Goal: Contribute content: Contribute content

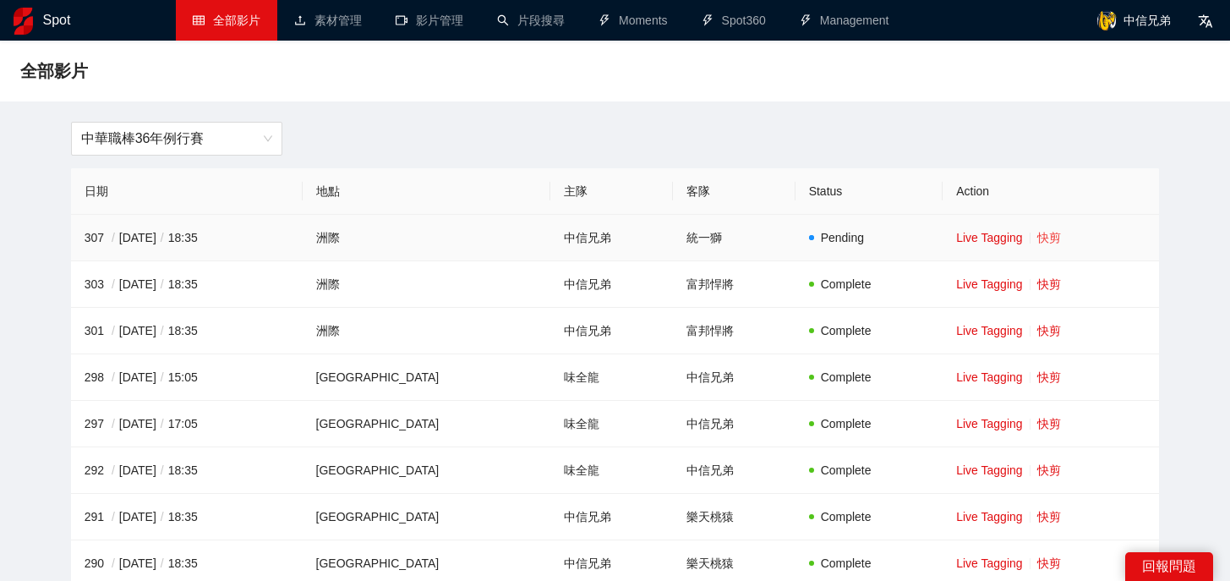
click at [1037, 233] on link "快剪" at bounding box center [1049, 238] width 24 height 14
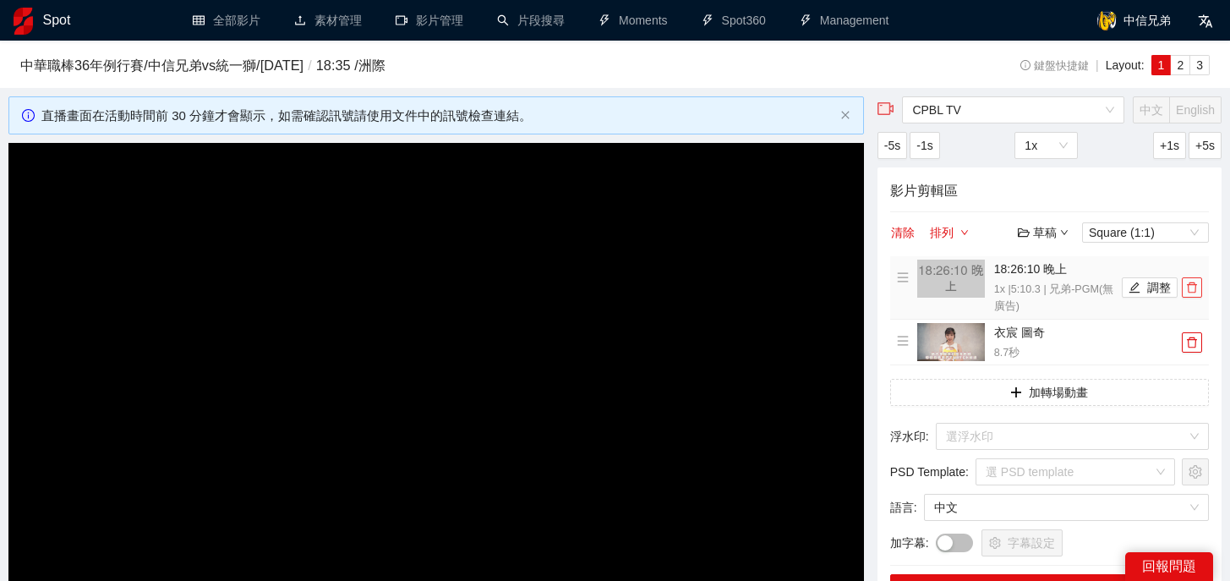
click at [1196, 289] on icon "delete" at bounding box center [1192, 288] width 12 height 12
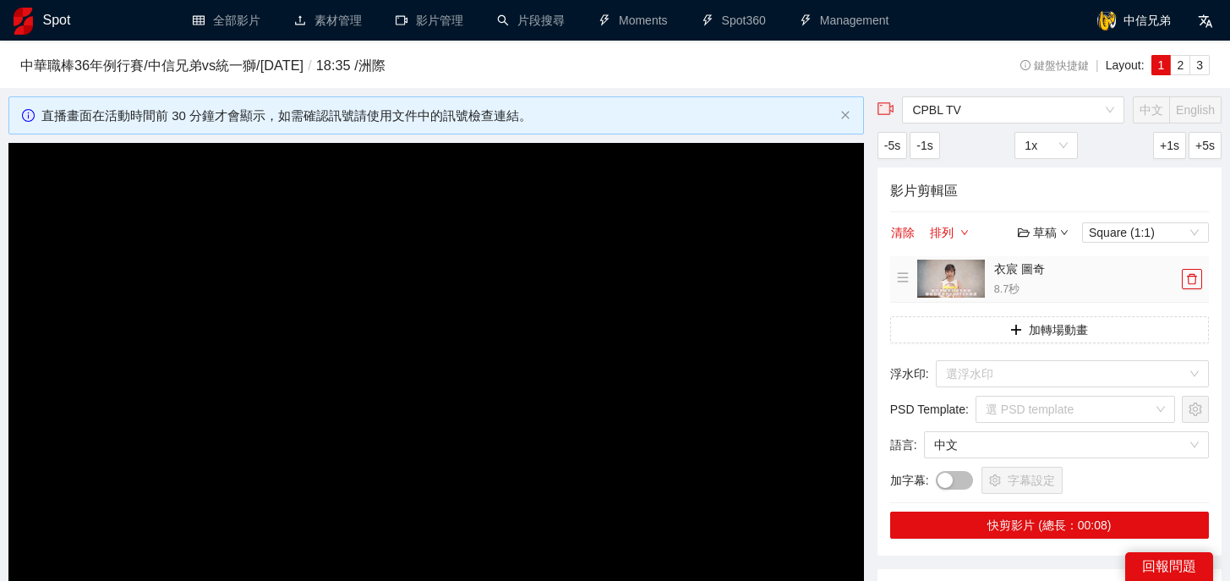
click at [1196, 289] on li "衣宸 圖奇 8.7 秒" at bounding box center [1049, 279] width 305 height 39
click at [1196, 286] on button "button" at bounding box center [1192, 279] width 20 height 20
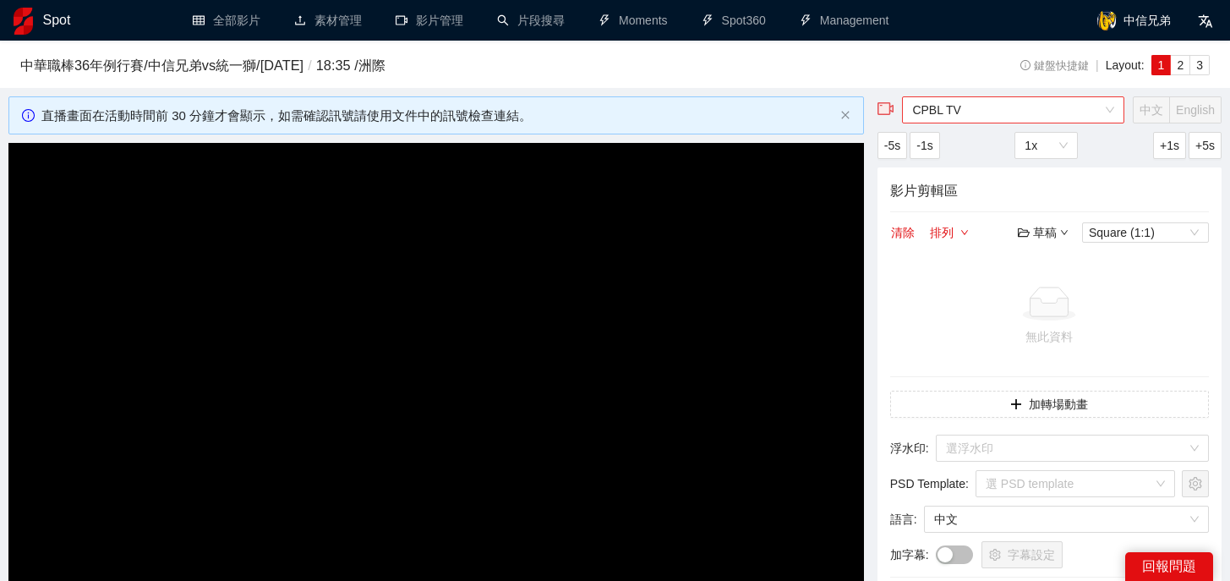
click at [946, 114] on span "CPBL TV" at bounding box center [1013, 109] width 202 height 25
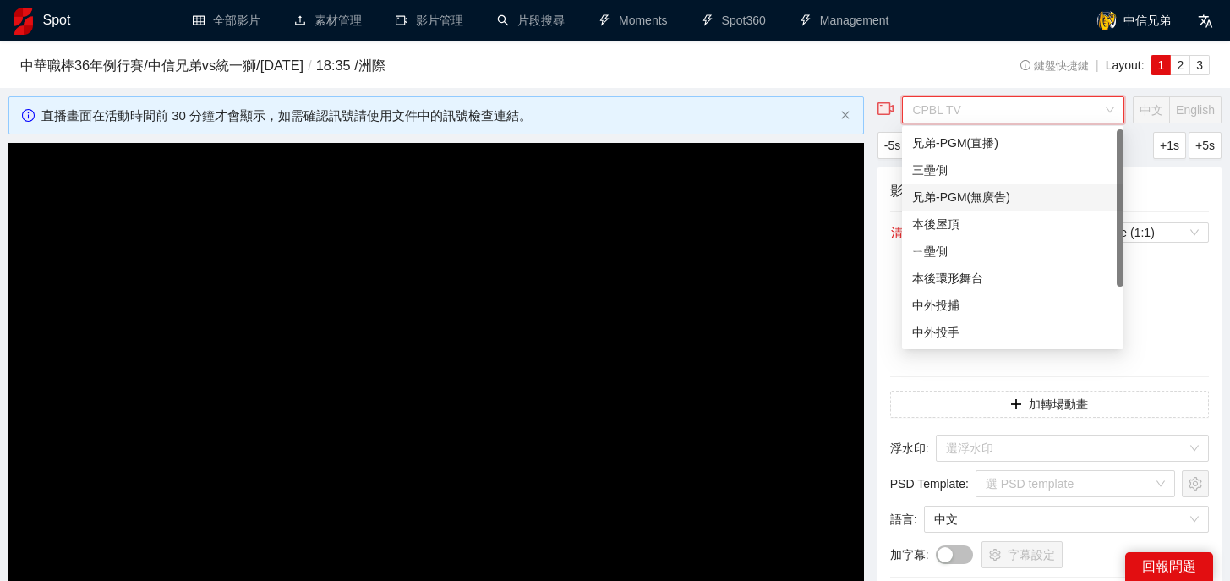
click at [966, 196] on div "兄弟-PGM(無廣告)" at bounding box center [1012, 197] width 201 height 19
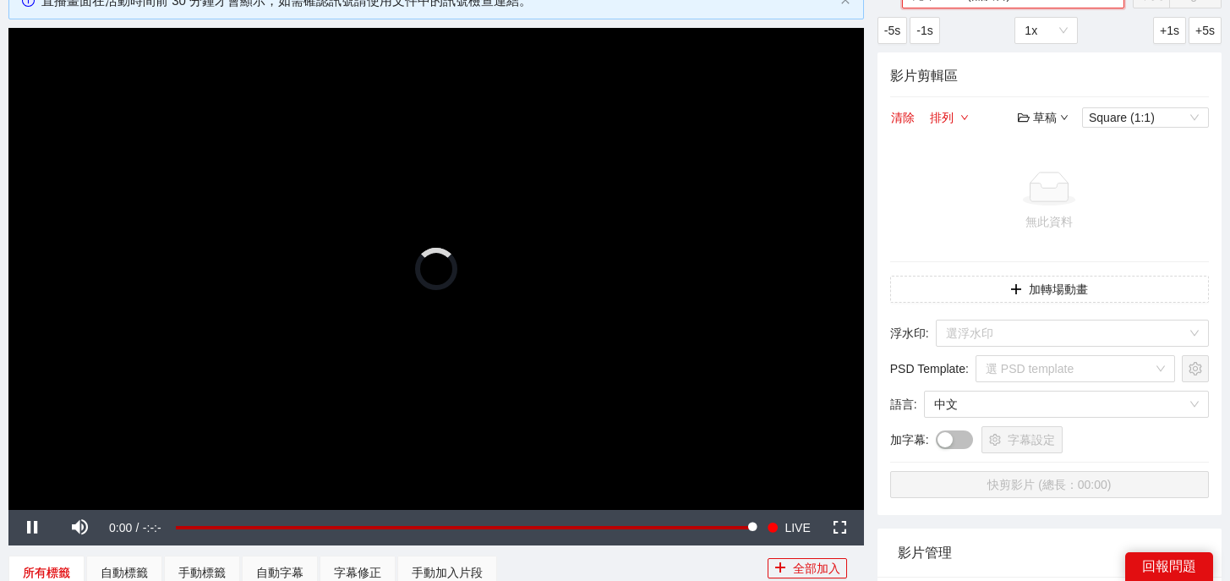
scroll to position [116, 0]
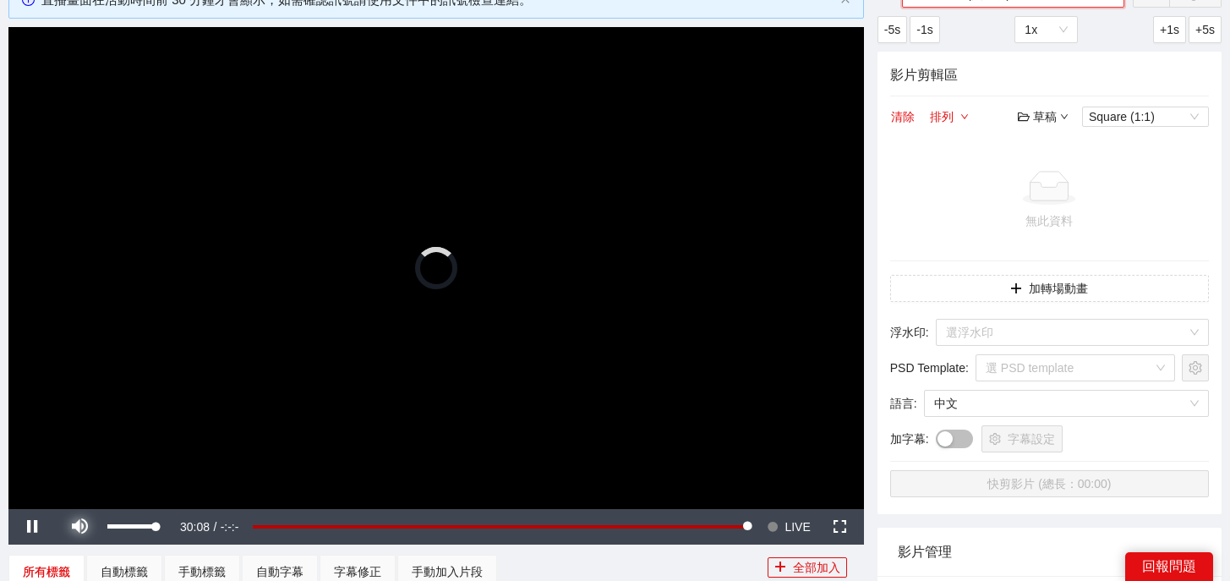
click at [77, 527] on span "Video Player" at bounding box center [79, 527] width 47 height 0
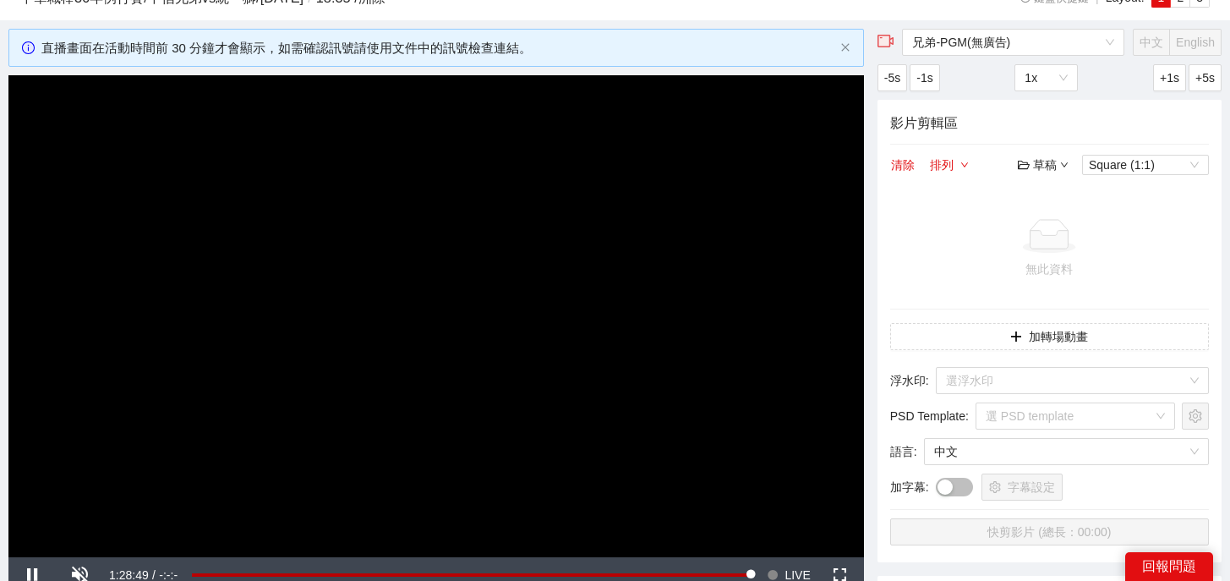
scroll to position [99, 0]
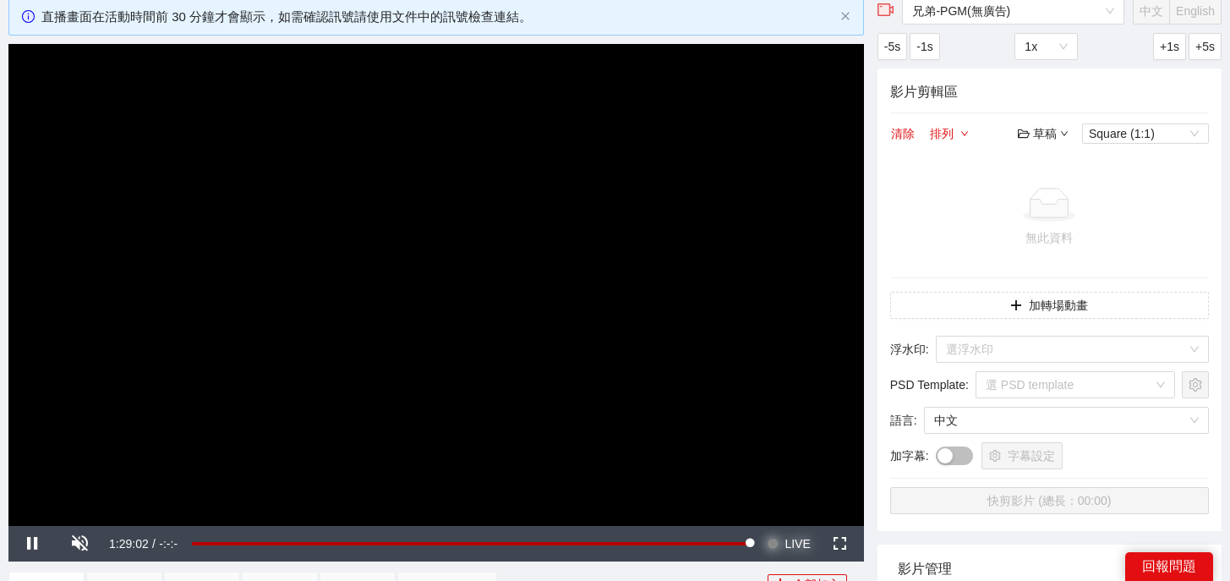
click at [800, 543] on span "LIVE" at bounding box center [797, 544] width 25 height 36
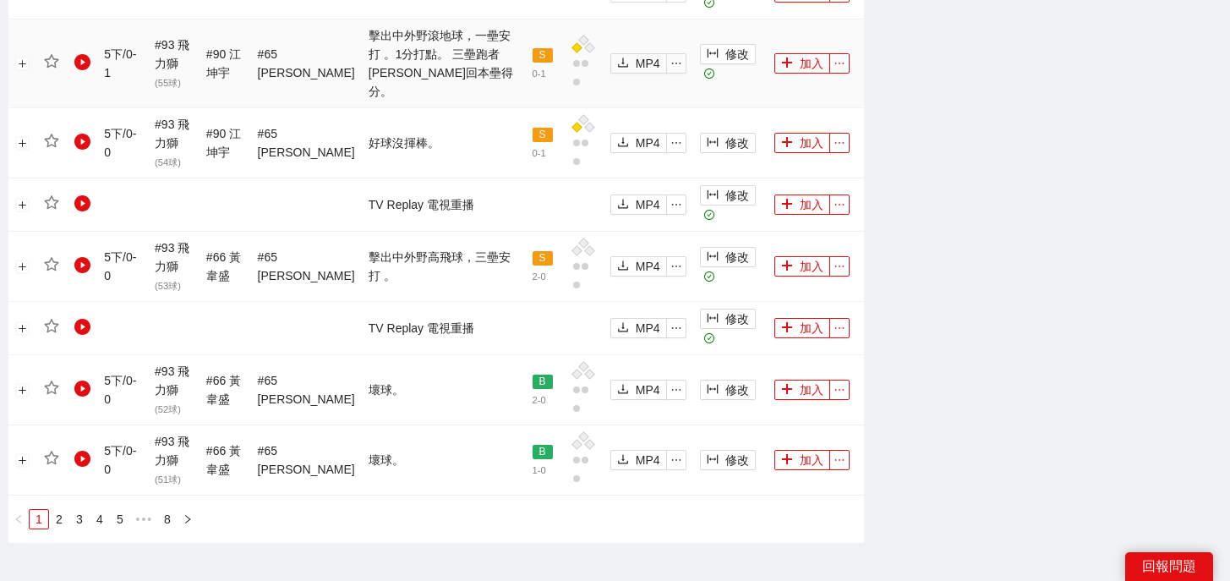
scroll to position [1865, 0]
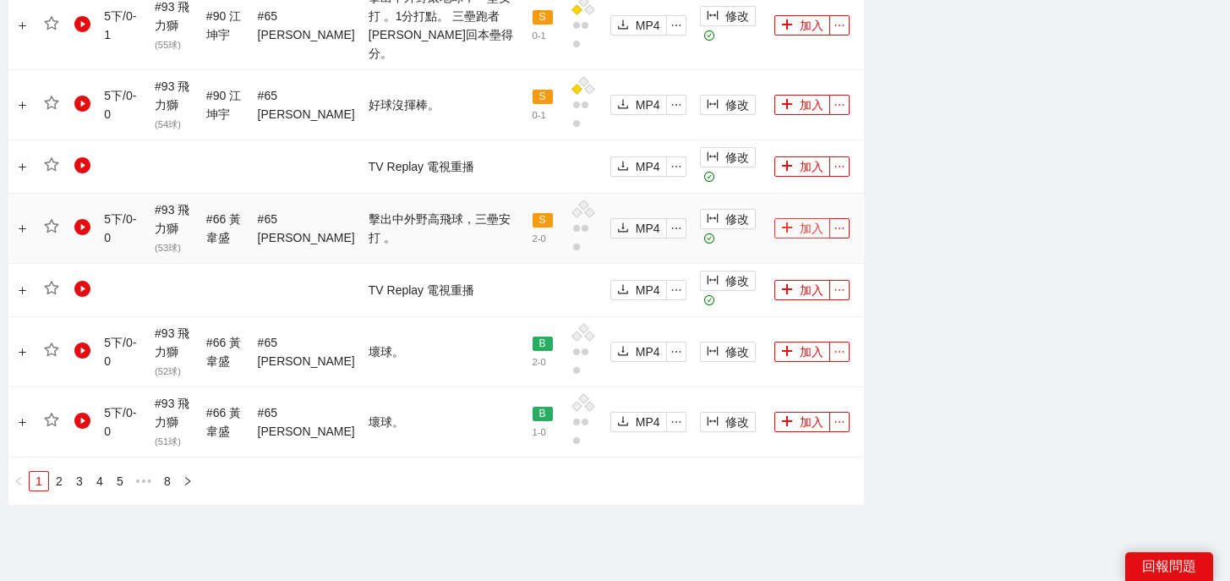
click at [798, 218] on button "加入" at bounding box center [802, 228] width 56 height 20
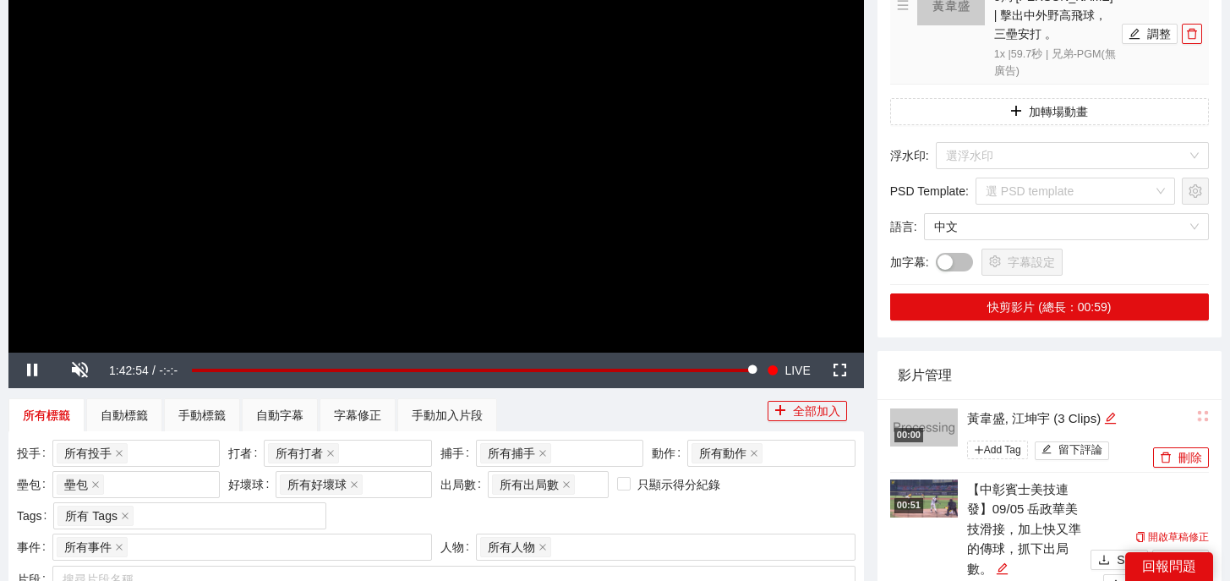
scroll to position [163, 0]
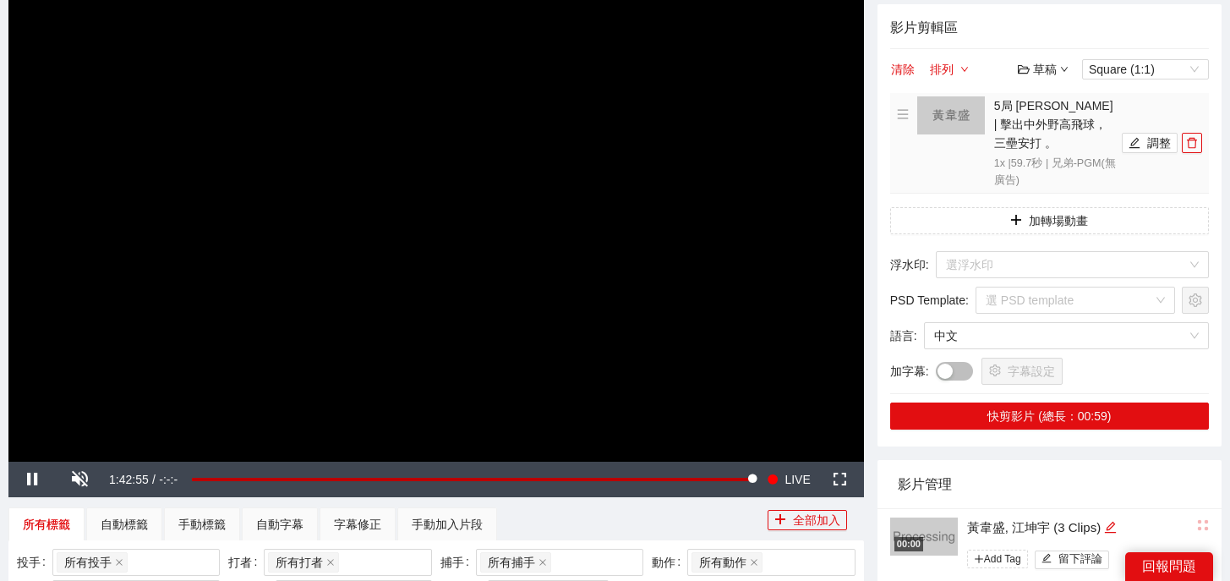
click at [1146, 144] on li "5局 [PERSON_NAME] | 擊出中外野高飛球，三壘安打 。 1x | 59.7 秒 | 兄弟-PGM(無廣告) 調整" at bounding box center [1049, 142] width 305 height 93
click at [1154, 133] on button "調整" at bounding box center [1150, 143] width 56 height 20
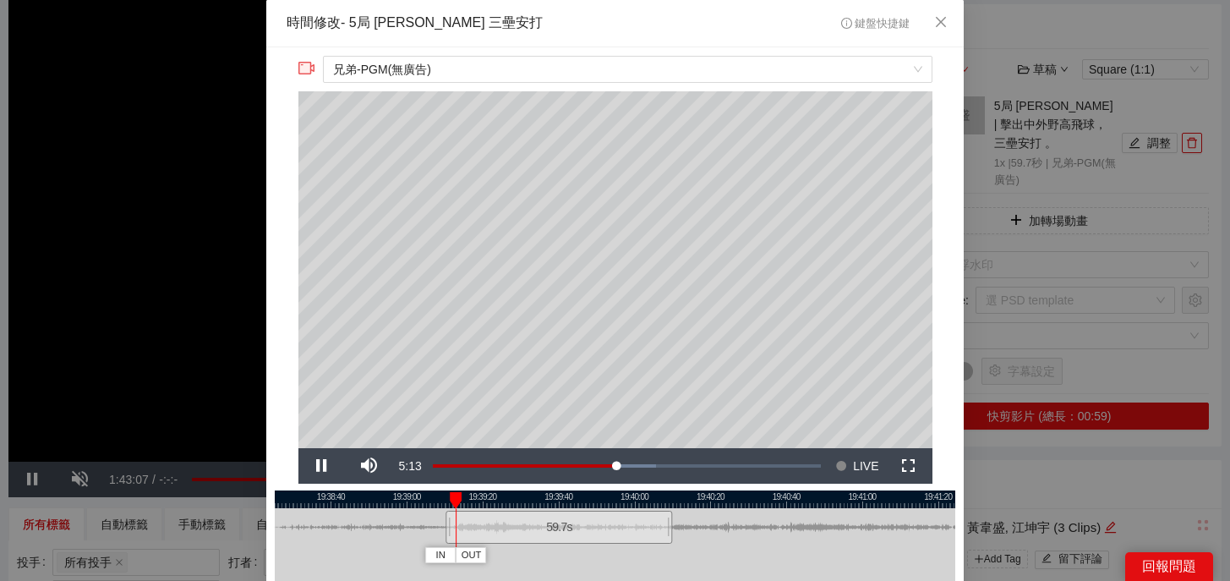
drag, startPoint x: 639, startPoint y: 496, endPoint x: 566, endPoint y: 491, distance: 73.7
click at [566, 492] on div at bounding box center [559, 499] width 681 height 18
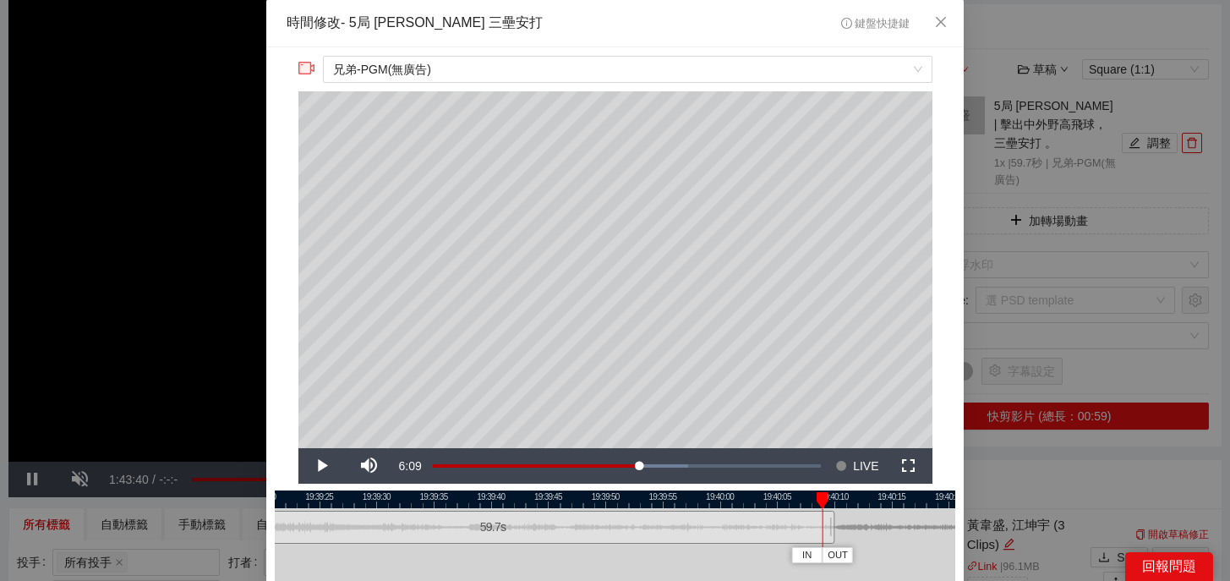
drag, startPoint x: 506, startPoint y: 498, endPoint x: 817, endPoint y: 509, distance: 310.5
click at [817, 509] on div "19:39:20 19:39:25 19:39:30 19:39:35 19:39:40 19:39:45 19:39:50 19:39:55 19:40:0…" at bounding box center [615, 567] width 681 height 155
click at [939, 17] on icon "close" at bounding box center [941, 22] width 14 height 14
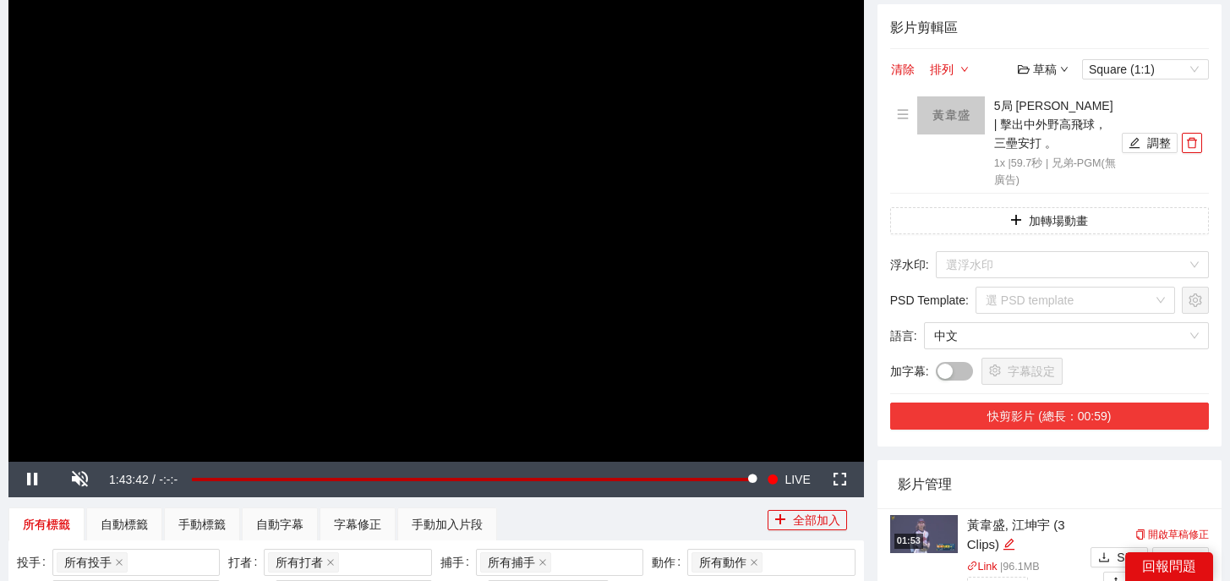
click at [1059, 402] on button "快剪影片 (總長：00:59)" at bounding box center [1049, 415] width 319 height 27
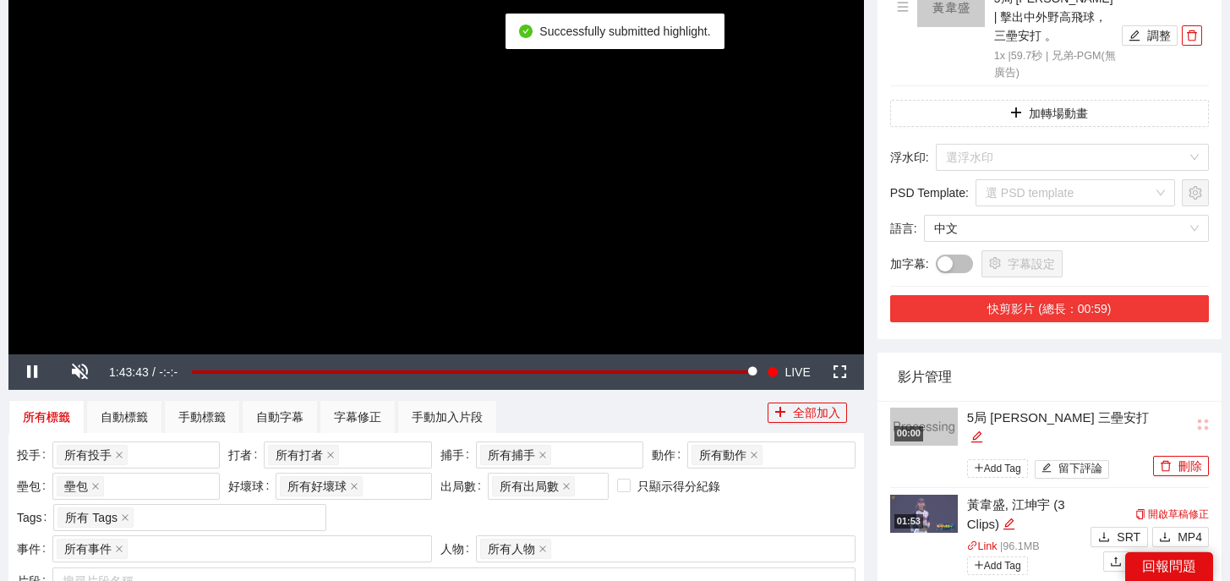
scroll to position [271, 0]
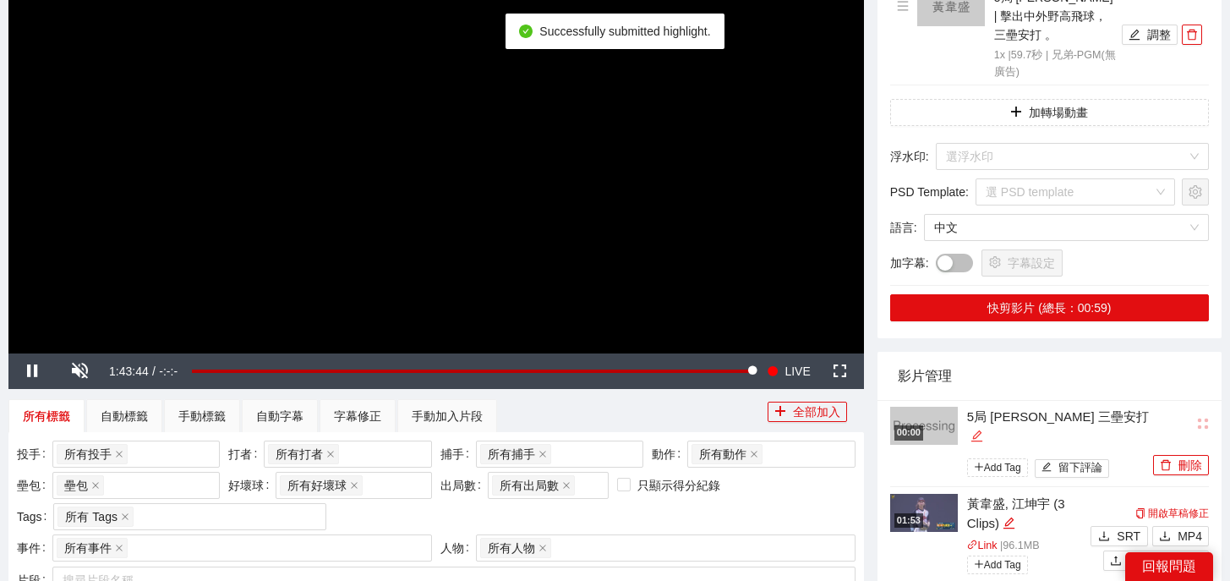
click at [983, 430] on icon "edit" at bounding box center [977, 436] width 13 height 13
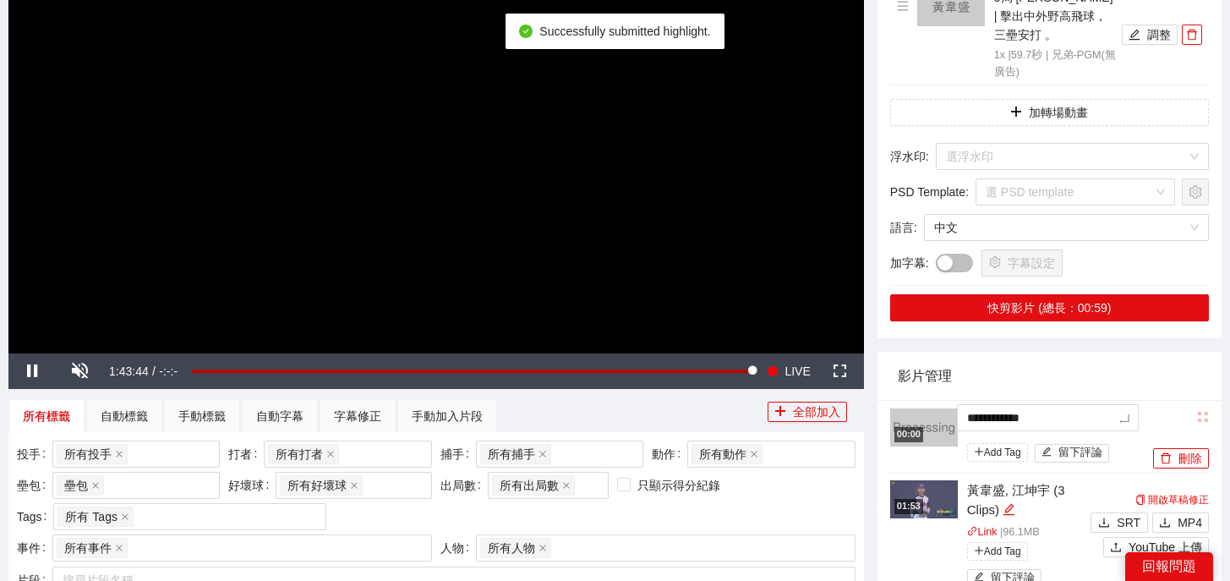
drag, startPoint x: 1109, startPoint y: 398, endPoint x: 796, endPoint y: 385, distance: 314.0
type textarea "*"
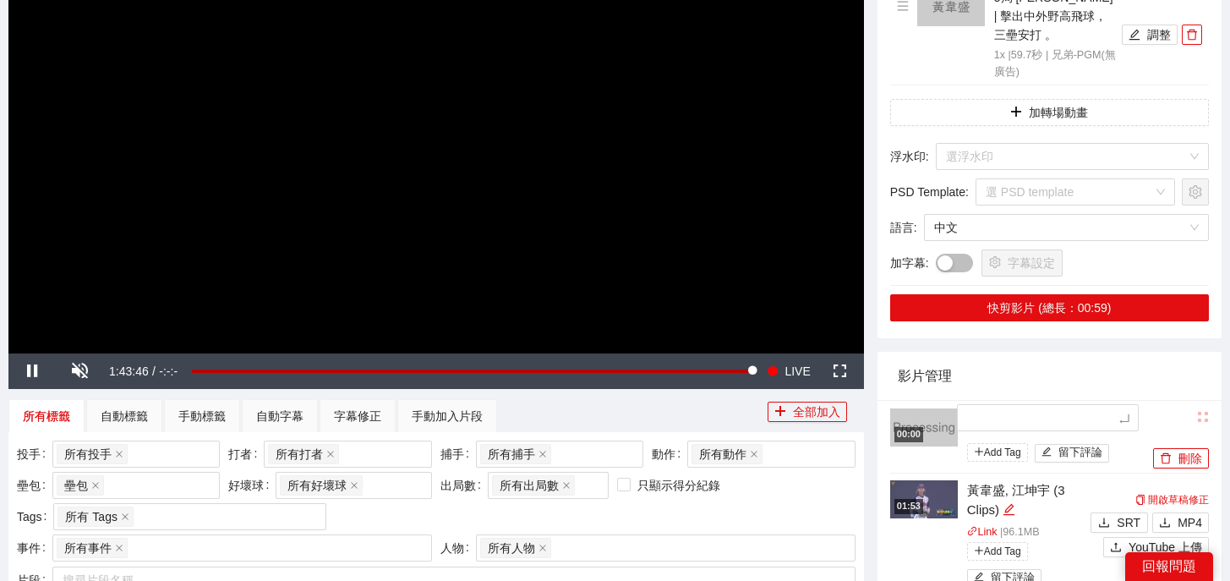
type textarea "*"
type textarea "**"
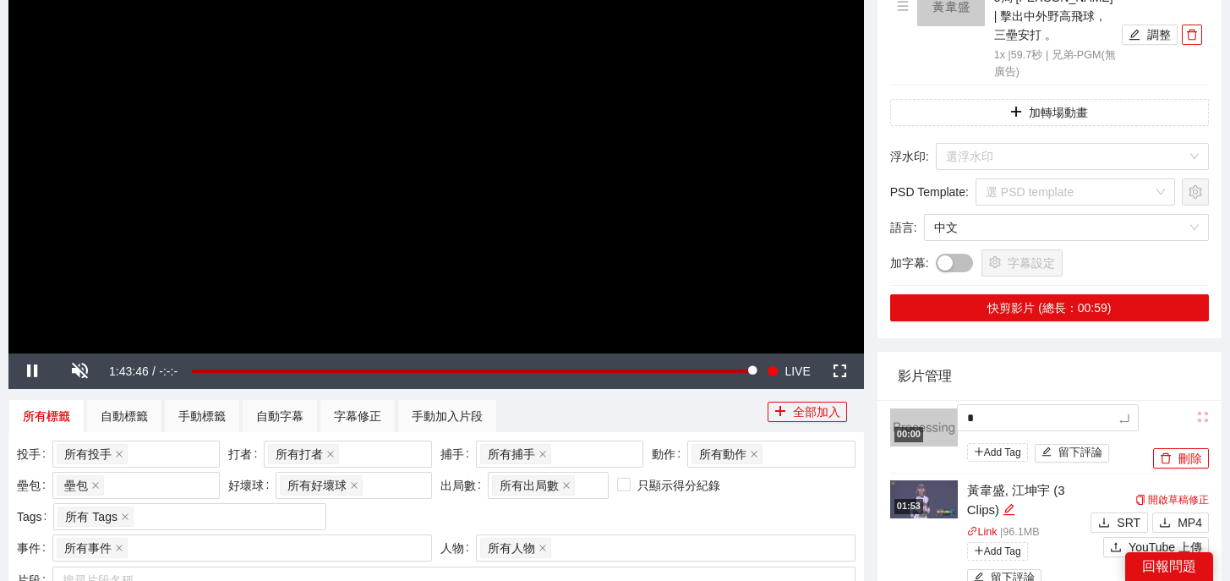
type textarea "**"
type textarea "***"
type textarea "**"
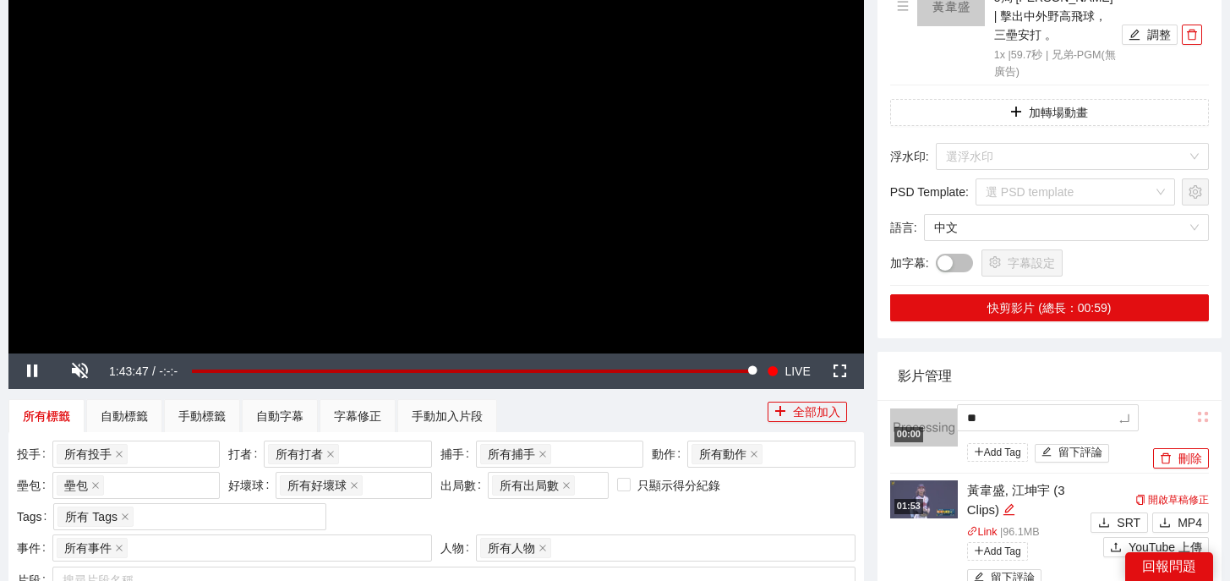
type textarea "**"
type textarea "****"
type textarea "*****"
type textarea "******"
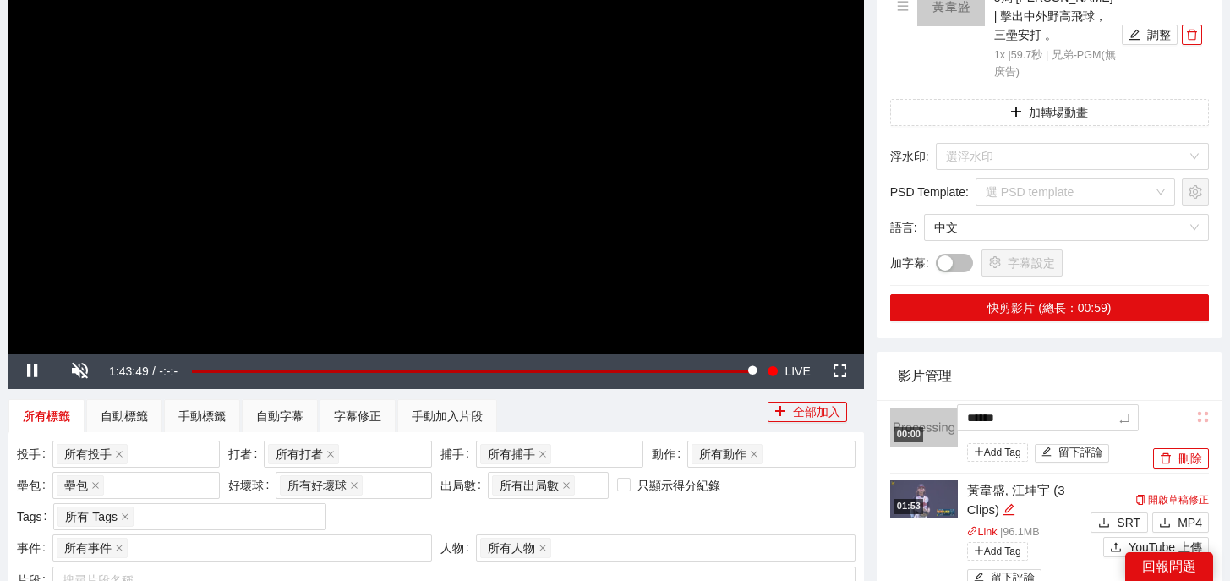
type textarea "******"
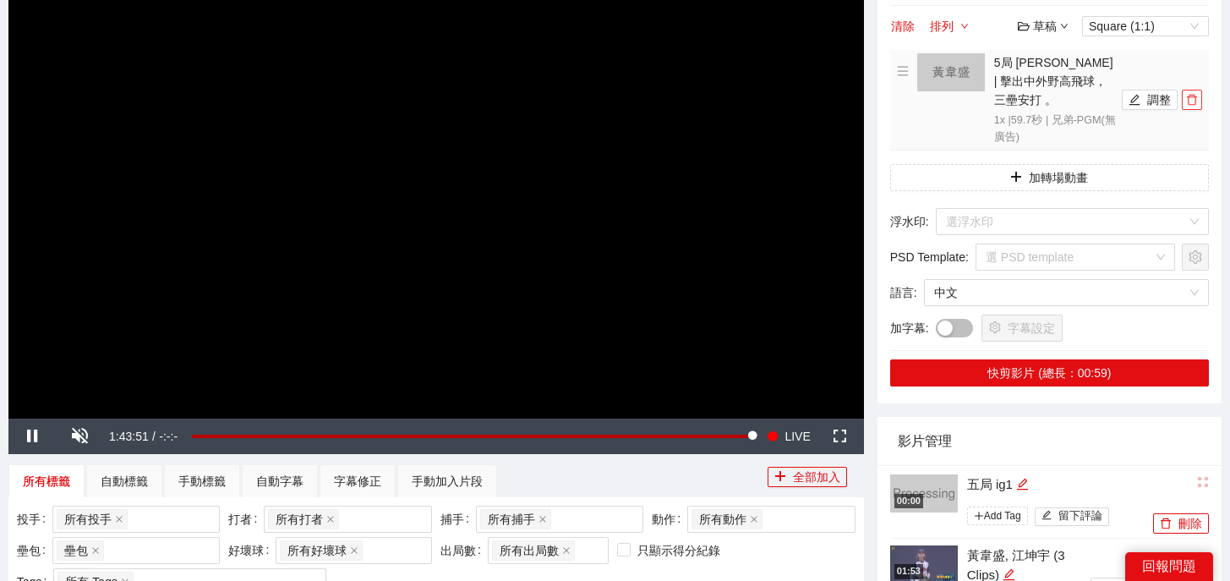
click at [1192, 94] on icon "delete" at bounding box center [1192, 100] width 12 height 12
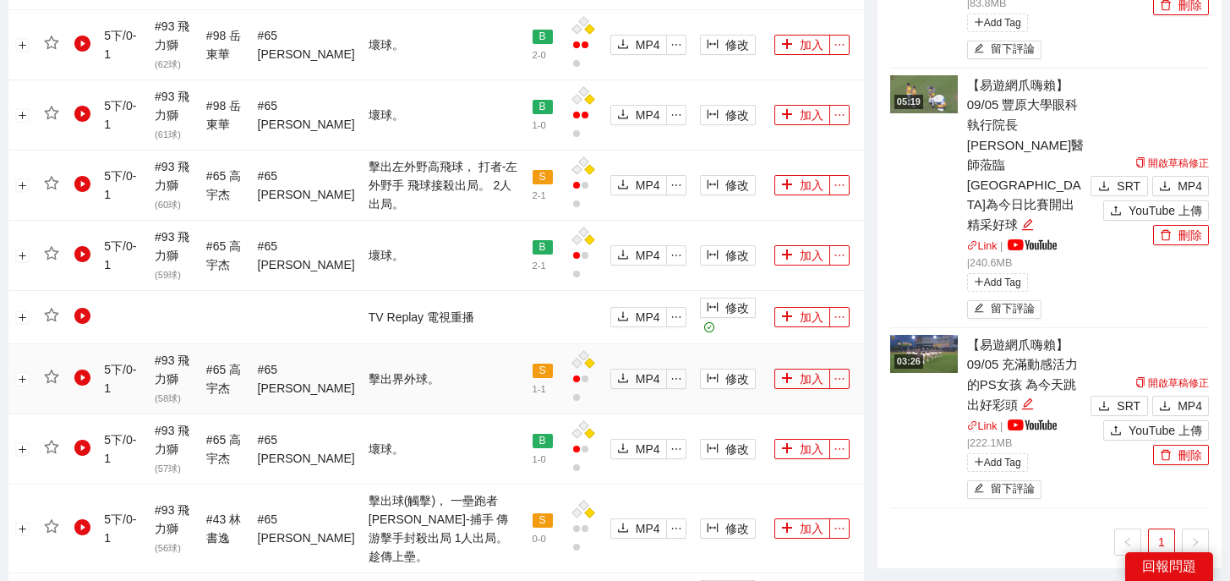
scroll to position [1393, 0]
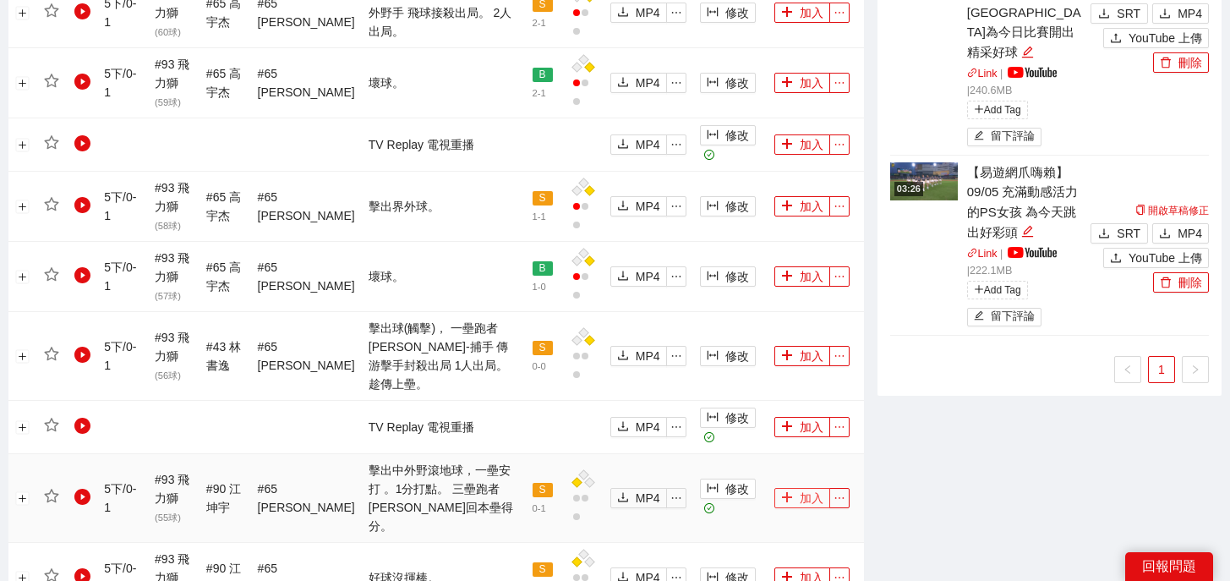
click at [787, 491] on icon "plus" at bounding box center [787, 497] width 12 height 12
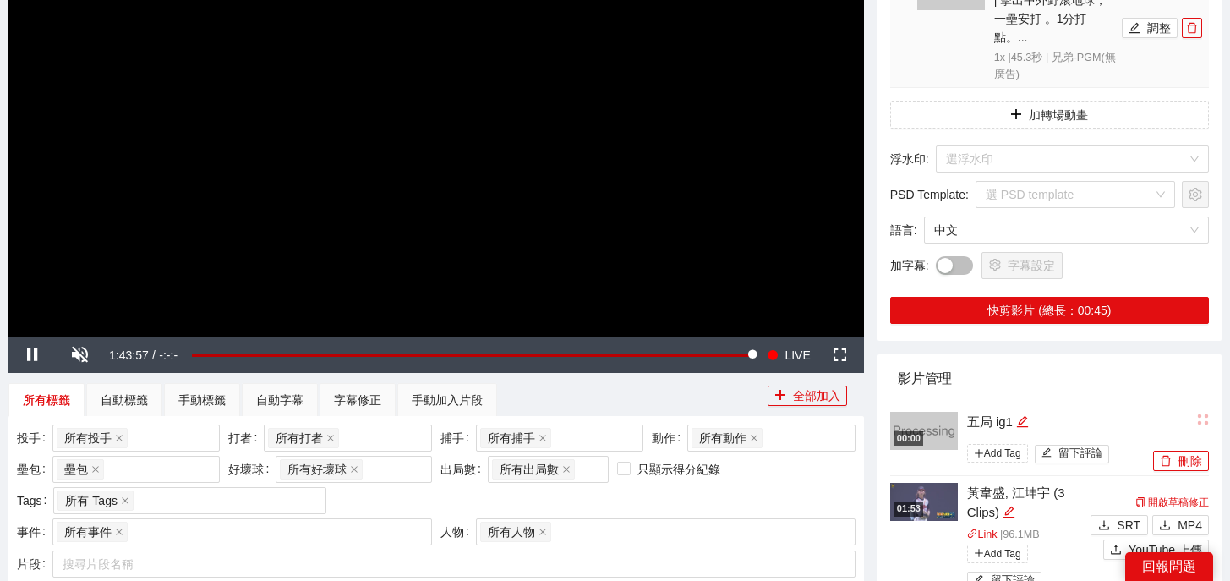
scroll to position [279, 0]
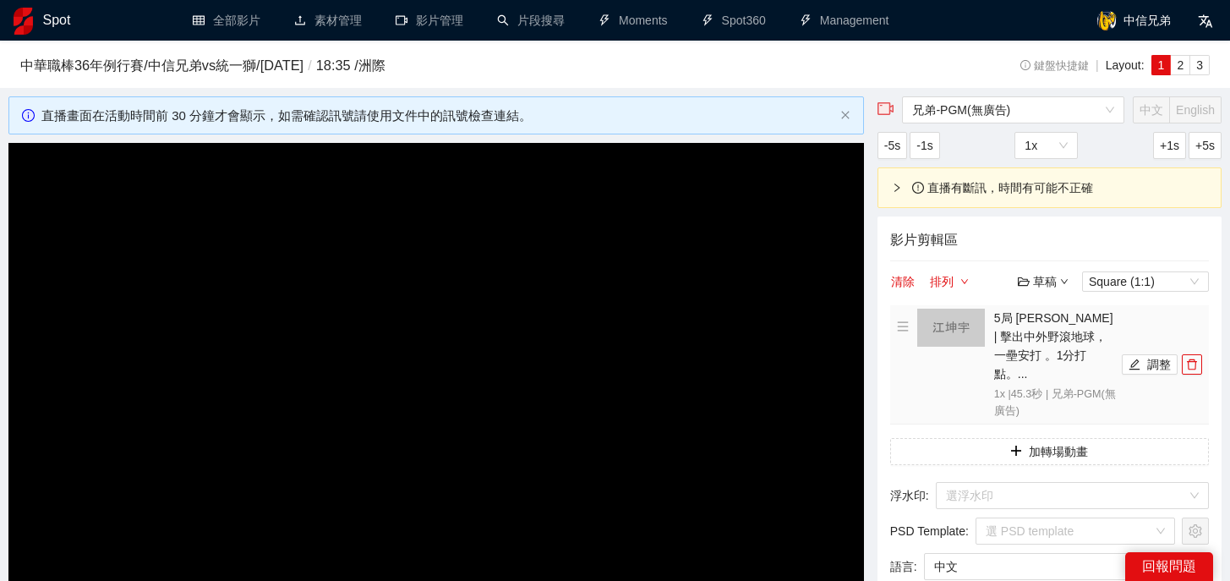
scroll to position [279, 0]
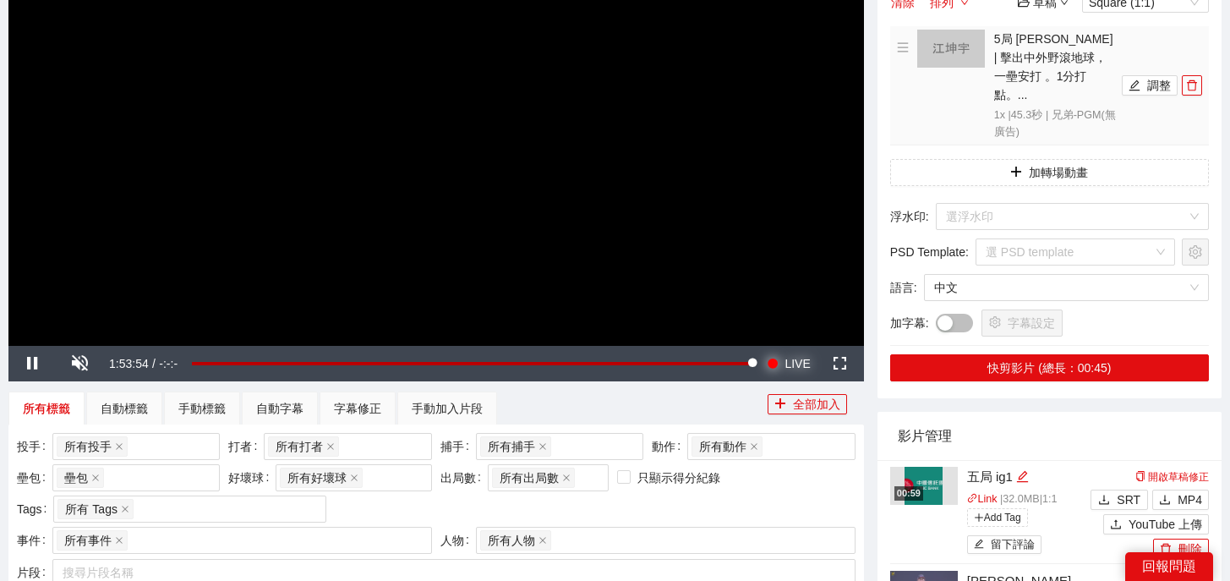
click at [784, 364] on button "Seek to live, currently playing live LIVE" at bounding box center [788, 364] width 55 height 36
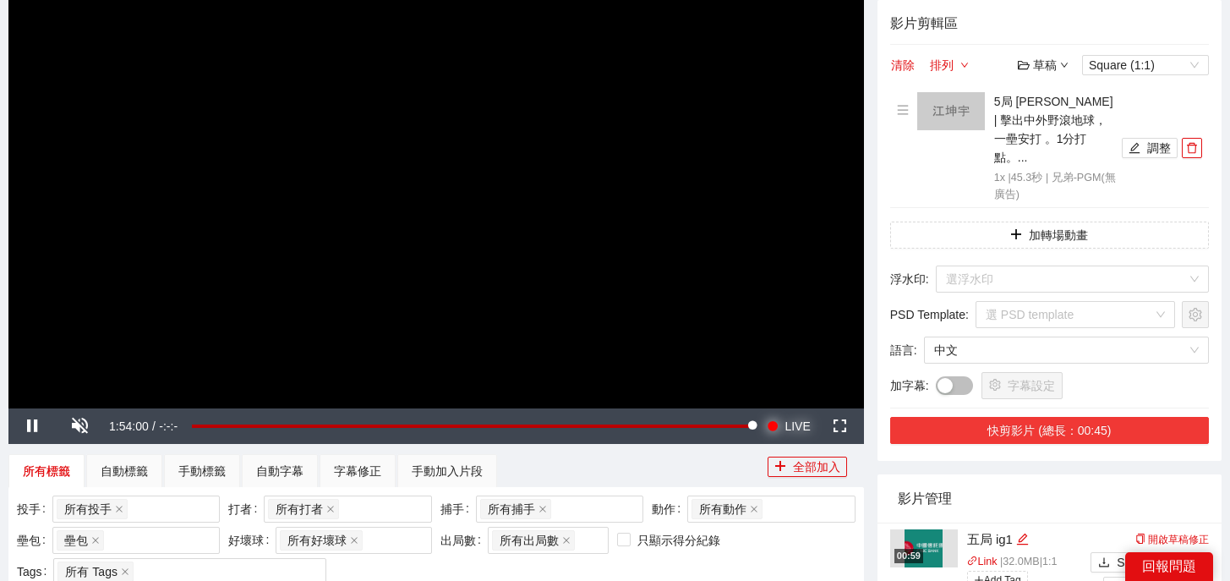
scroll to position [94, 0]
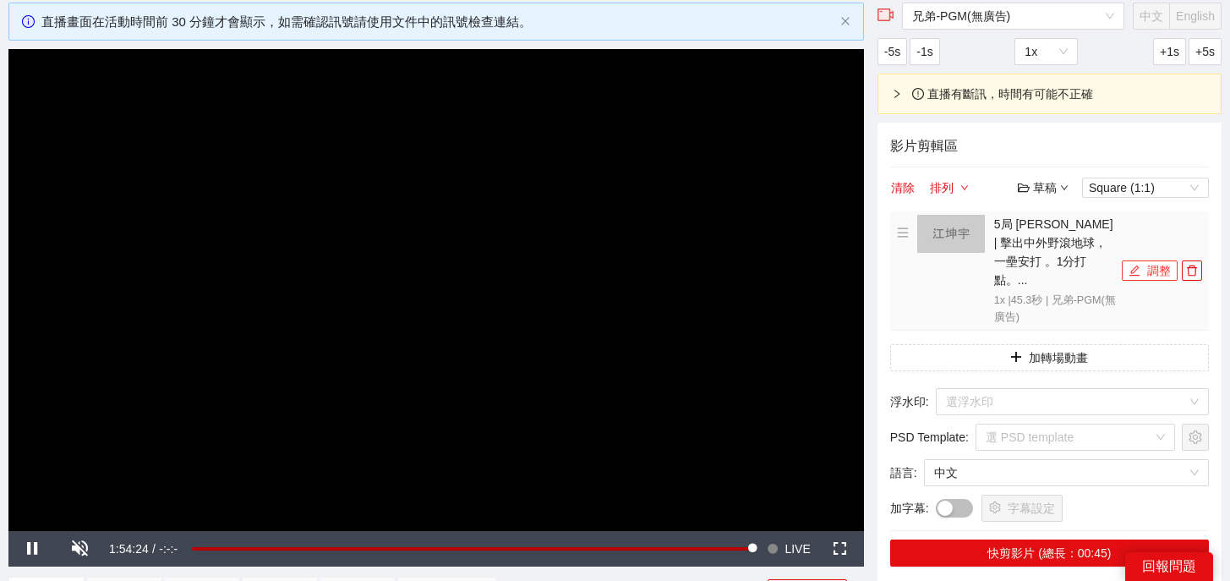
click at [1147, 263] on button "調整" at bounding box center [1150, 270] width 56 height 20
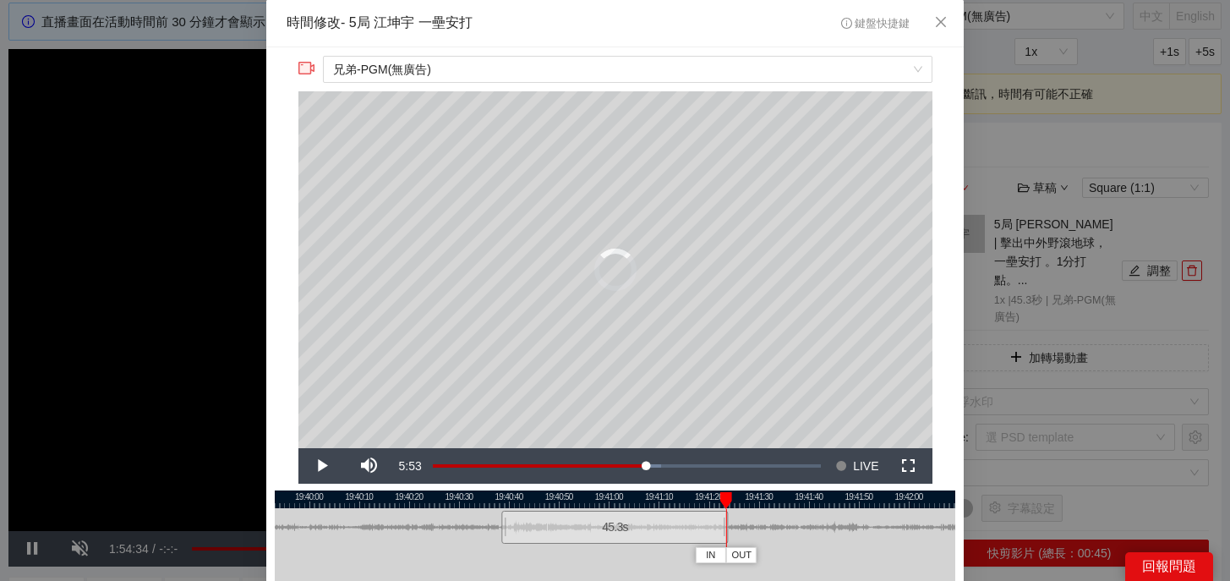
drag, startPoint x: 513, startPoint y: 498, endPoint x: 725, endPoint y: 520, distance: 212.5
click at [725, 520] on div "19:39:50 19:40:00 19:40:10 19:40:20 19:40:30 19:40:40 19:40:50 19:41:00 19:41:1…" at bounding box center [615, 567] width 681 height 155
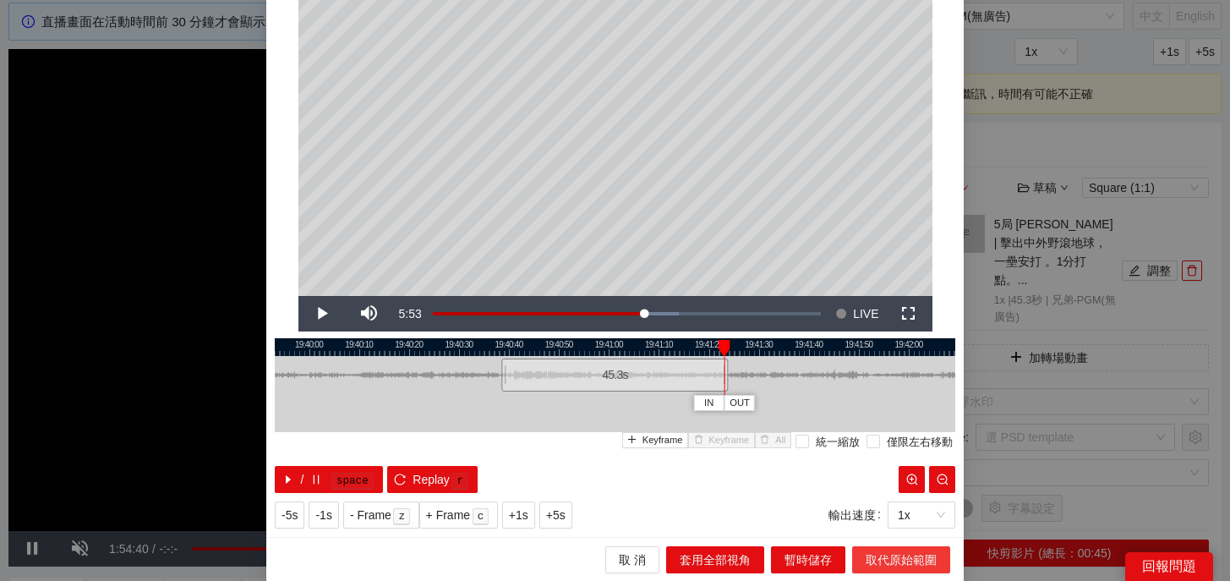
click at [876, 553] on span "取代原始範圍" at bounding box center [901, 559] width 71 height 19
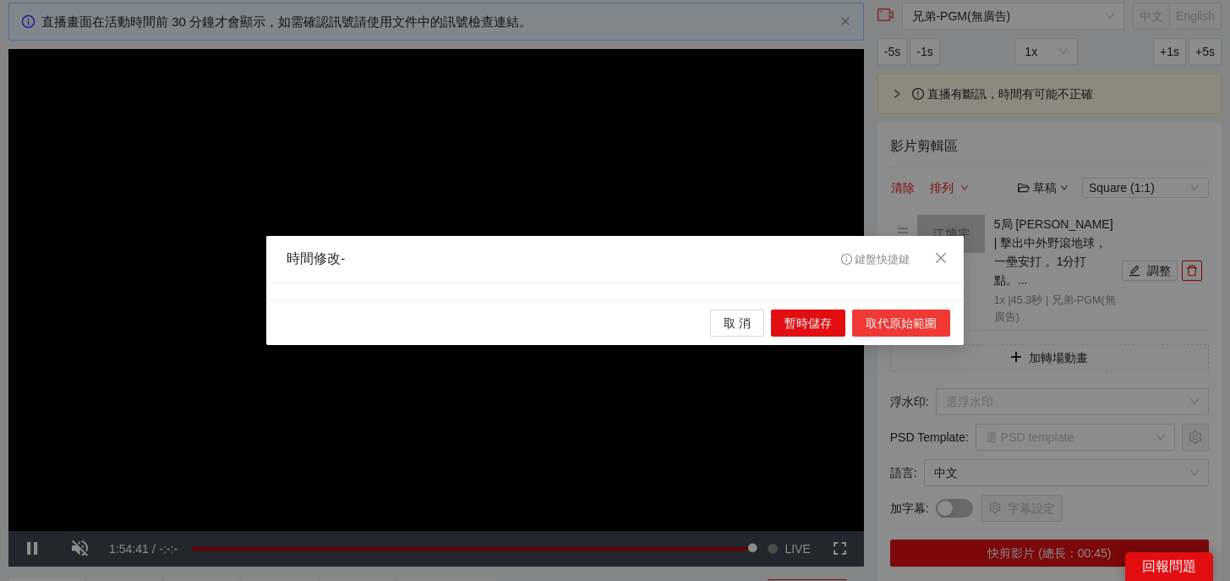
scroll to position [0, 0]
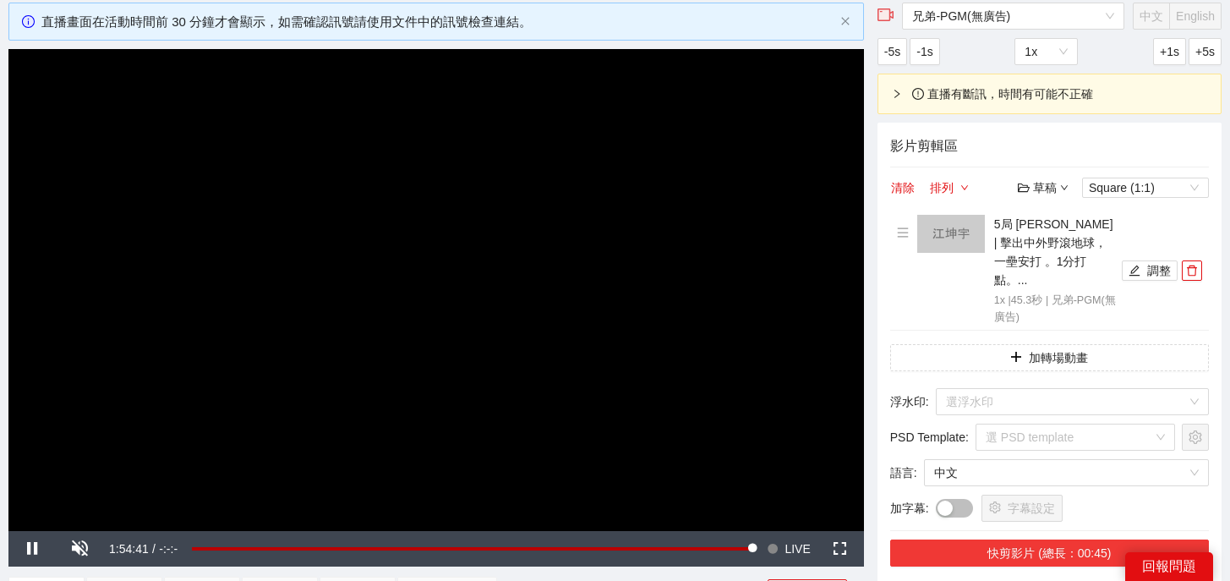
click at [1052, 539] on button "快剪影片 (總長：00:45)" at bounding box center [1049, 552] width 319 height 27
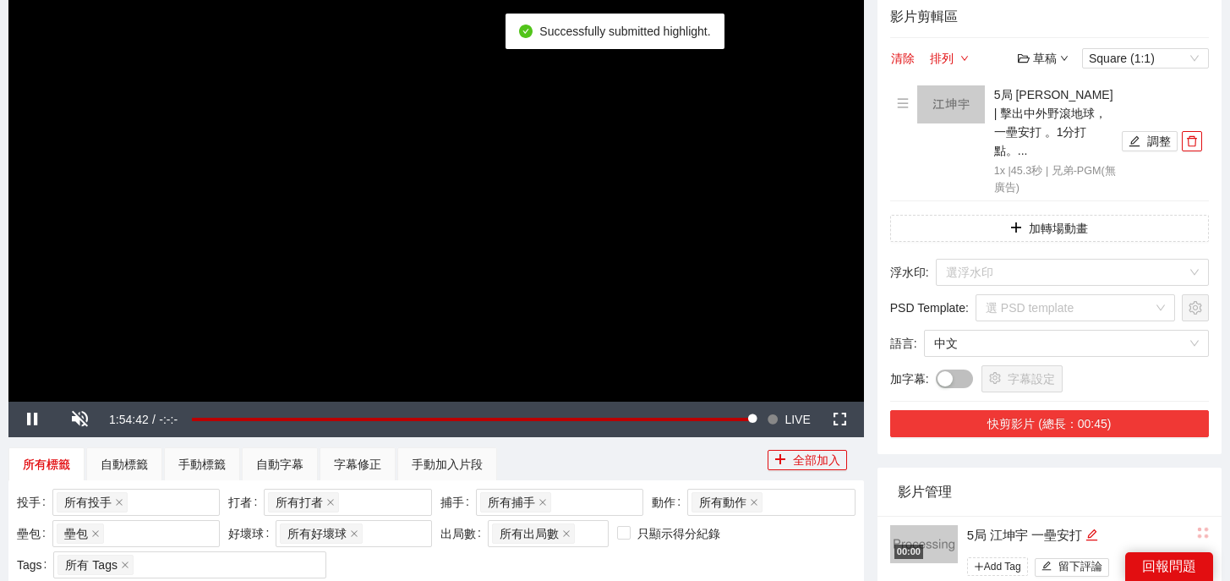
scroll to position [243, 0]
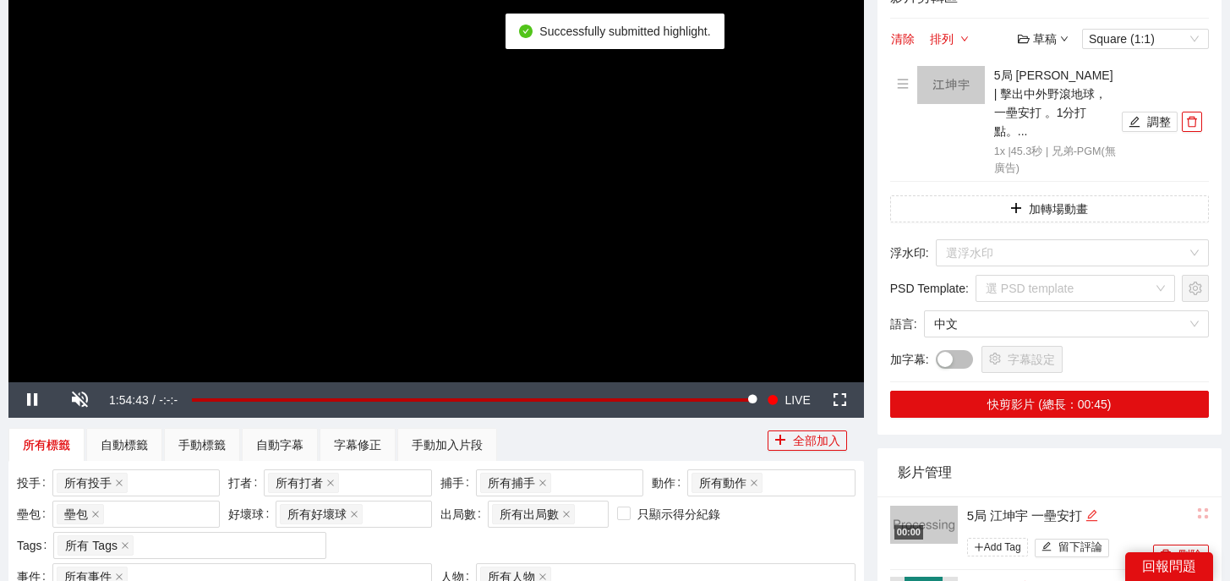
click at [1097, 510] on icon "edit" at bounding box center [1091, 515] width 11 height 11
drag, startPoint x: 1102, startPoint y: 499, endPoint x: 807, endPoint y: 473, distance: 295.4
type textarea "*"
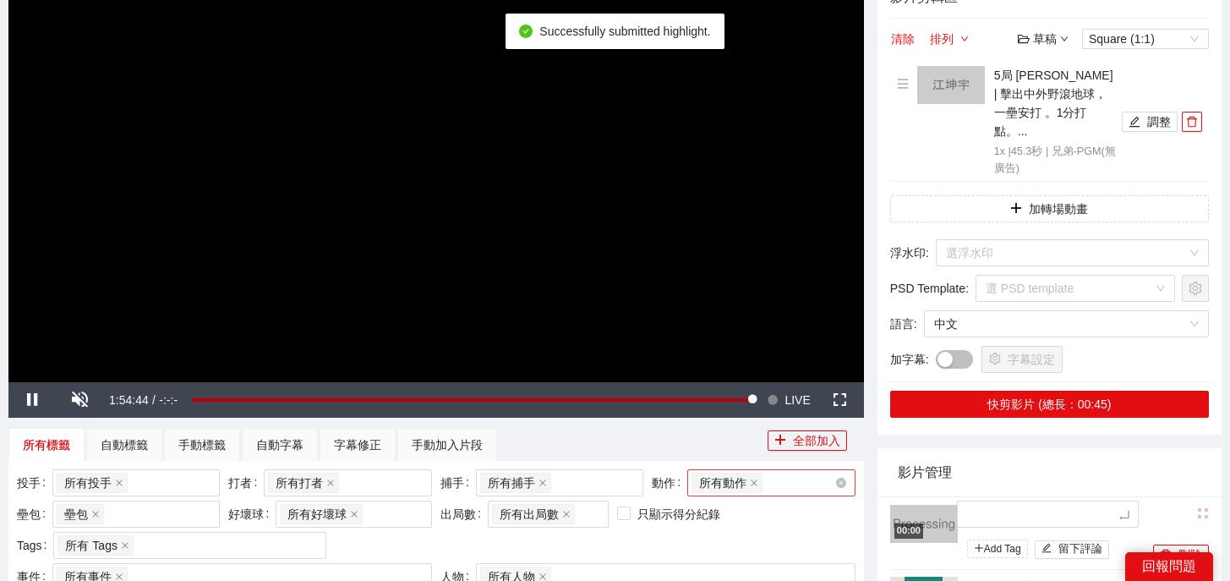
type textarea "*"
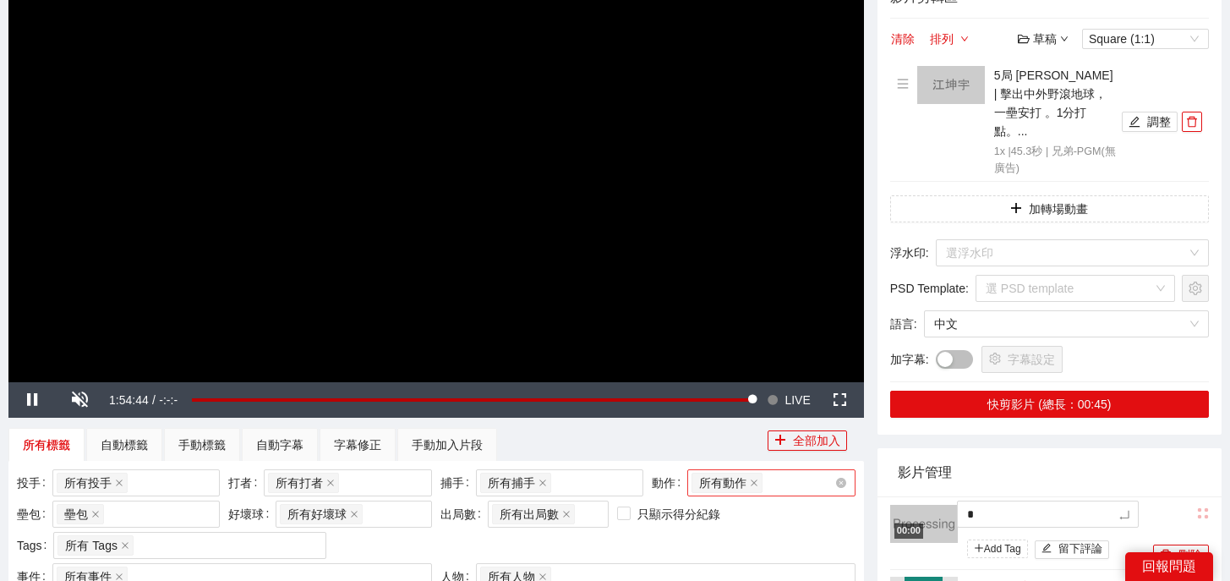
type textarea "*"
type textarea "**"
type textarea "***"
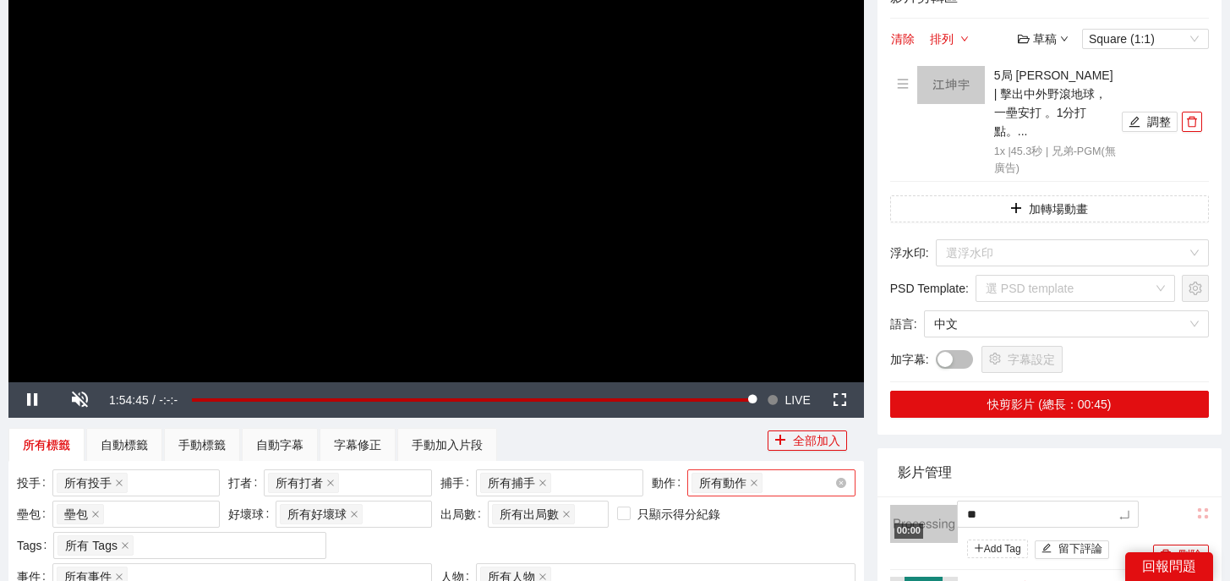
type textarea "***"
type textarea "**"
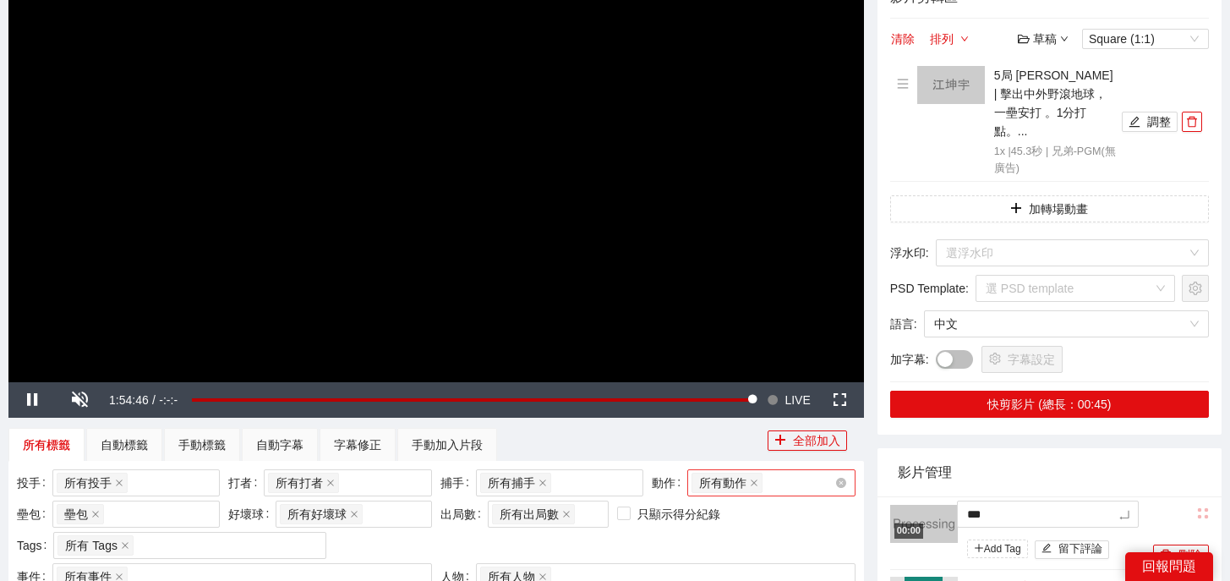
type textarea "****"
type textarea "*****"
type textarea "******"
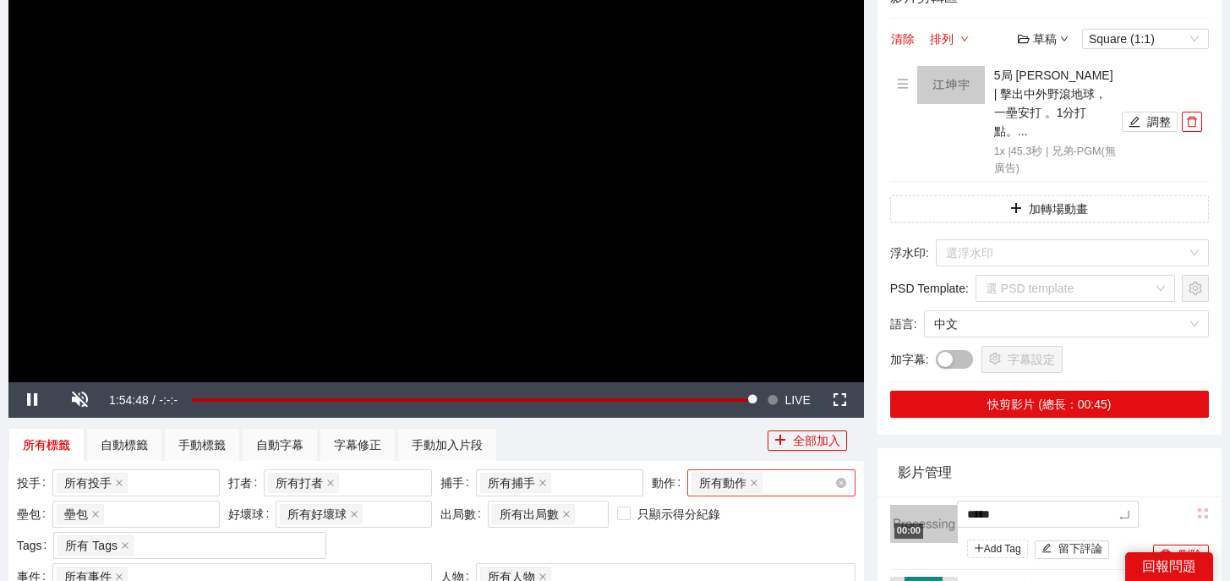
type textarea "******"
type textarea "*****"
type textarea "******"
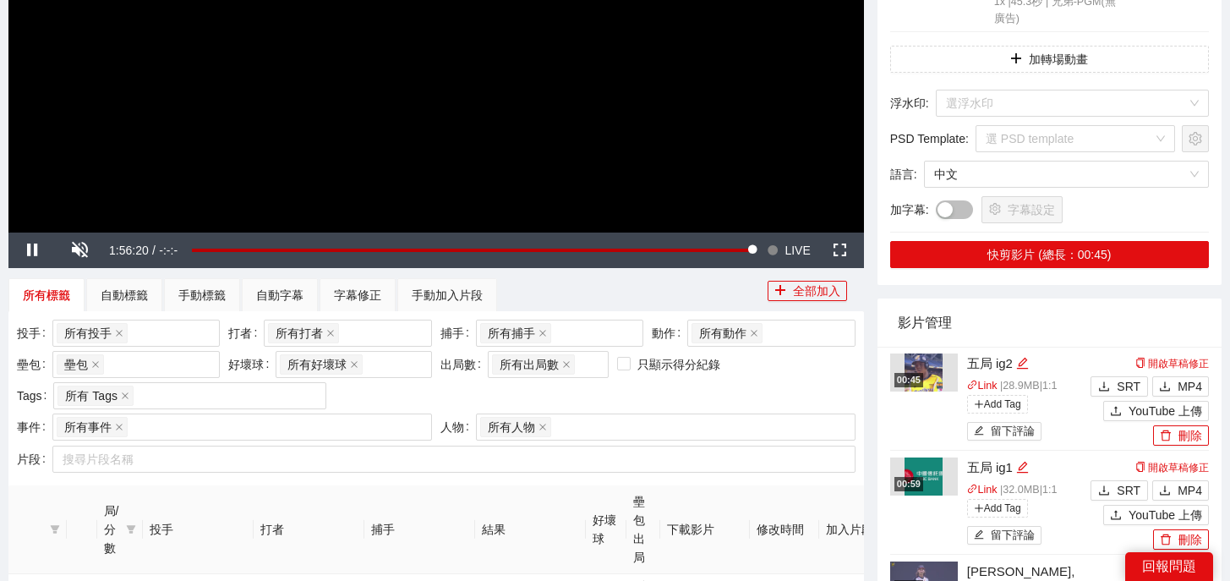
scroll to position [394, 0]
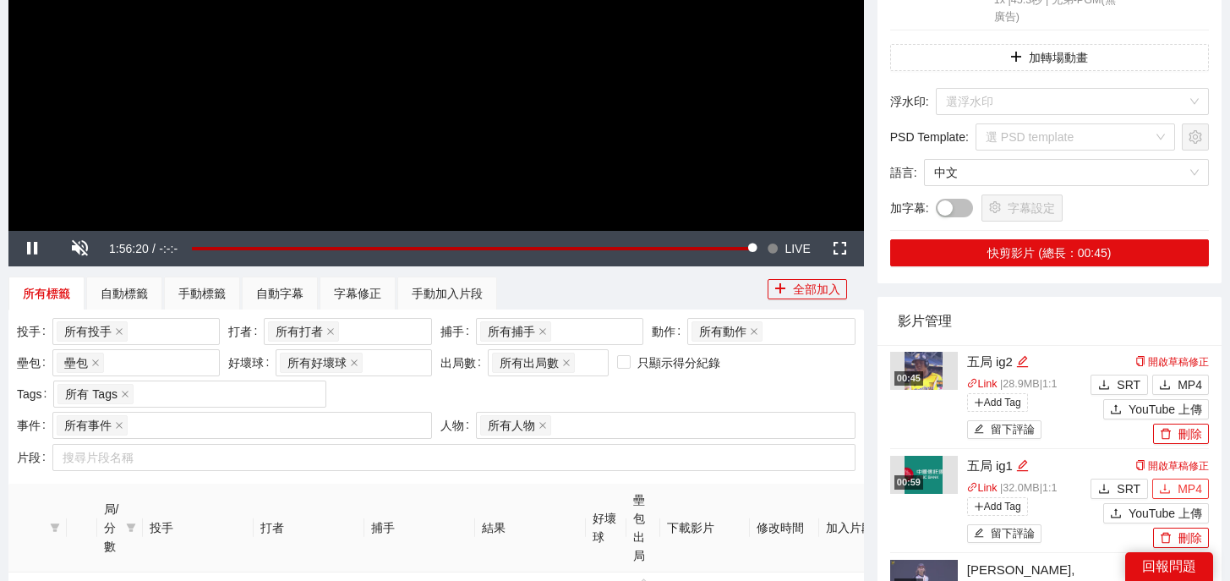
click at [1174, 479] on button "MP4" at bounding box center [1180, 489] width 57 height 20
click at [1195, 375] on span "MP4" at bounding box center [1190, 384] width 25 height 19
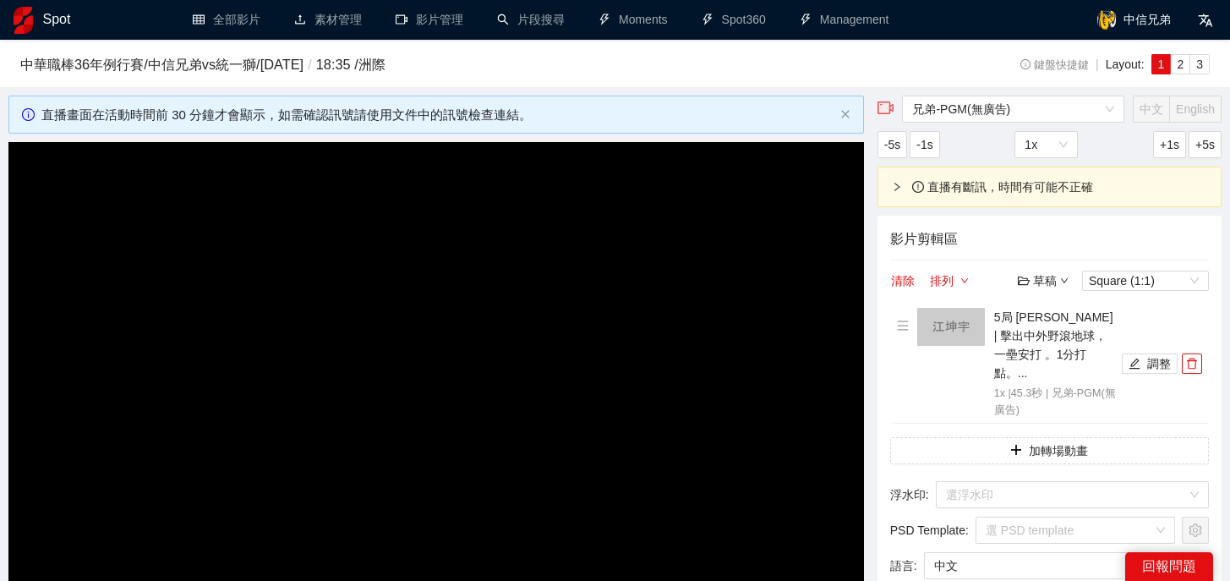
scroll to position [178, 0]
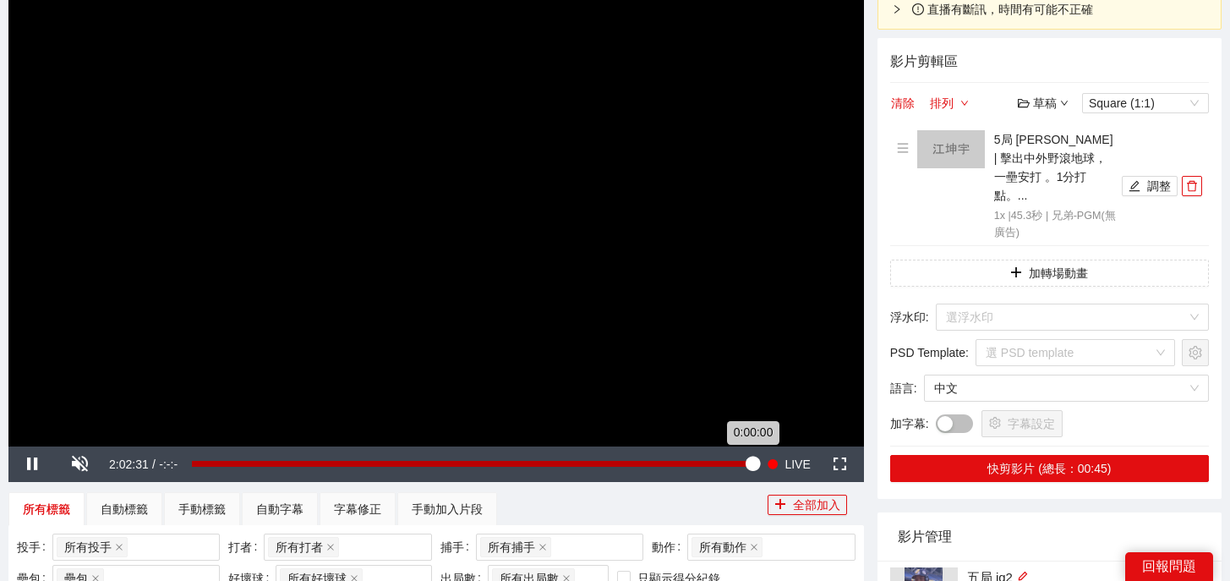
click at [752, 465] on div "0:00:00" at bounding box center [472, 464] width 561 height 6
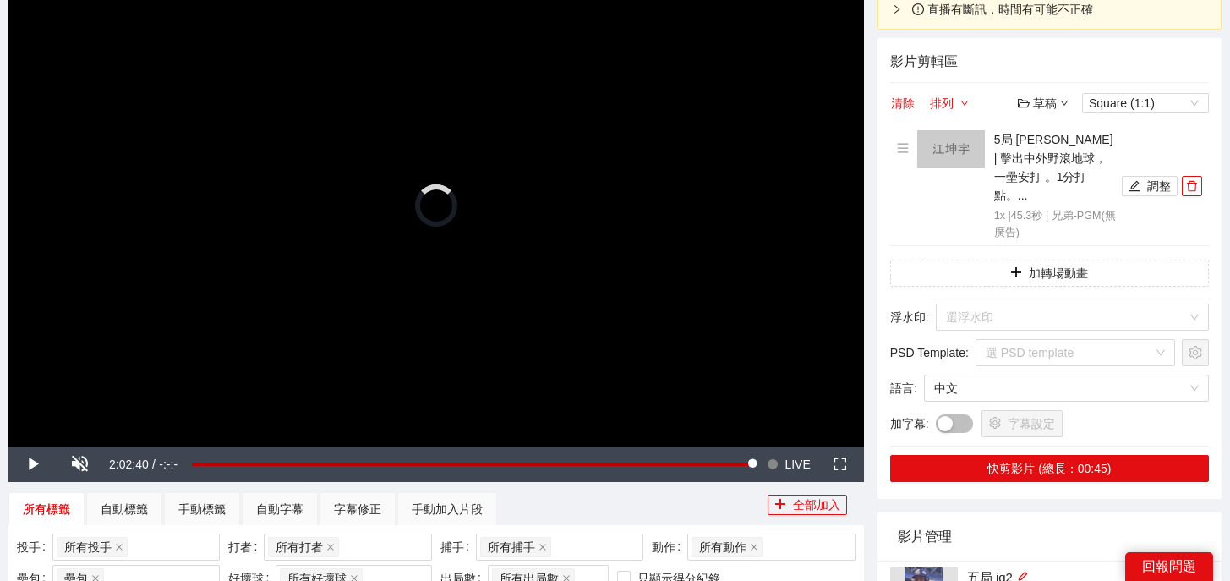
drag, startPoint x: 753, startPoint y: 465, endPoint x: 769, endPoint y: 465, distance: 16.1
click at [769, 465] on div "Play Unmute Current Time 2:02:40 / Duration -:-:- Loaded : 100.00% 0:00:00 0:00…" at bounding box center [436, 464] width 856 height 36
click at [781, 465] on button "Seek to live, currently playing live LIVE" at bounding box center [788, 464] width 55 height 36
click at [1199, 182] on span "delete" at bounding box center [1192, 186] width 19 height 12
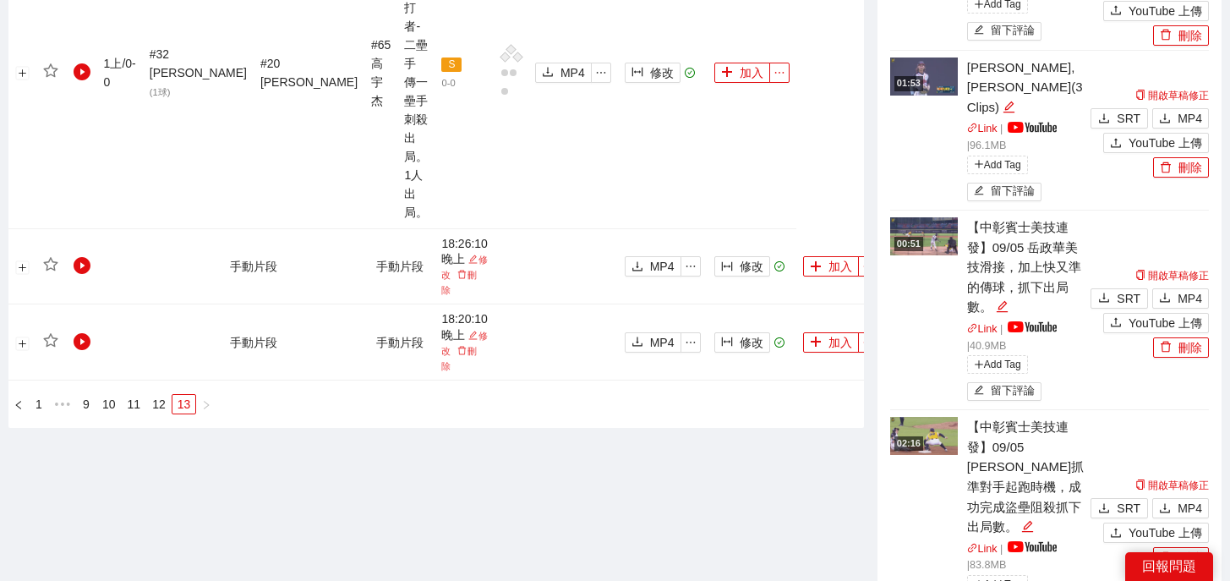
scroll to position [933, 0]
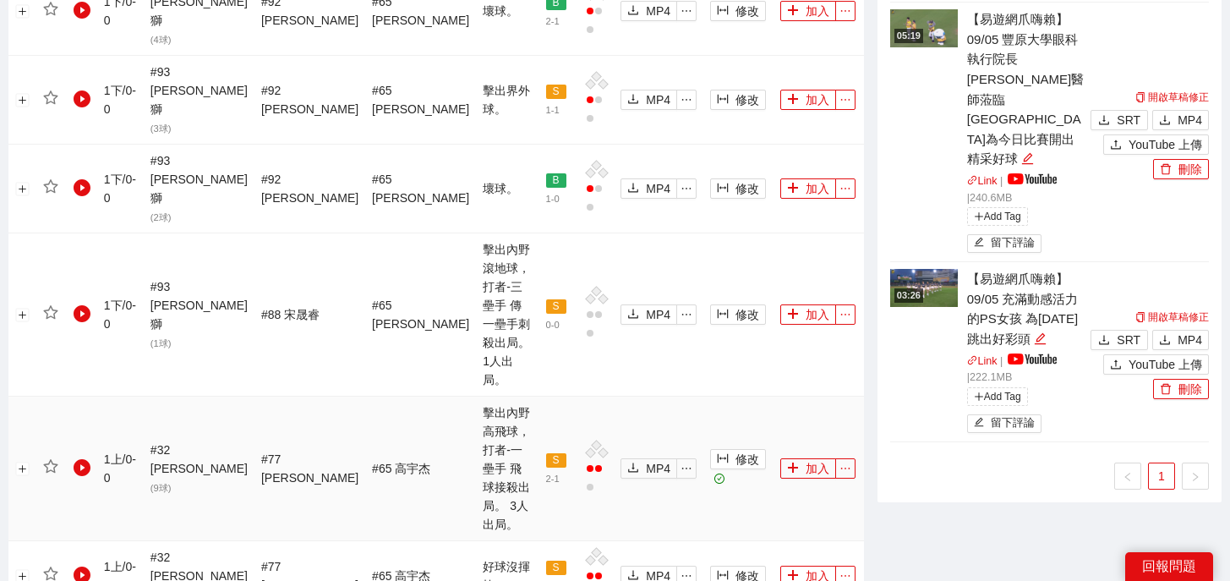
scroll to position [1767, 0]
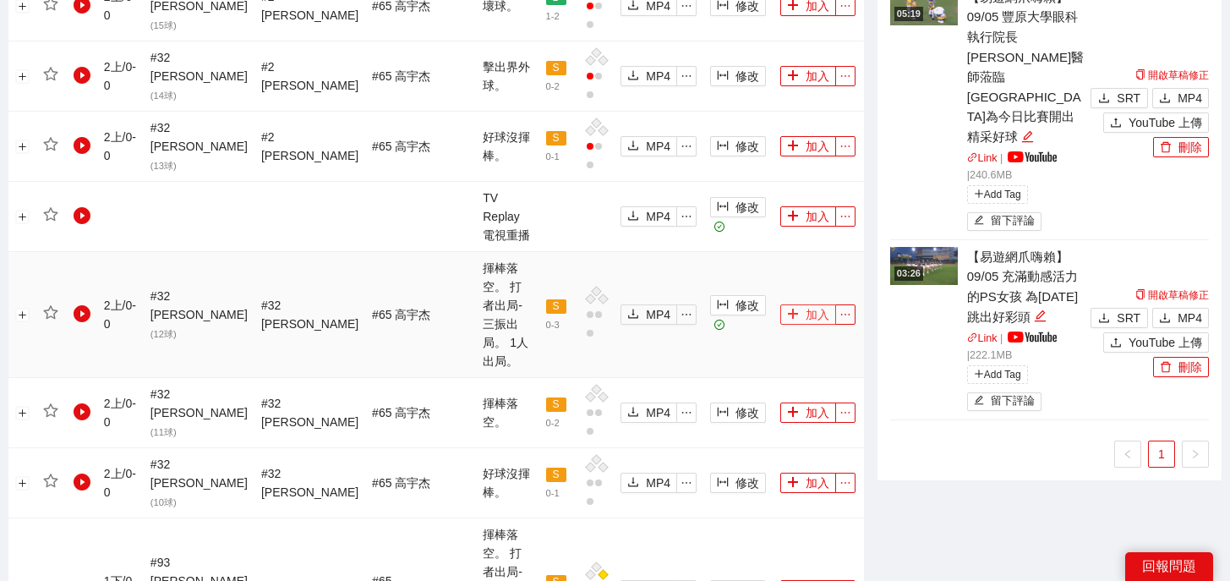
click at [787, 308] on icon "plus" at bounding box center [793, 314] width 12 height 12
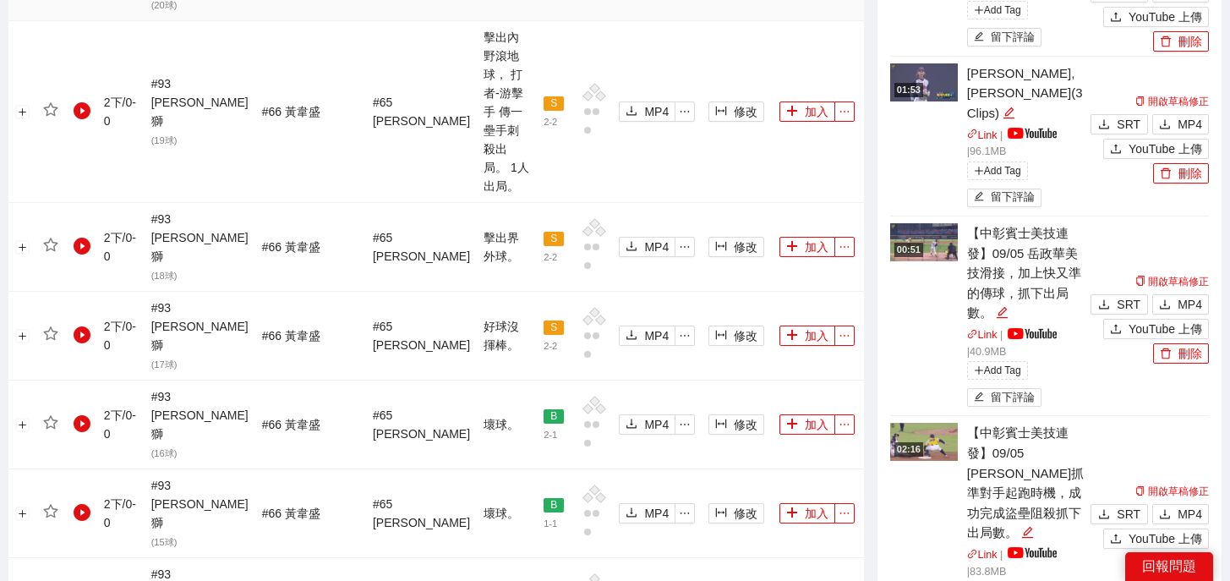
scroll to position [1795, 0]
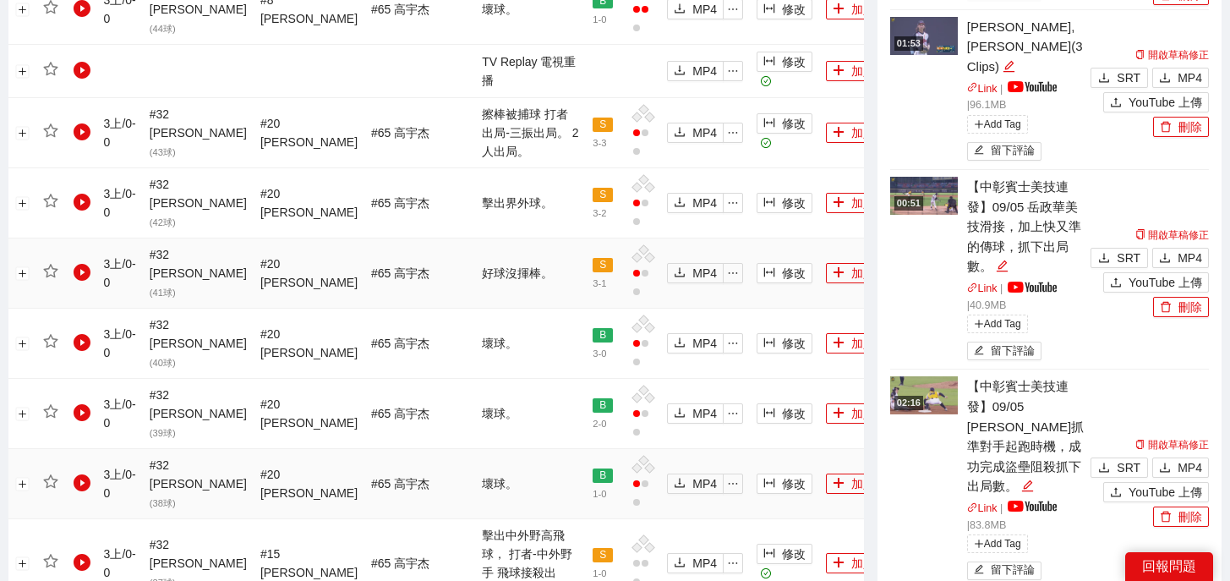
scroll to position [1209, 0]
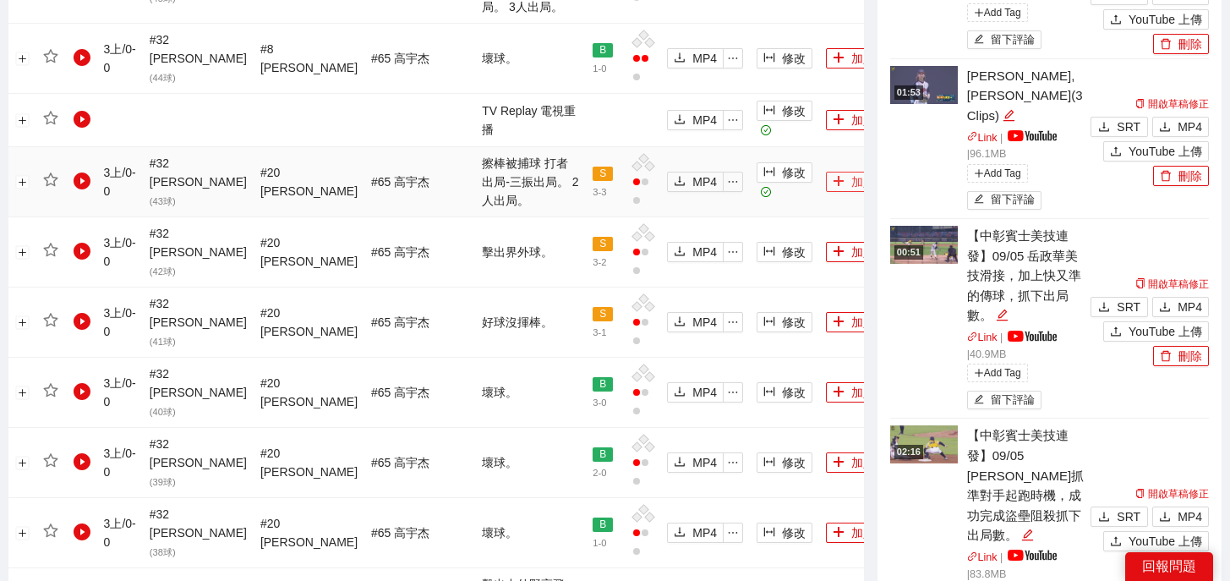
click at [826, 172] on button "加入" at bounding box center [854, 182] width 56 height 20
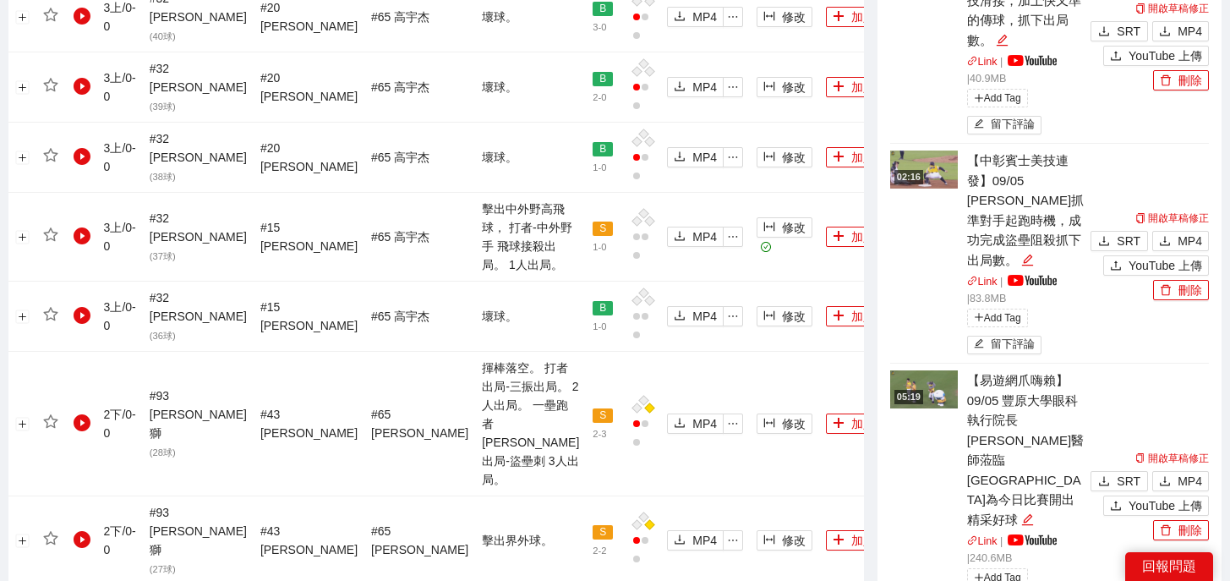
scroll to position [1915, 0]
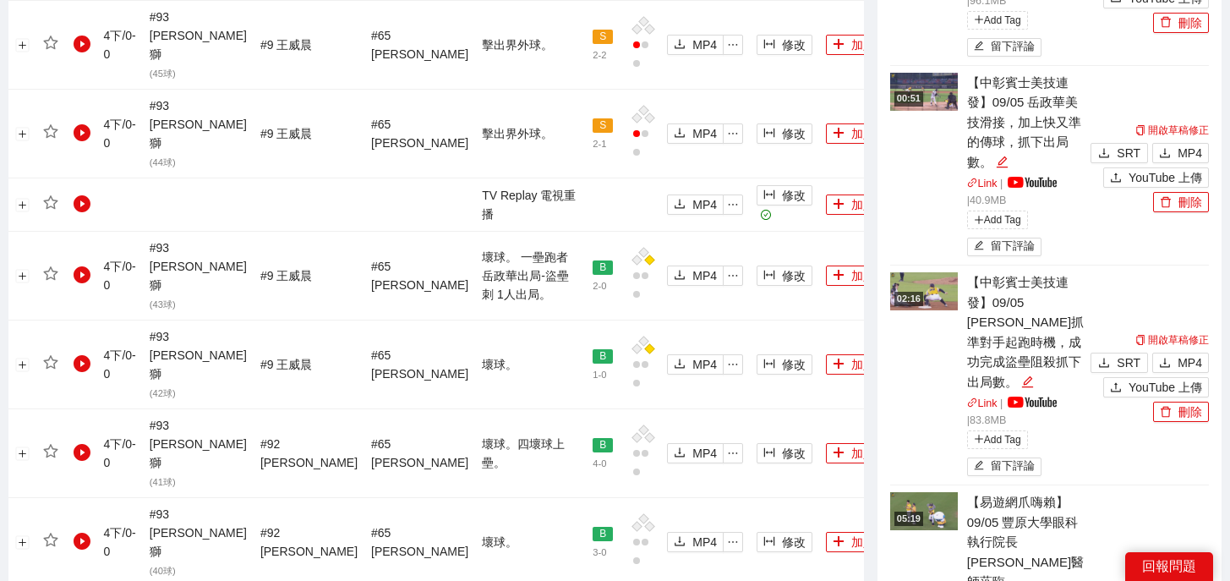
scroll to position [1924, 0]
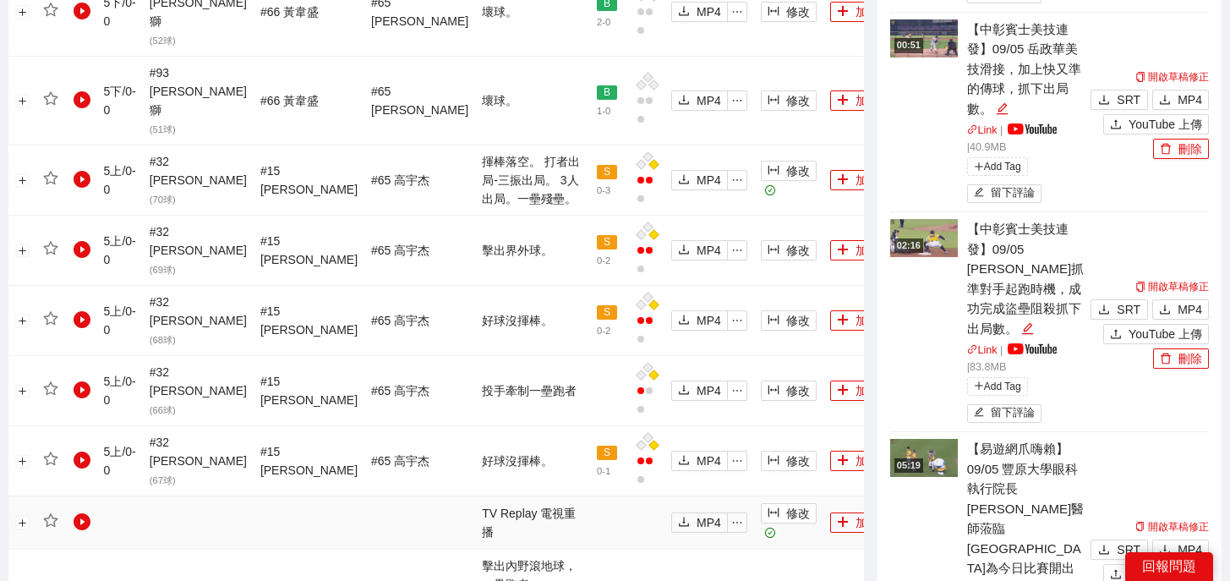
scroll to position [1307, 0]
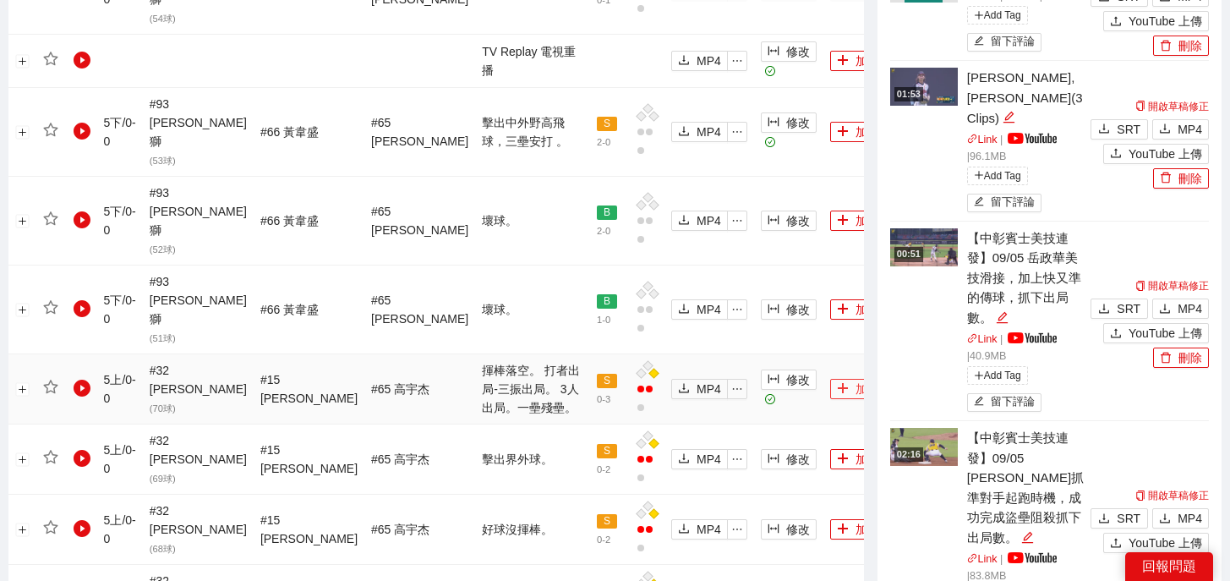
click at [830, 379] on button "加入" at bounding box center [858, 389] width 56 height 20
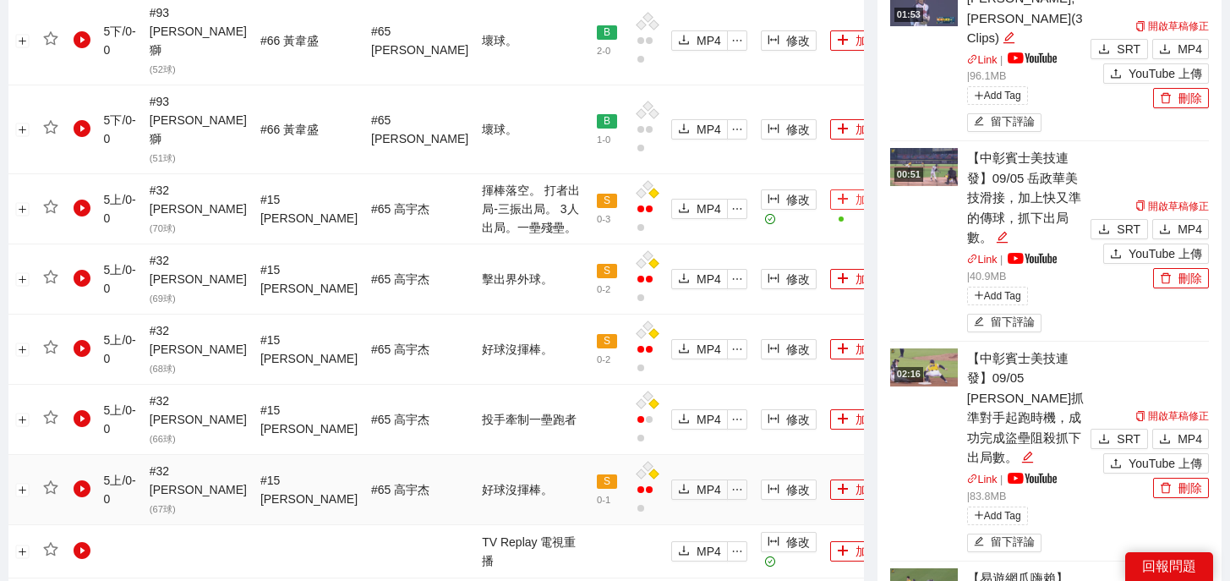
scroll to position [1903, 0]
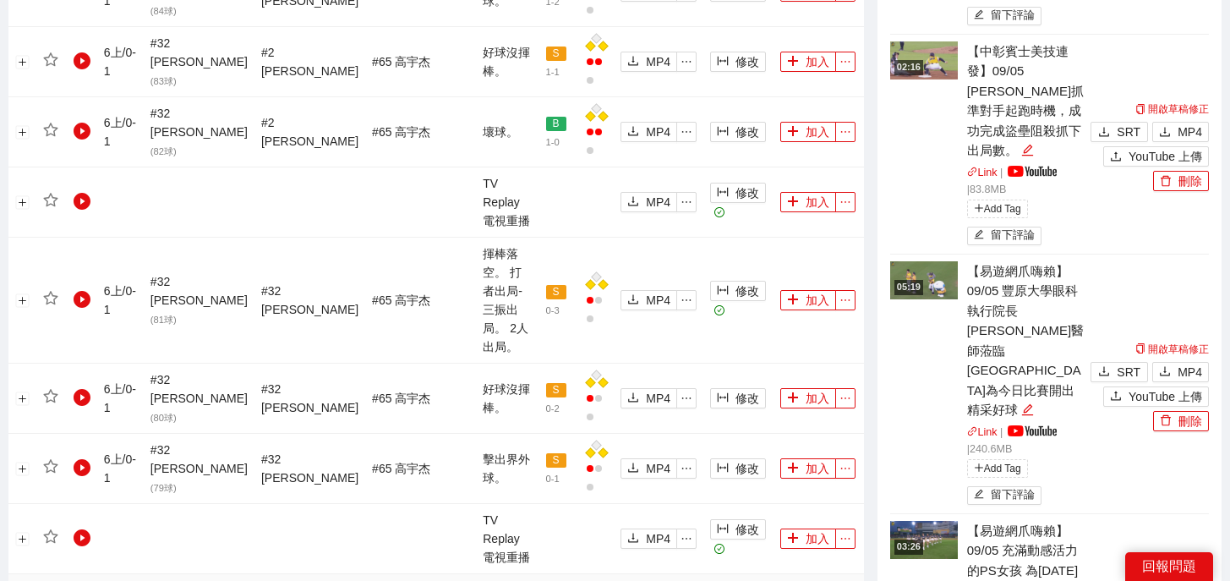
scroll to position [1612, 0]
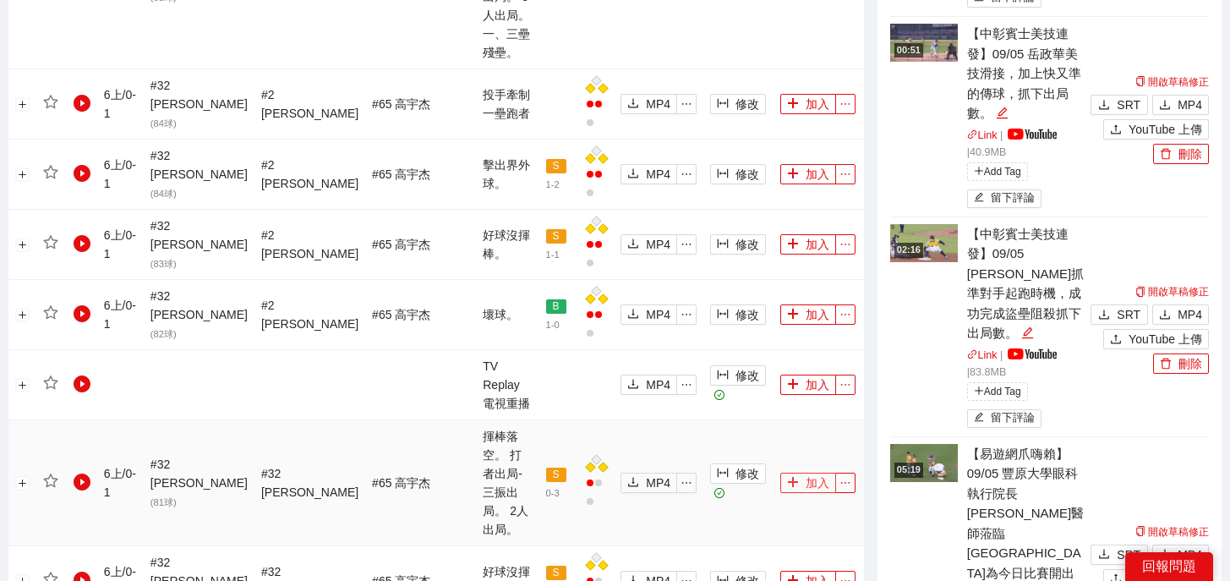
click at [793, 478] on icon "plus" at bounding box center [793, 482] width 1 height 9
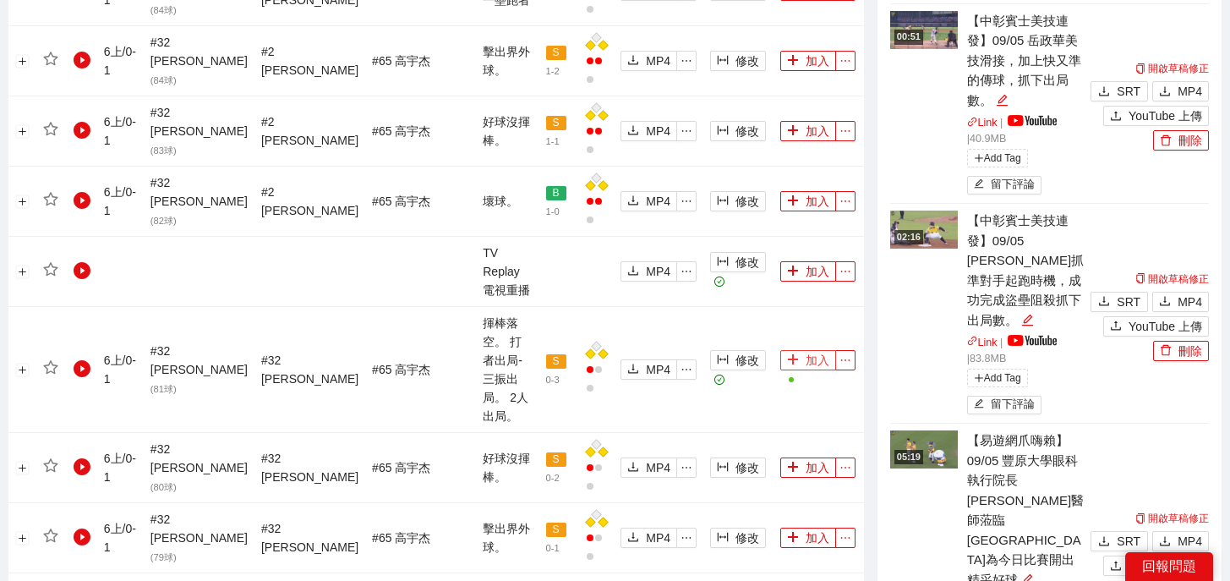
scroll to position [2084, 0]
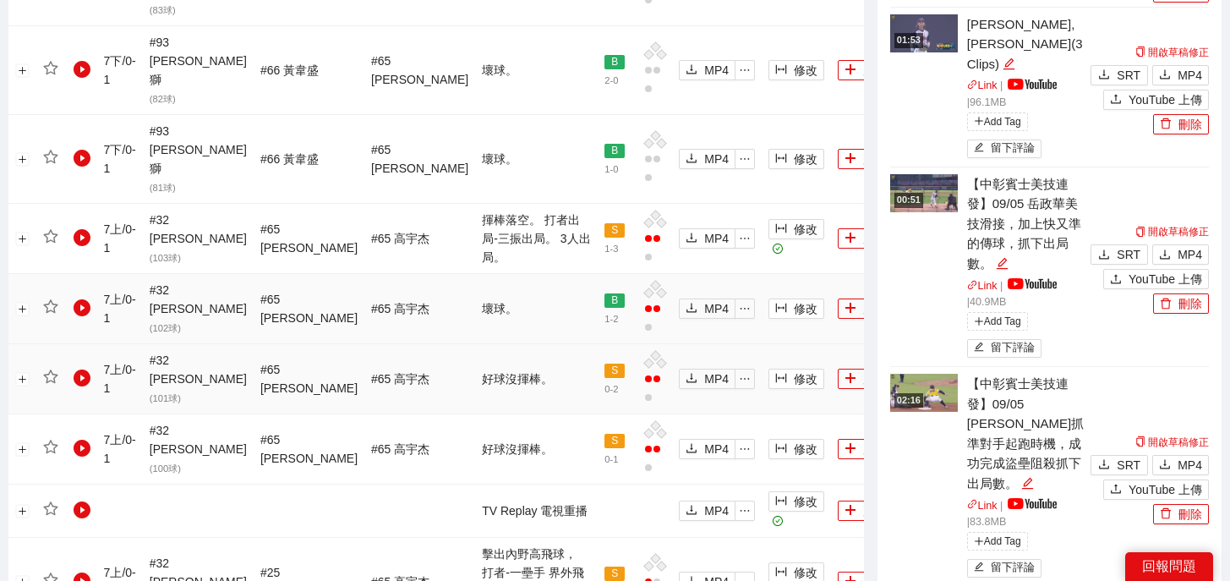
scroll to position [2028, 0]
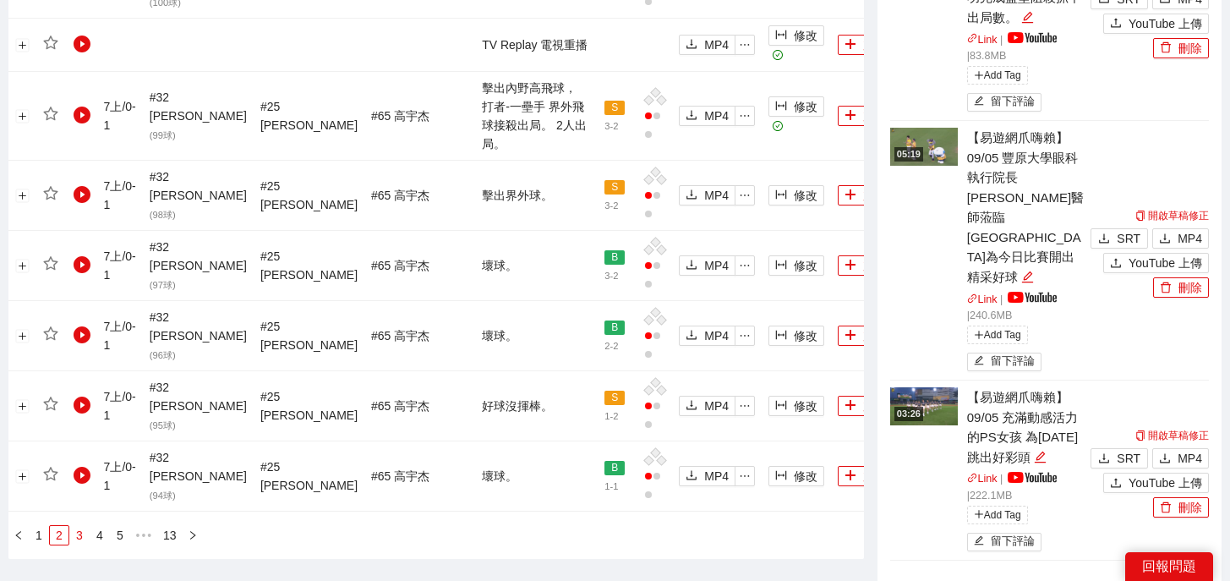
click at [77, 526] on link "3" at bounding box center [79, 535] width 19 height 19
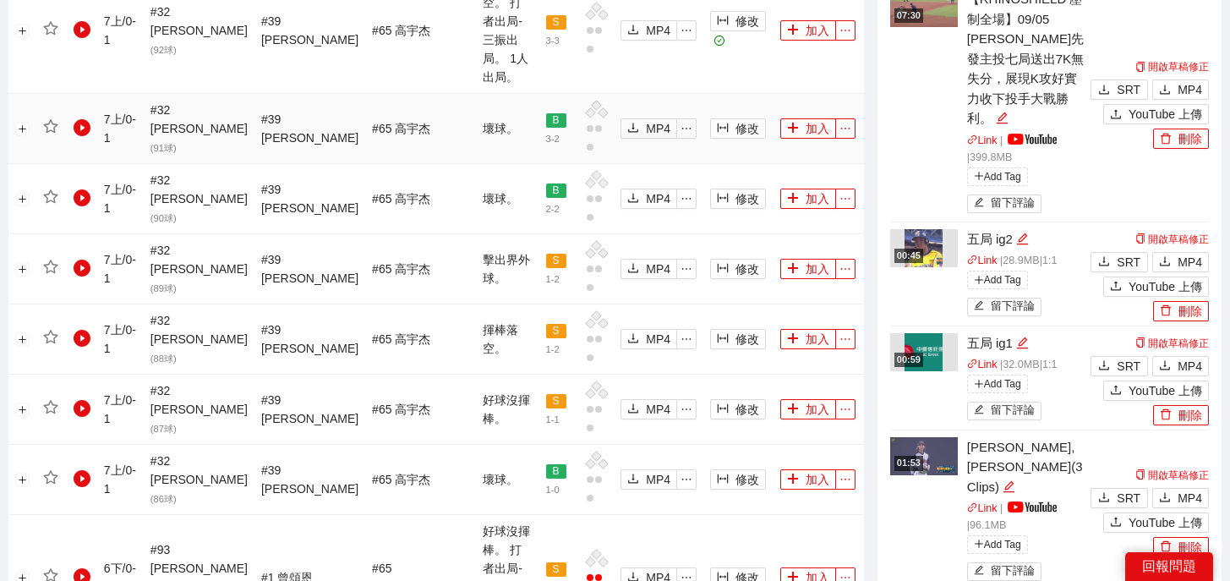
scroll to position [889, 0]
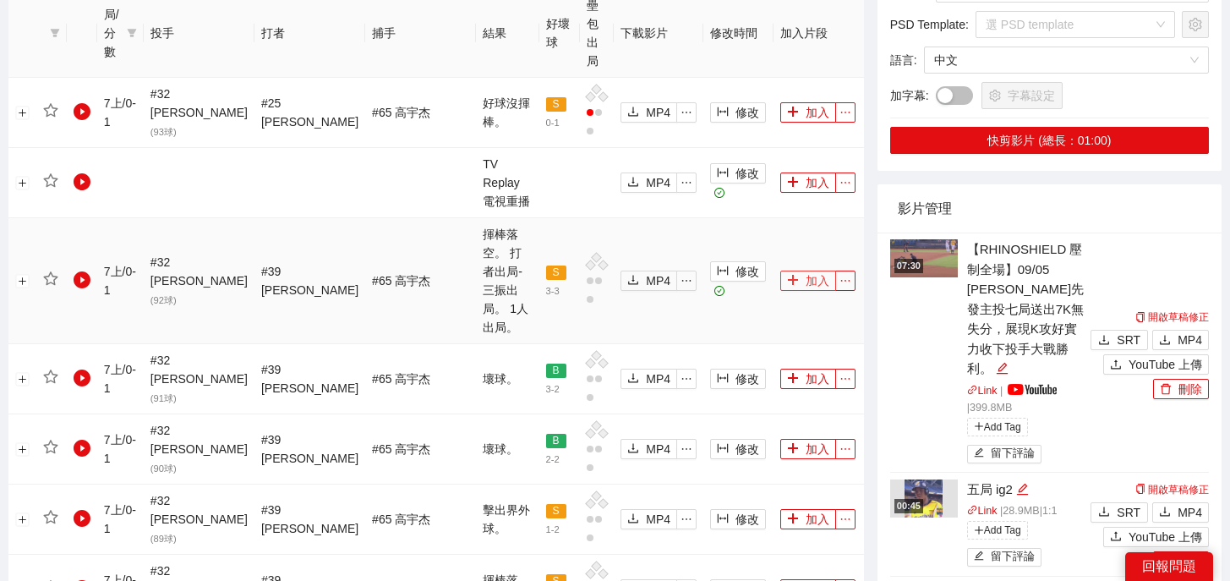
click at [787, 274] on icon "plus" at bounding box center [793, 280] width 12 height 12
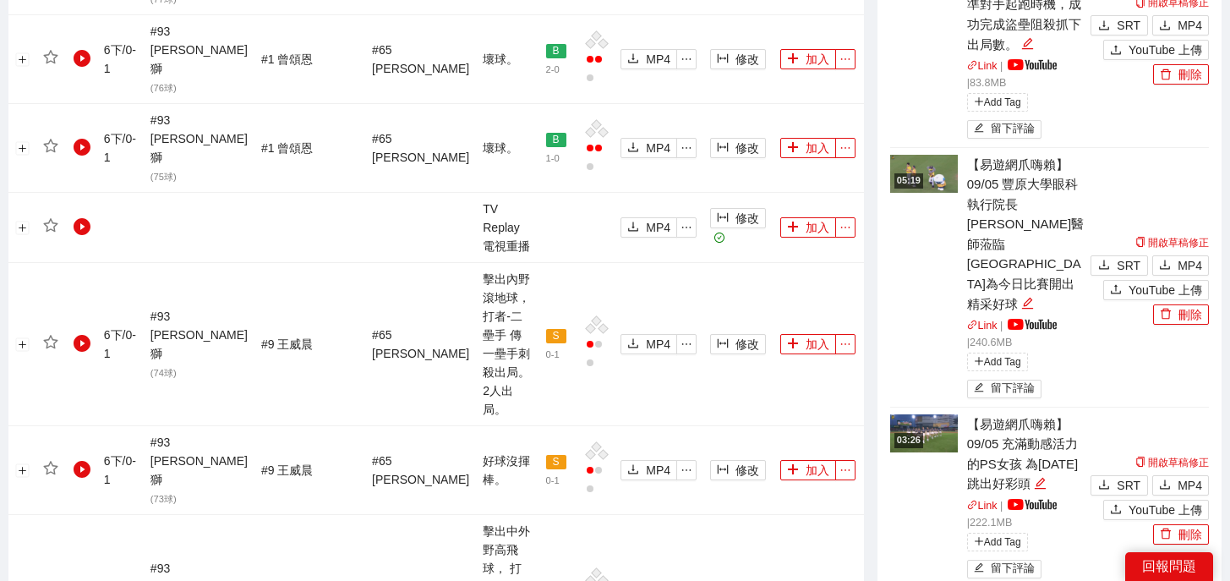
scroll to position [2155, 0]
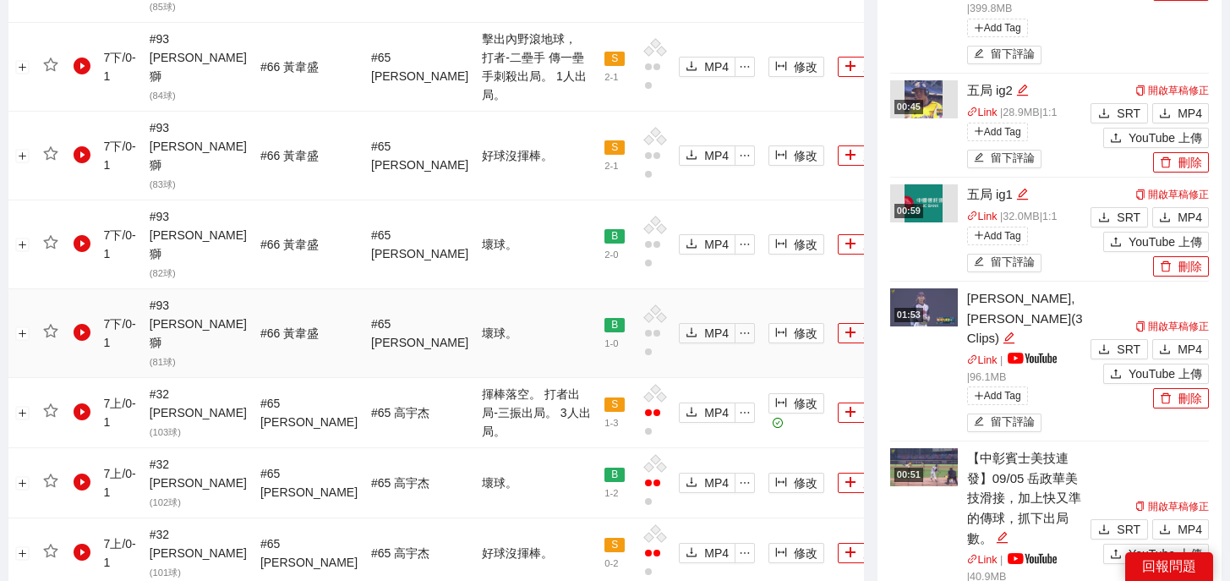
scroll to position [1254, 0]
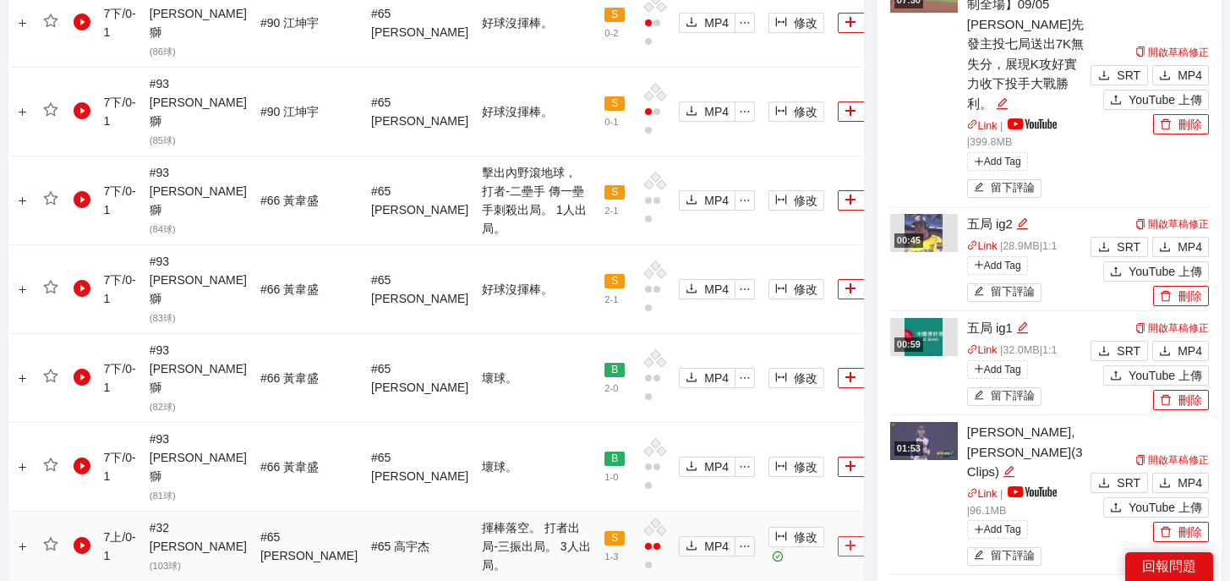
click at [845, 539] on icon "plus" at bounding box center [851, 545] width 12 height 12
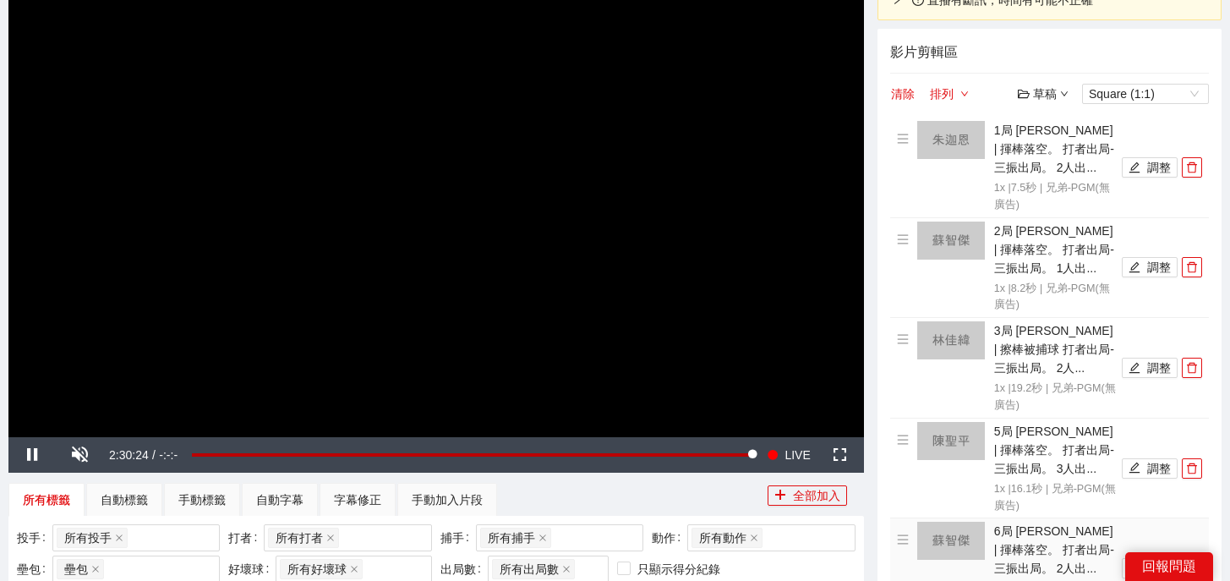
scroll to position [0, 0]
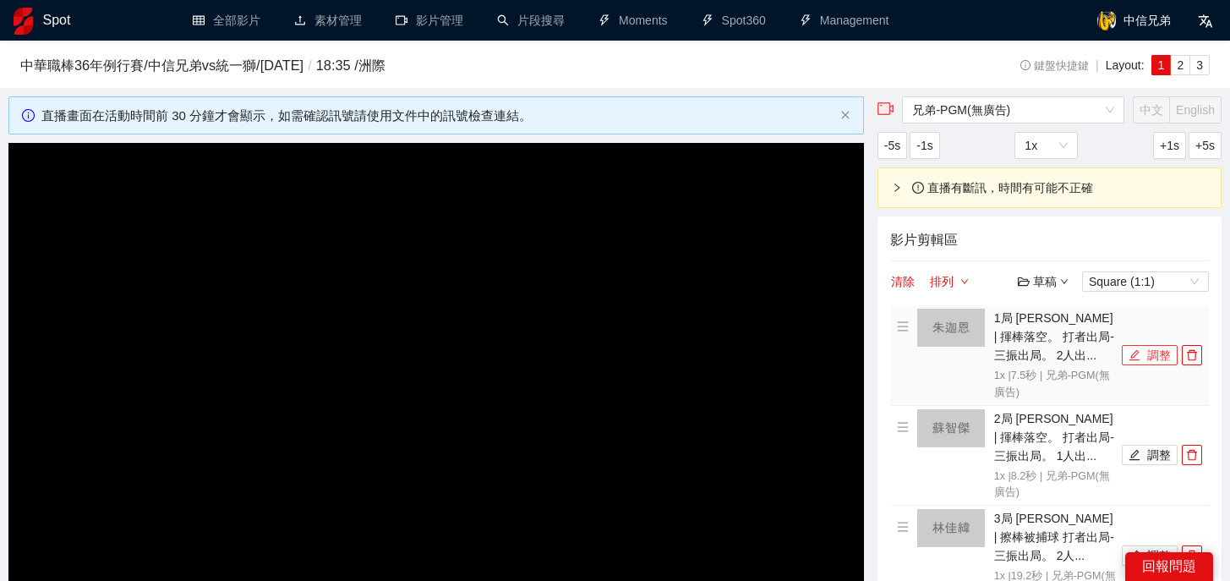
click at [1129, 355] on icon "edit" at bounding box center [1135, 355] width 12 height 12
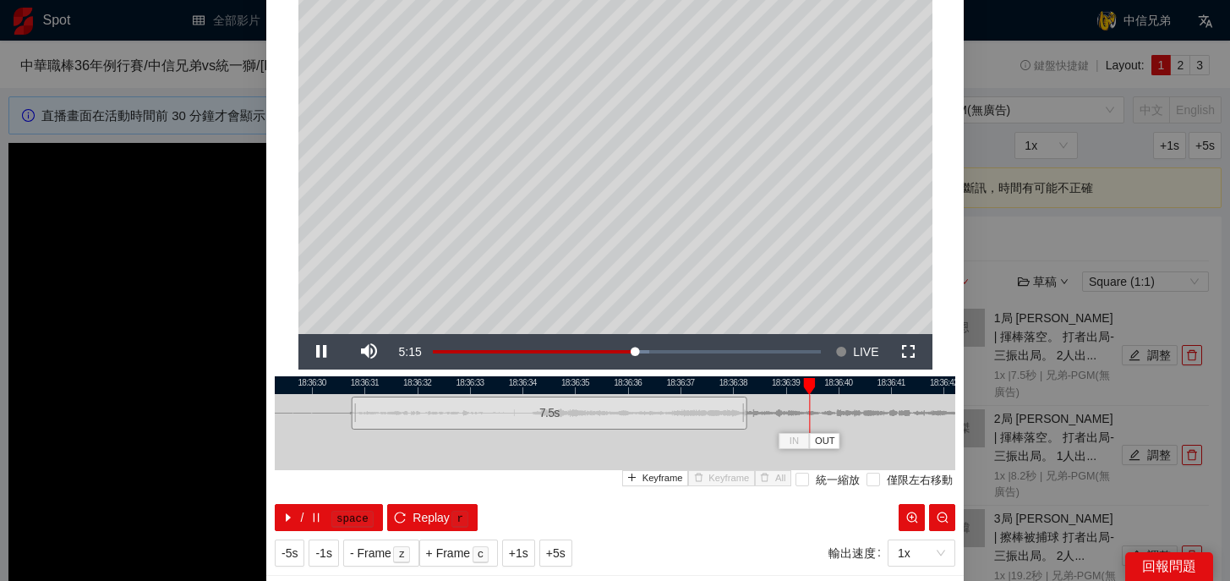
scroll to position [152, 0]
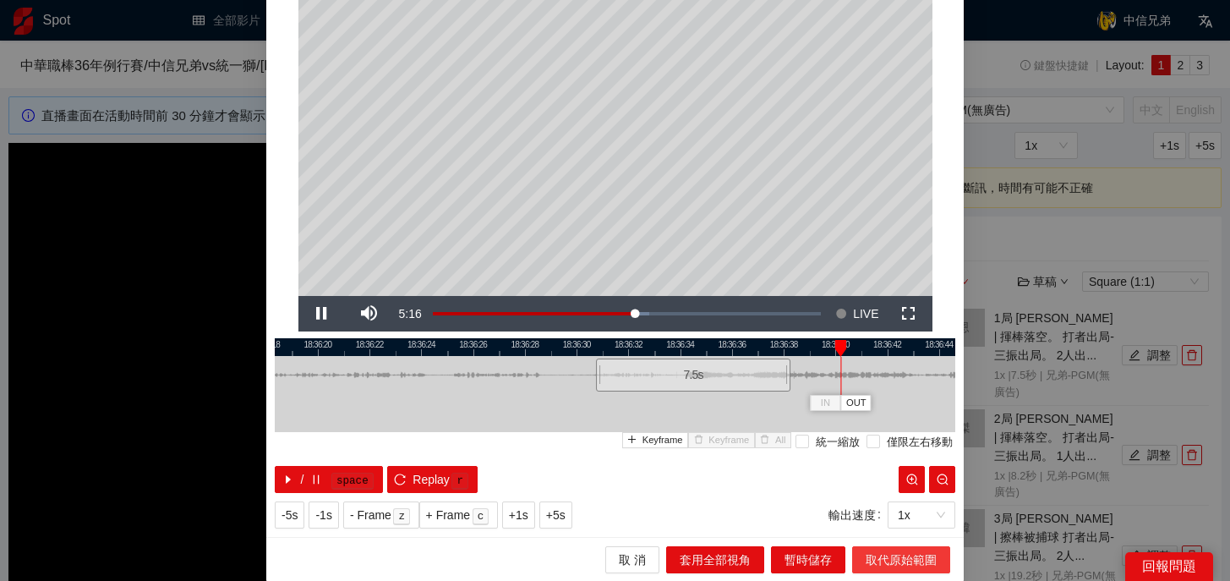
click at [879, 552] on span "取代原始範圍" at bounding box center [901, 559] width 71 height 19
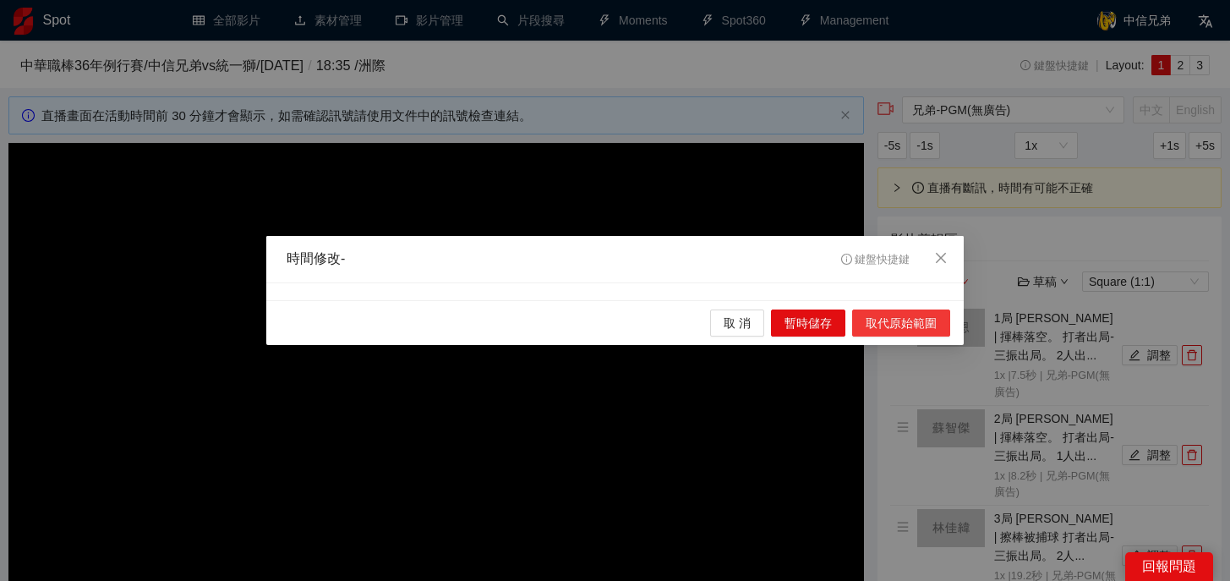
scroll to position [0, 0]
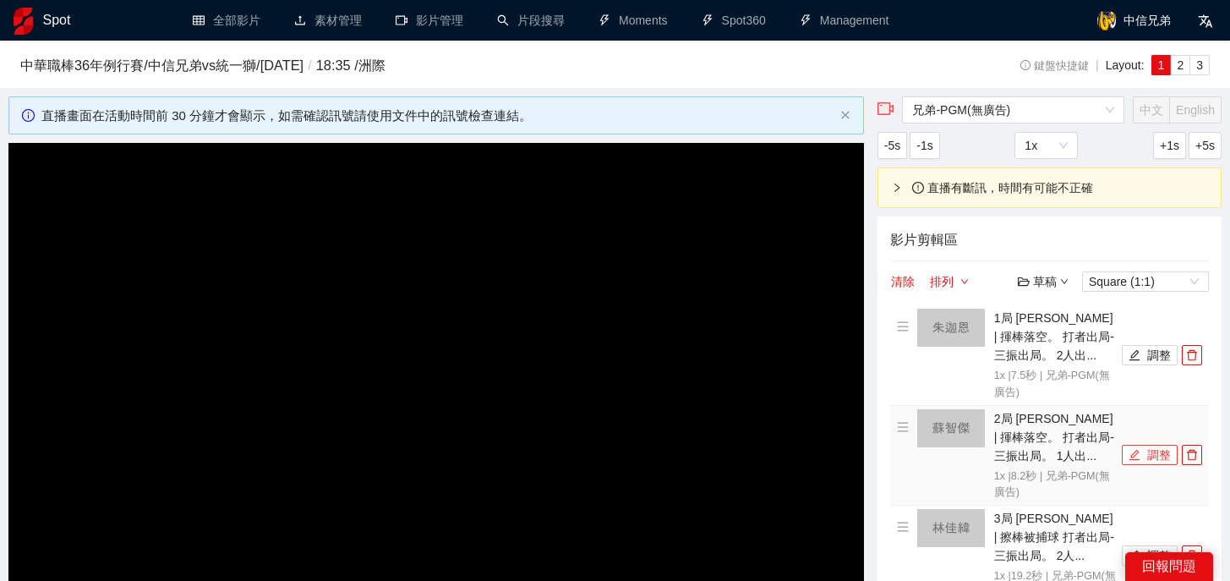
click at [1146, 452] on button "調整" at bounding box center [1150, 455] width 56 height 20
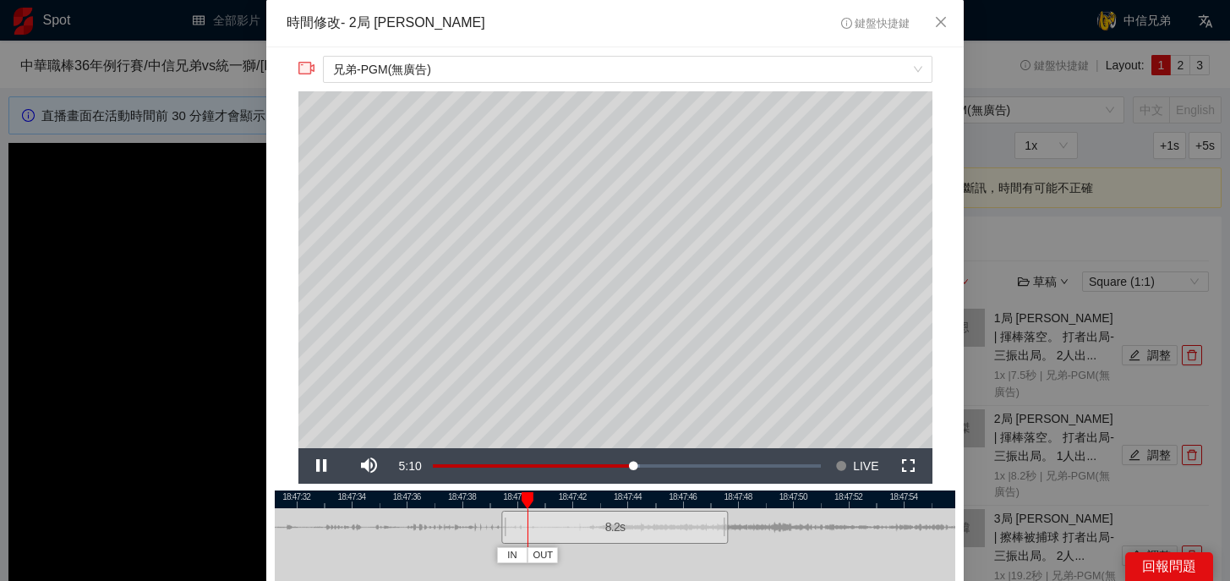
scroll to position [75, 0]
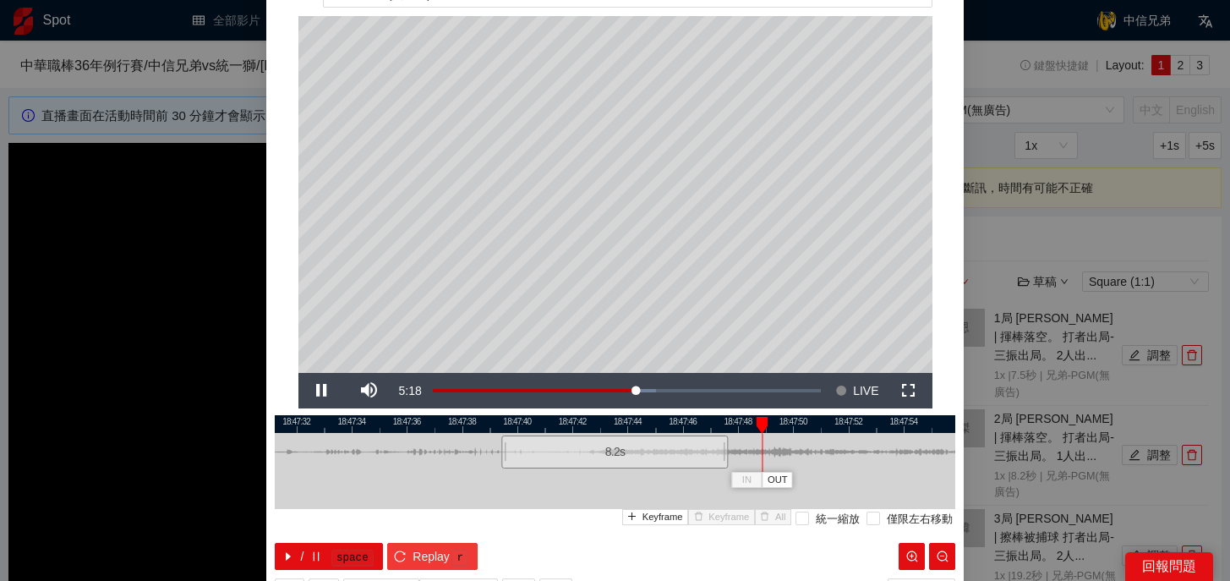
click at [426, 548] on span "Replay" at bounding box center [431, 556] width 37 height 19
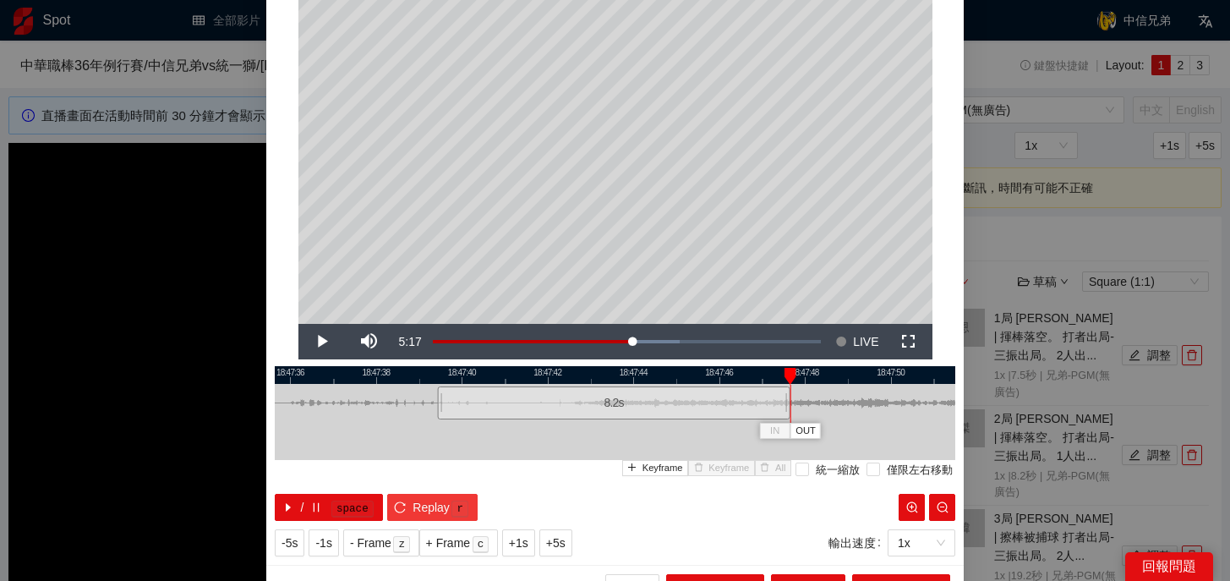
scroll to position [152, 0]
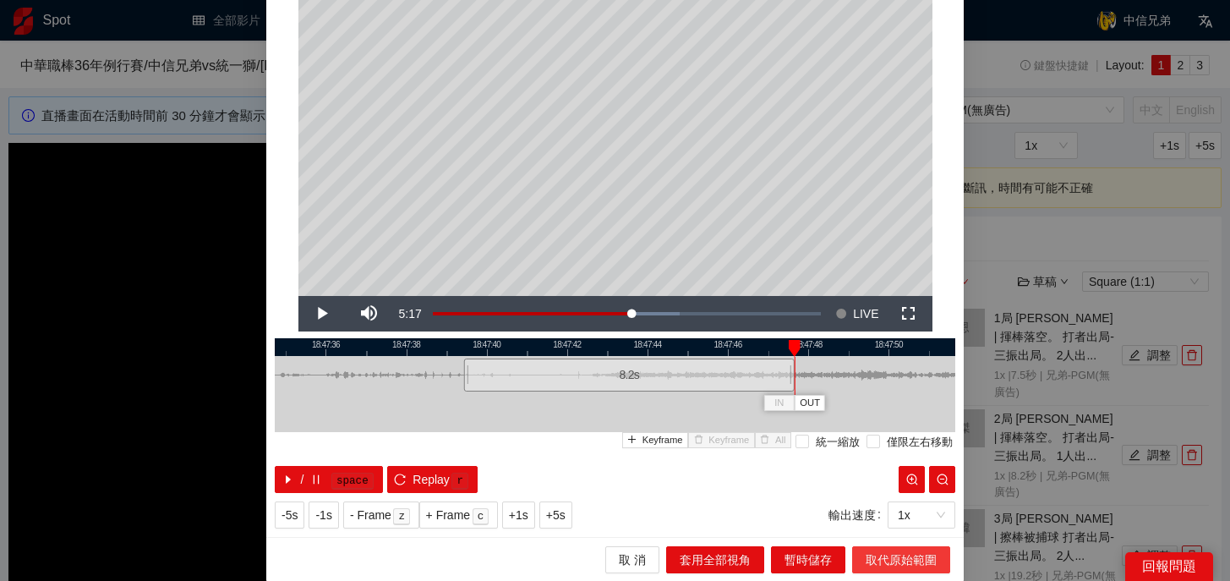
click at [896, 555] on span "取代原始範圍" at bounding box center [901, 559] width 71 height 19
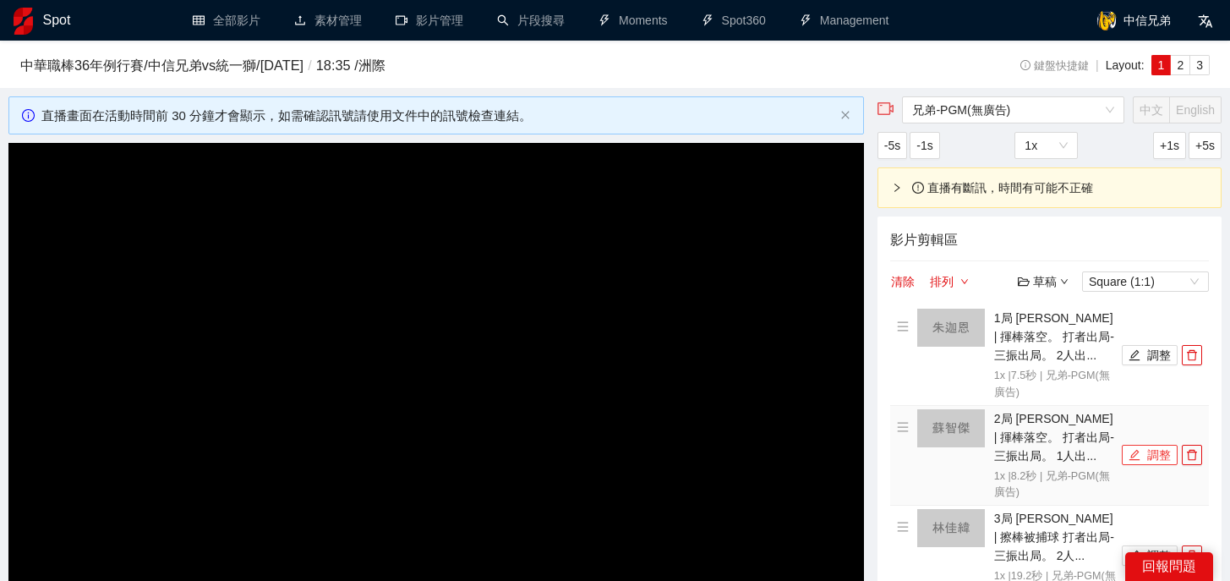
click at [1142, 451] on button "調整" at bounding box center [1150, 455] width 56 height 20
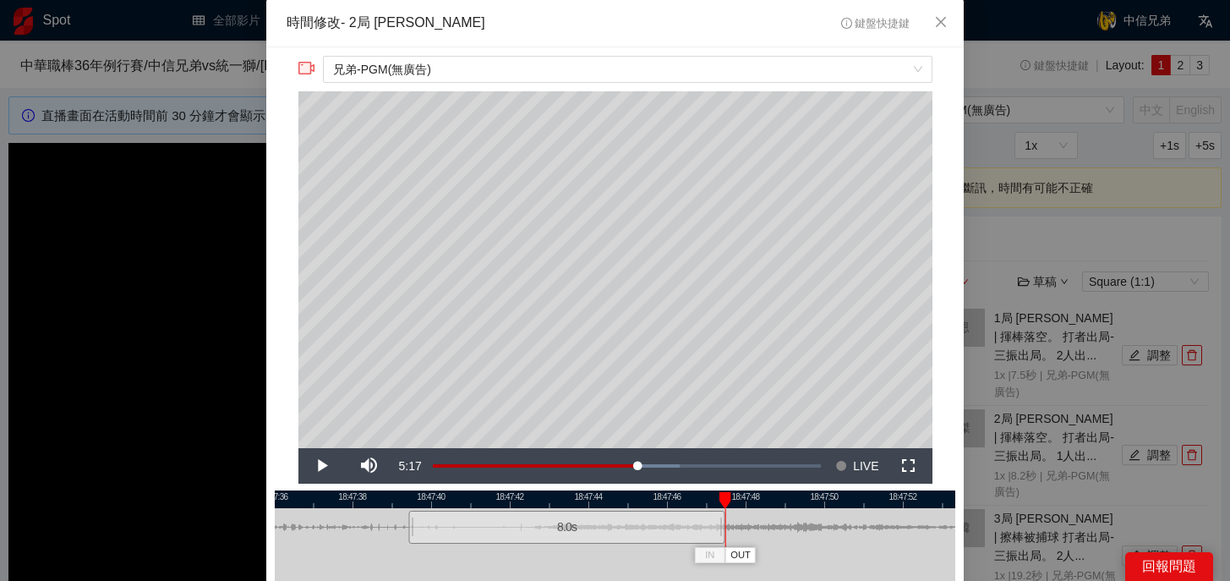
click at [720, 536] on div at bounding box center [723, 527] width 10 height 38
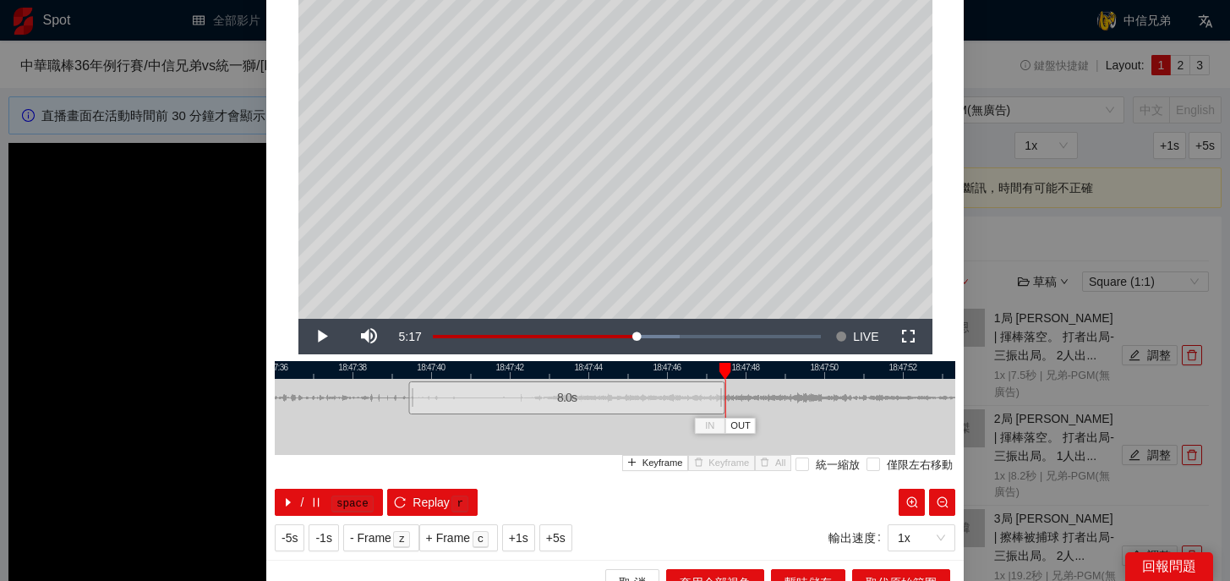
scroll to position [152, 0]
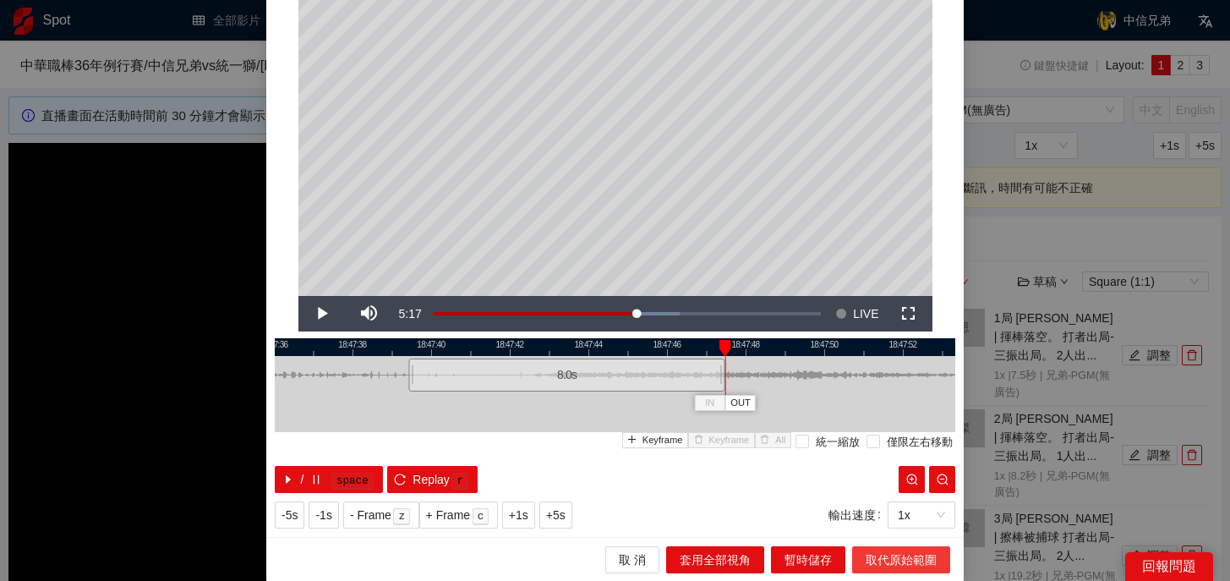
click at [899, 557] on span "取代原始範圍" at bounding box center [901, 559] width 71 height 19
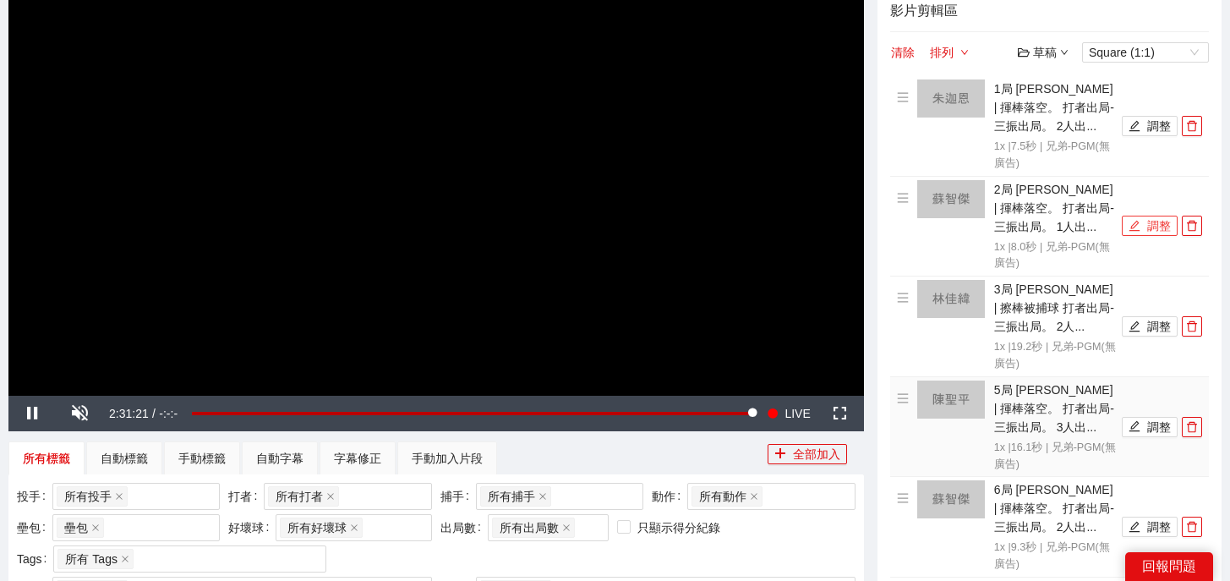
scroll to position [228, 0]
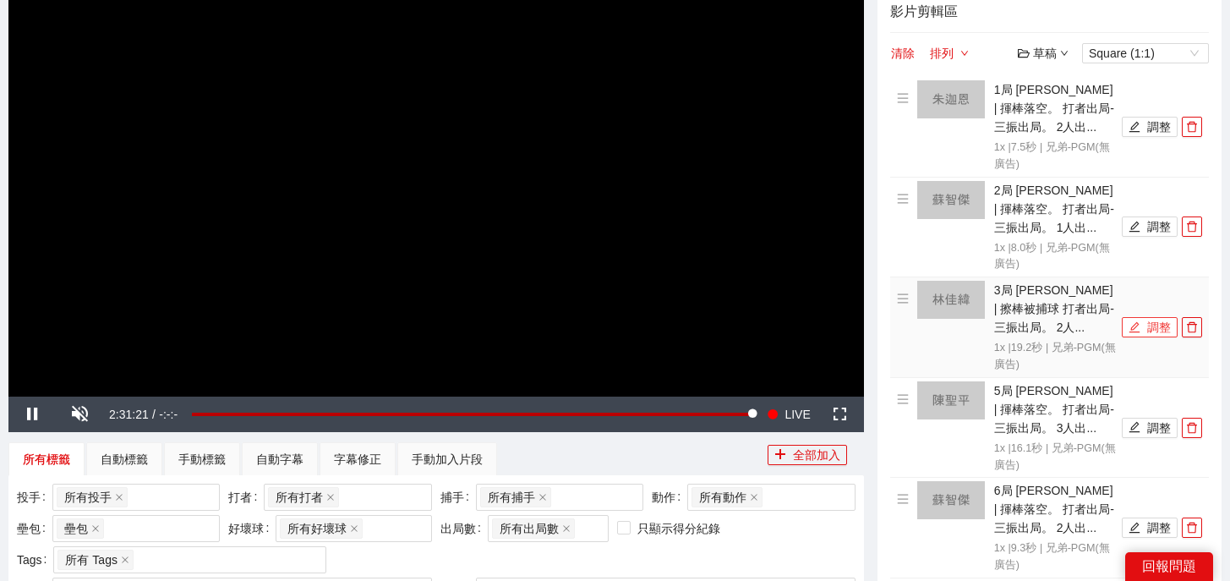
click at [1164, 324] on button "調整" at bounding box center [1150, 327] width 56 height 20
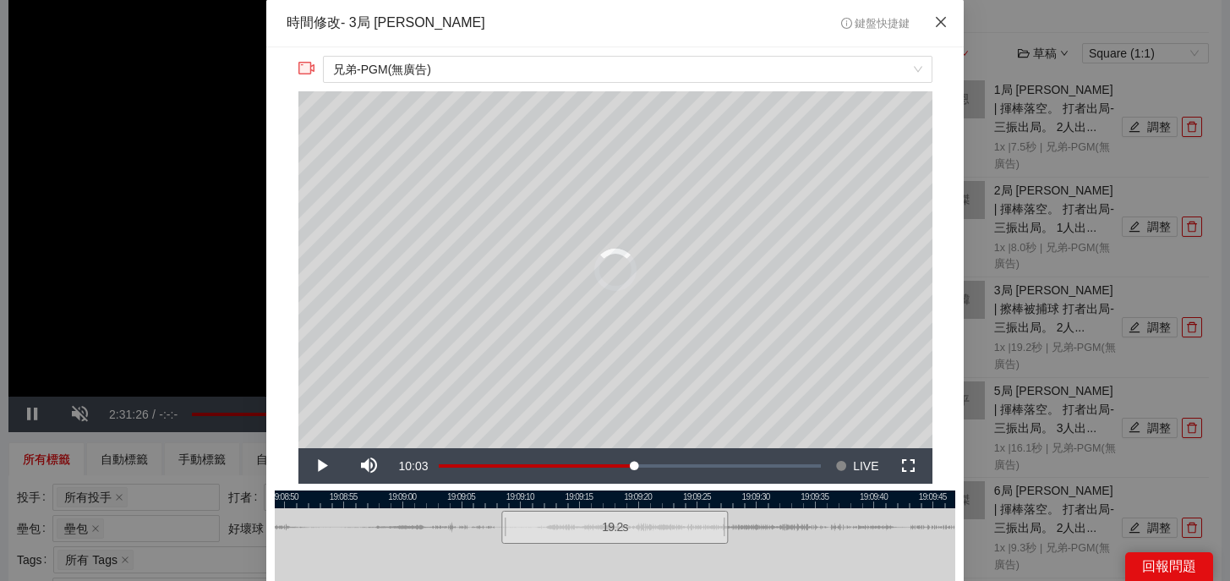
click at [942, 26] on icon "close" at bounding box center [941, 22] width 14 height 14
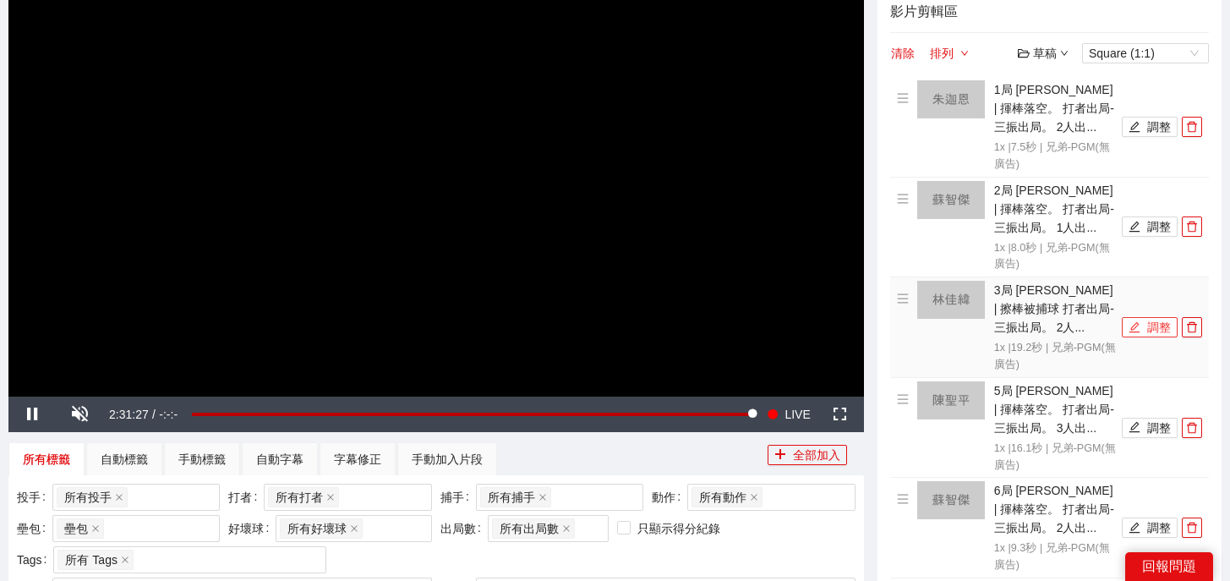
click at [1144, 332] on button "調整" at bounding box center [1150, 327] width 56 height 20
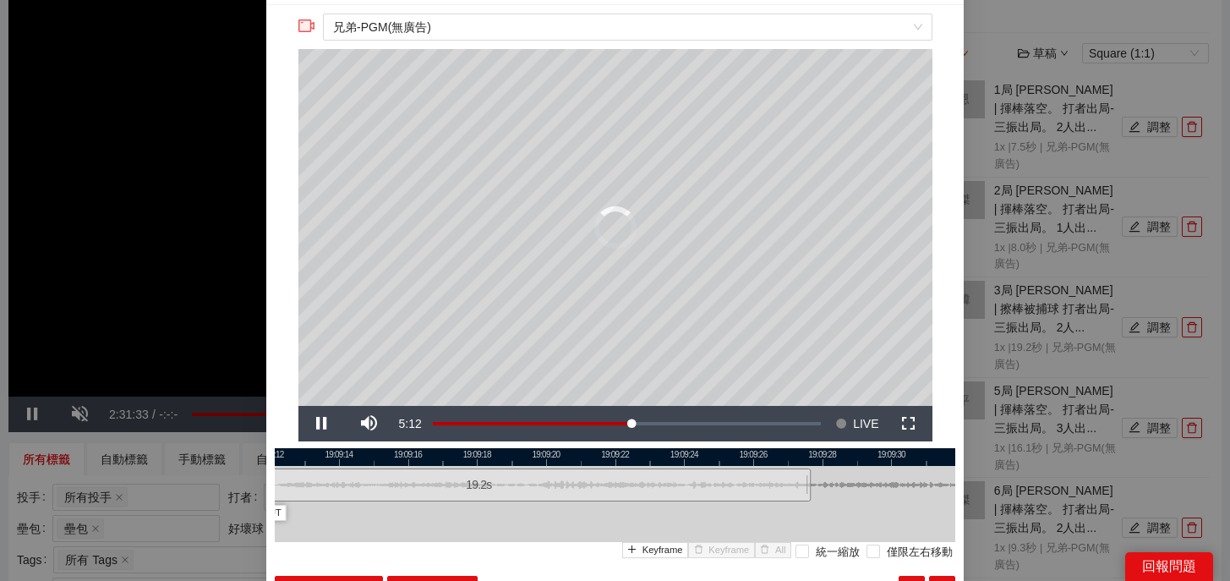
scroll to position [41, 0]
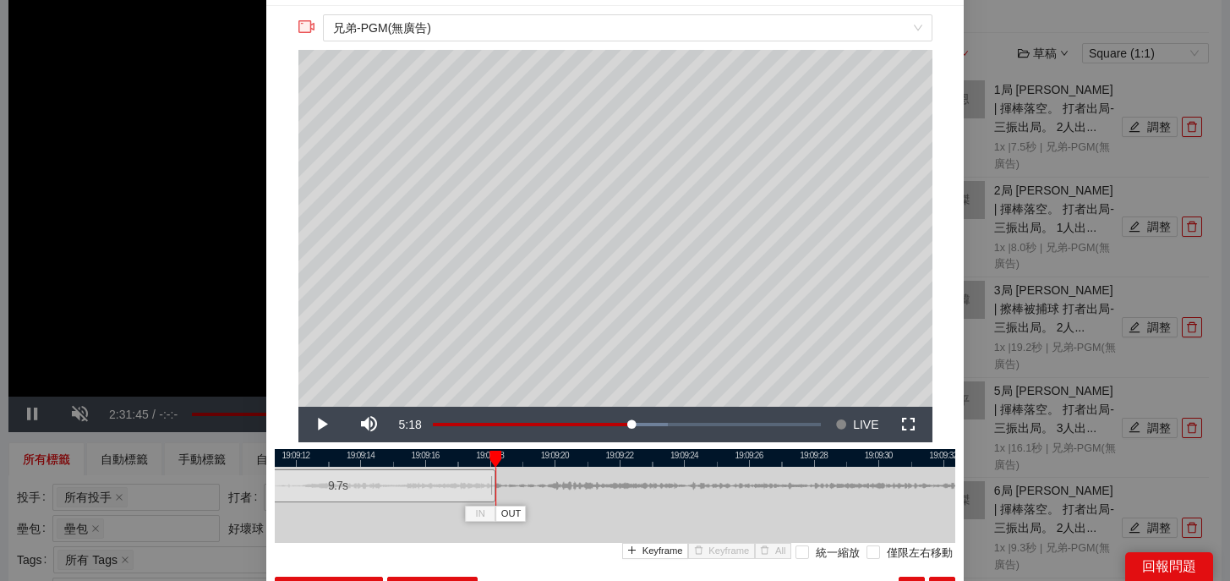
drag, startPoint x: 801, startPoint y: 490, endPoint x: 493, endPoint y: 496, distance: 307.8
click at [493, 496] on div at bounding box center [493, 486] width 10 height 38
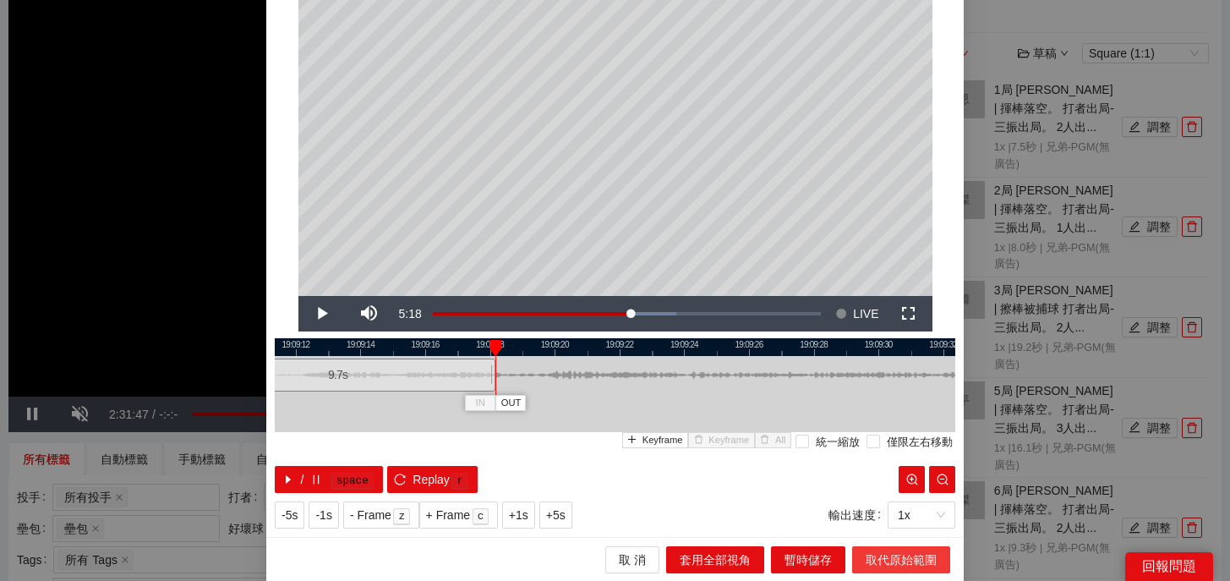
click at [906, 561] on span "取代原始範圍" at bounding box center [901, 559] width 71 height 19
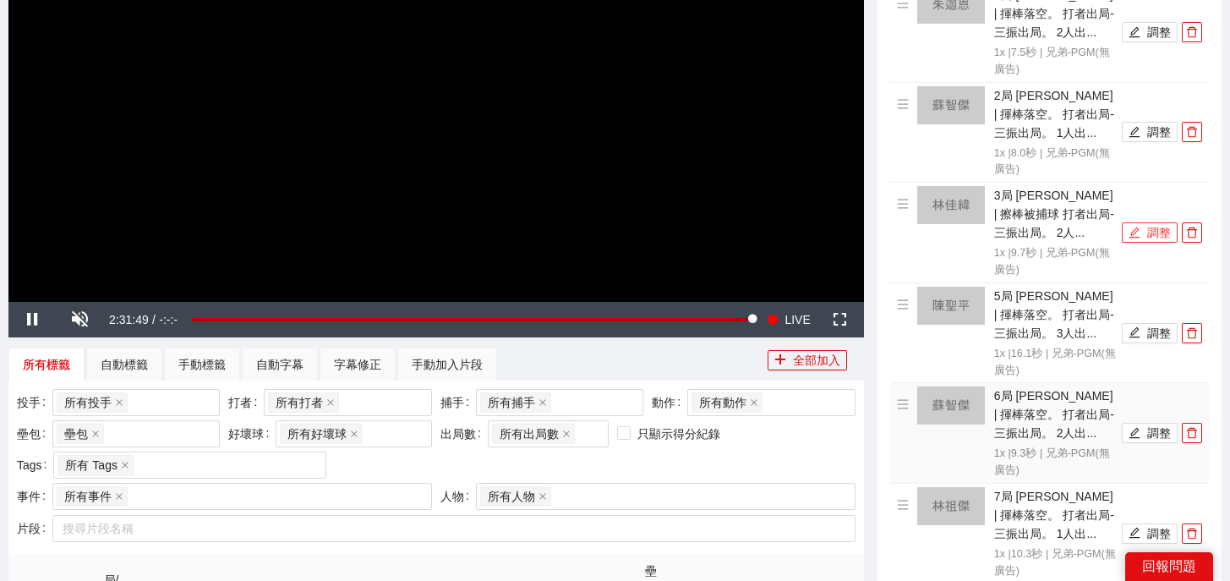
scroll to position [324, 0]
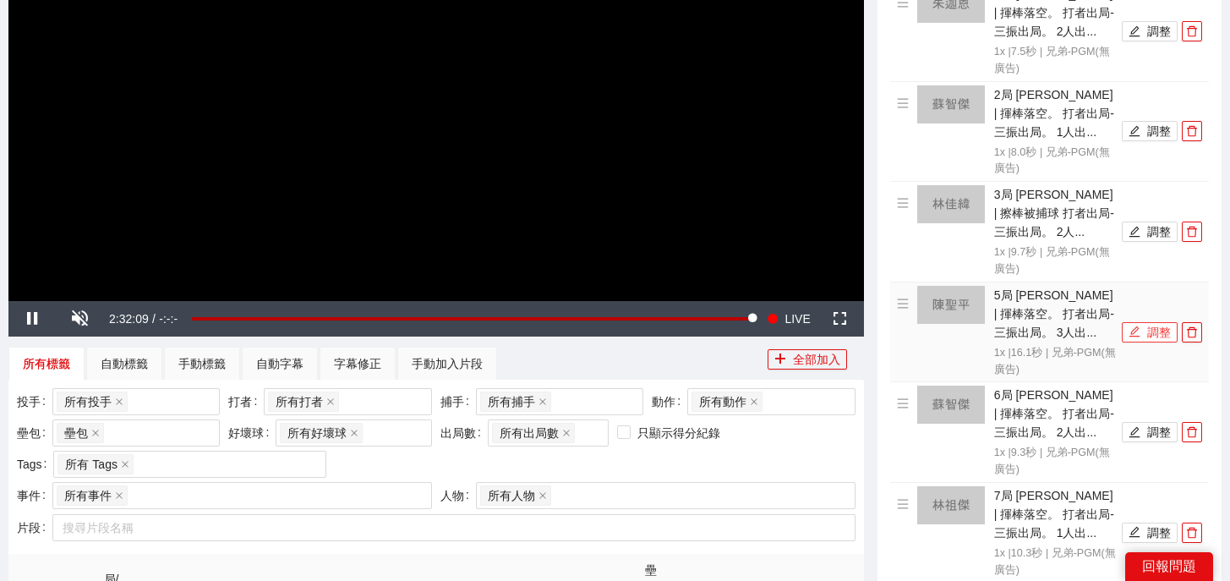
click at [1144, 332] on button "調整" at bounding box center [1150, 332] width 56 height 20
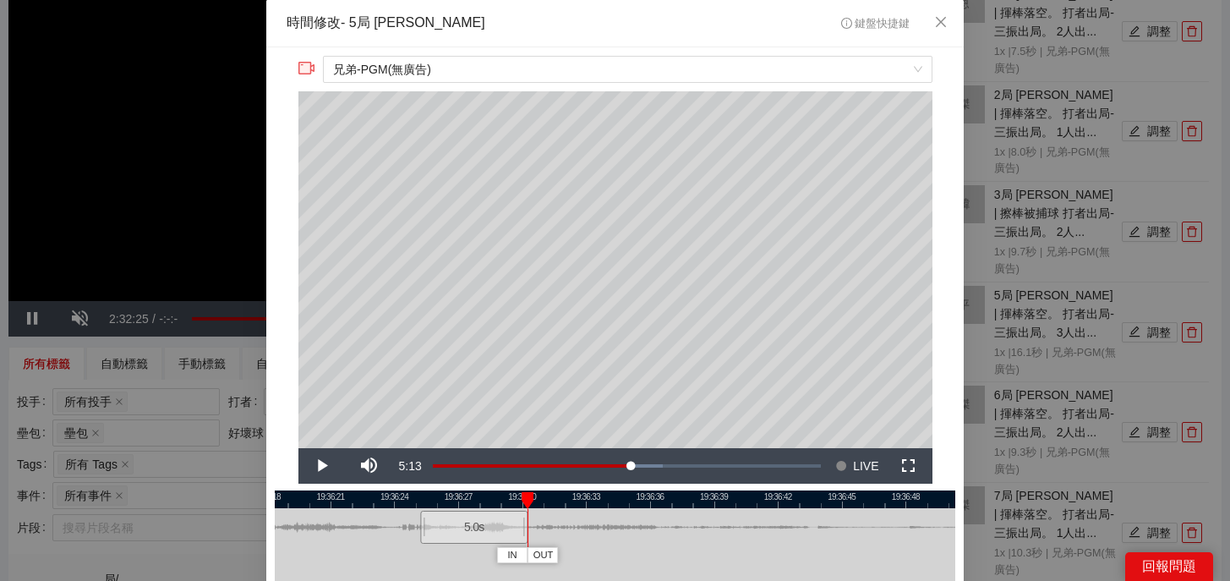
drag, startPoint x: 757, startPoint y: 533, endPoint x: 519, endPoint y: 536, distance: 237.6
click at [520, 536] on div at bounding box center [525, 527] width 10 height 38
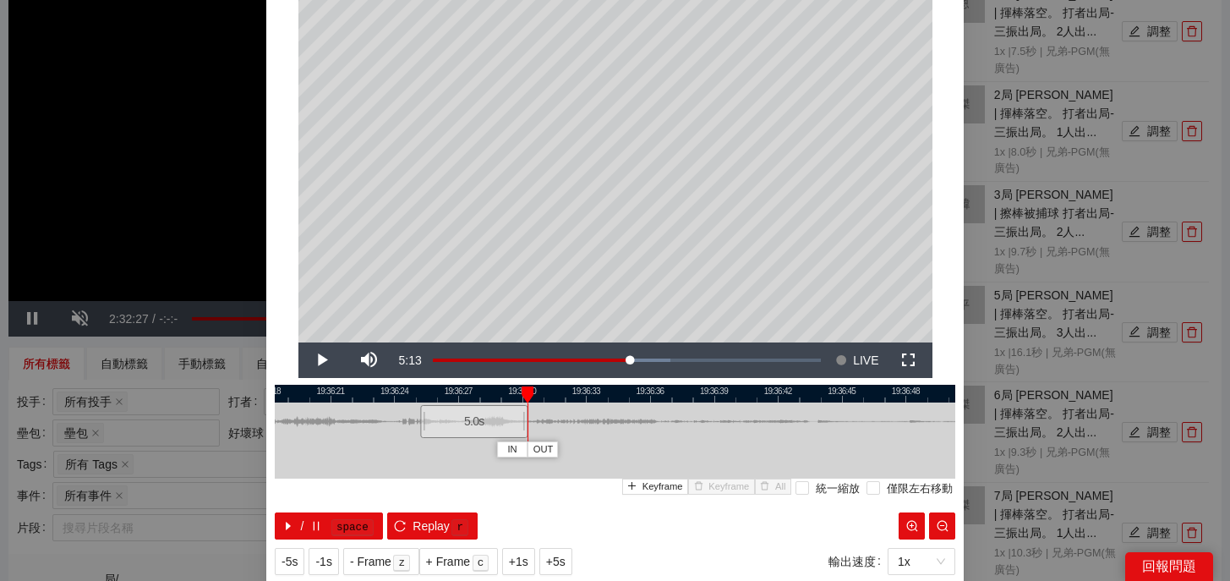
scroll to position [130, 0]
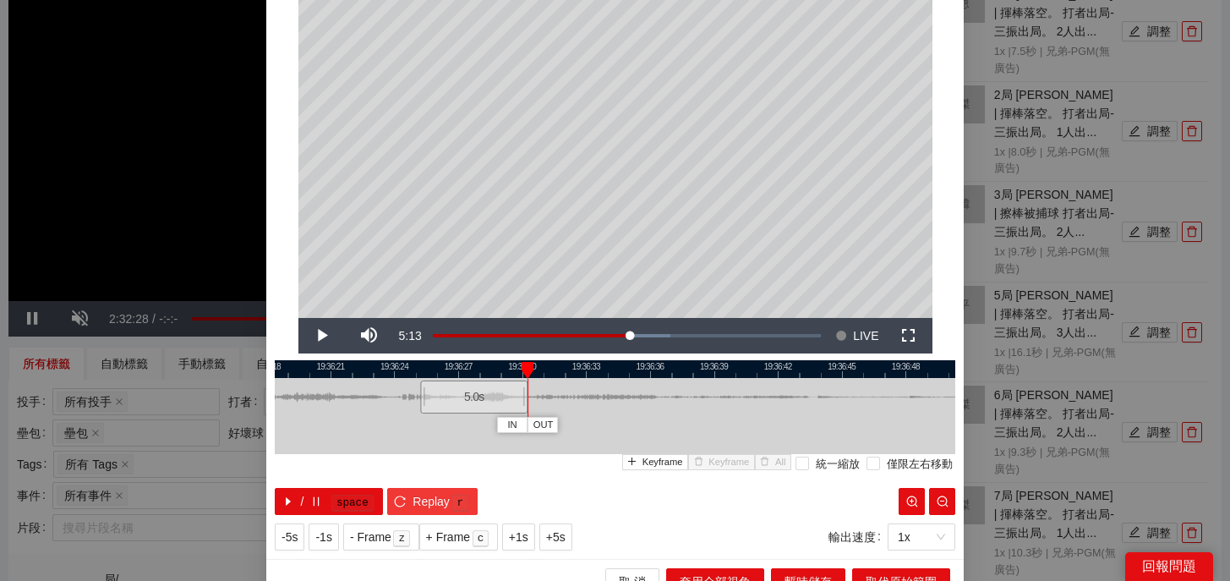
click at [418, 500] on span "Replay" at bounding box center [431, 501] width 37 height 19
drag, startPoint x: 423, startPoint y: 400, endPoint x: 402, endPoint y: 400, distance: 21.1
click at [402, 400] on div at bounding box center [402, 397] width 10 height 38
click at [453, 495] on kbd "r" at bounding box center [459, 503] width 17 height 17
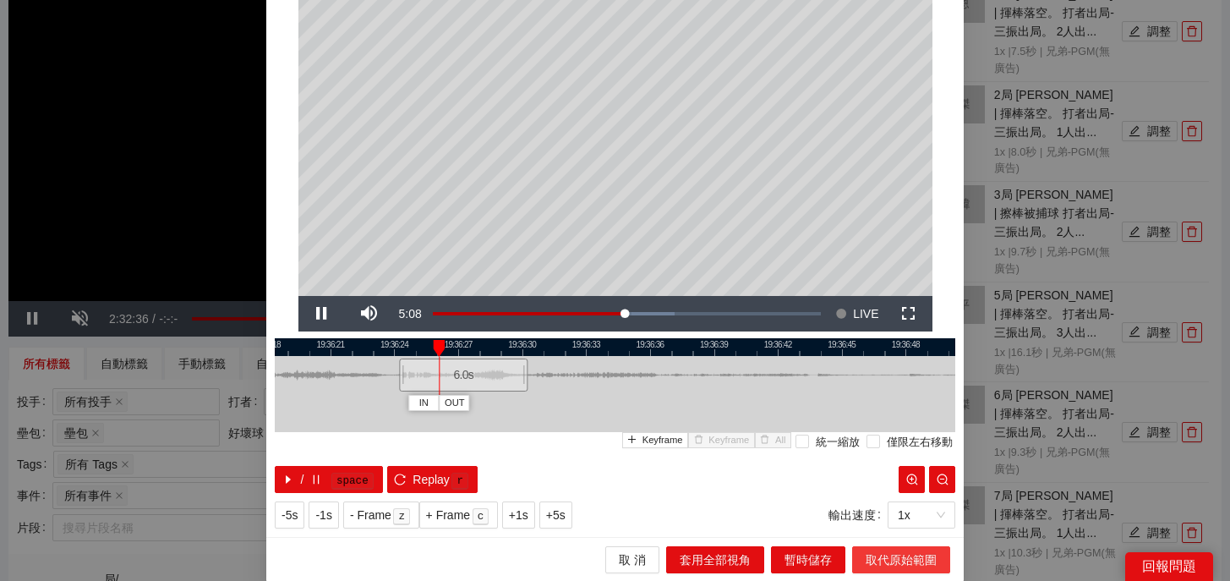
click at [923, 561] on span "取代原始範圍" at bounding box center [901, 559] width 71 height 19
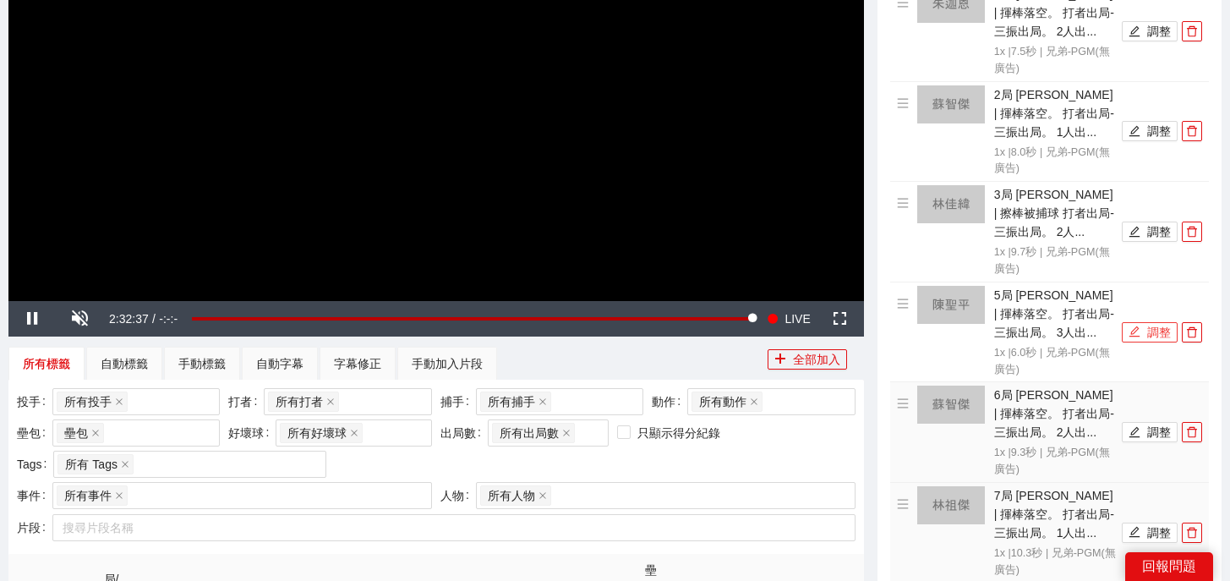
scroll to position [436, 0]
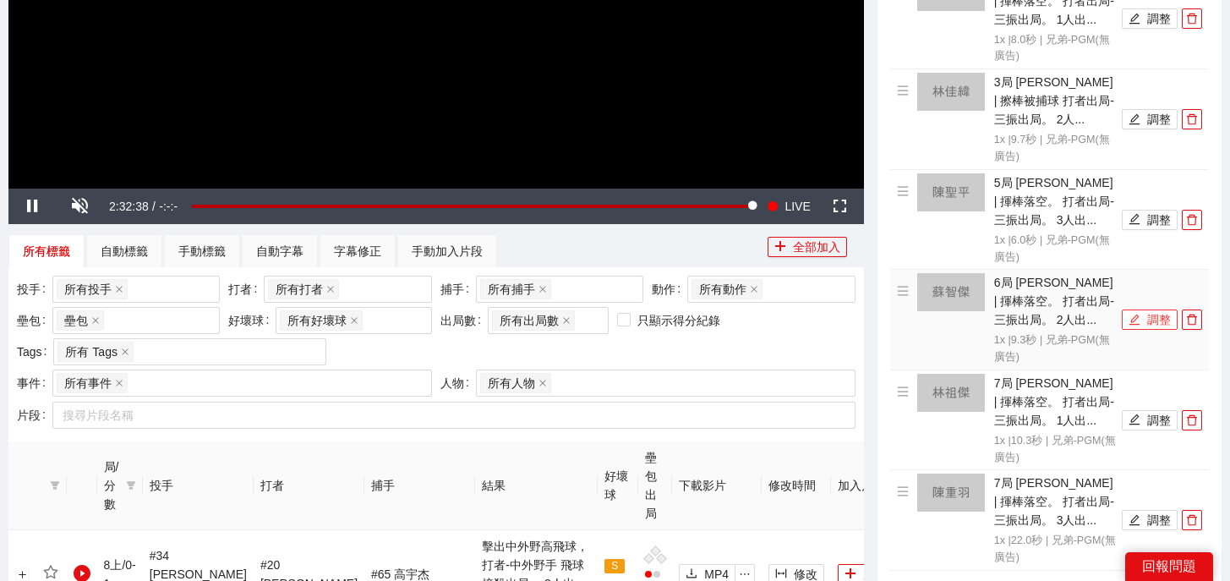
click at [1148, 313] on button "調整" at bounding box center [1150, 319] width 56 height 20
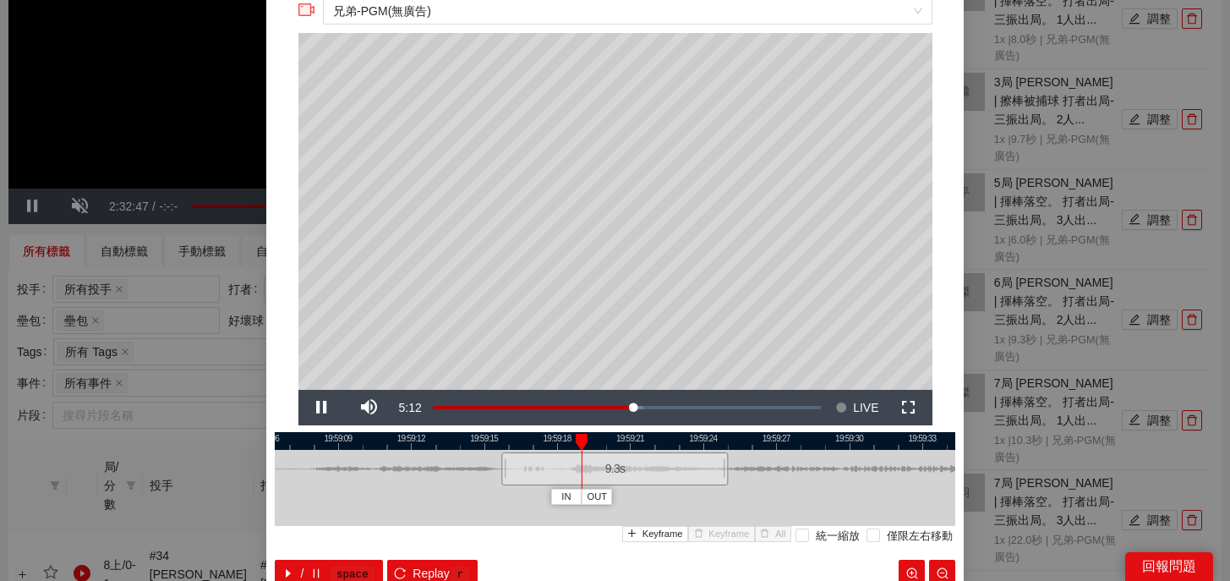
scroll to position [43, 0]
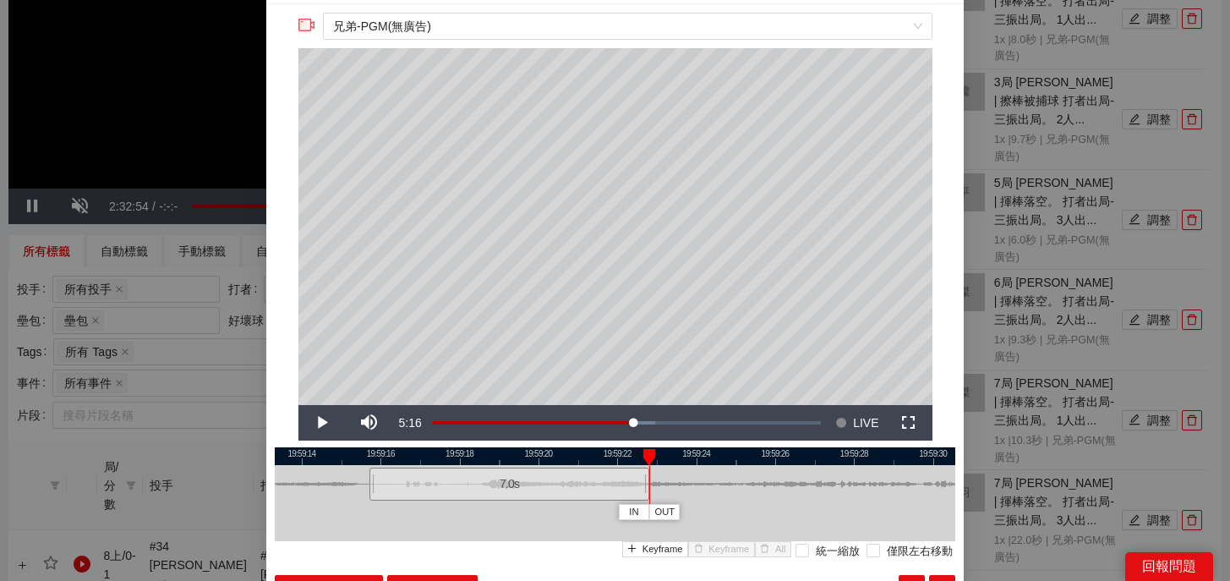
drag, startPoint x: 733, startPoint y: 490, endPoint x: 645, endPoint y: 491, distance: 87.9
click at [645, 491] on div at bounding box center [647, 484] width 10 height 38
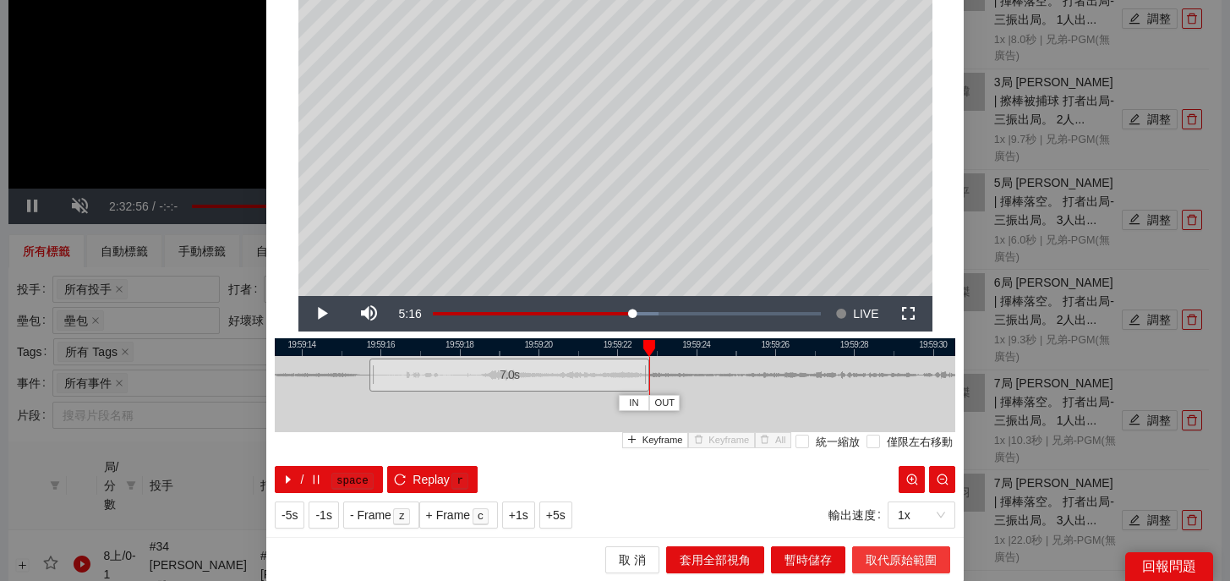
click at [916, 557] on span "取代原始範圍" at bounding box center [901, 559] width 71 height 19
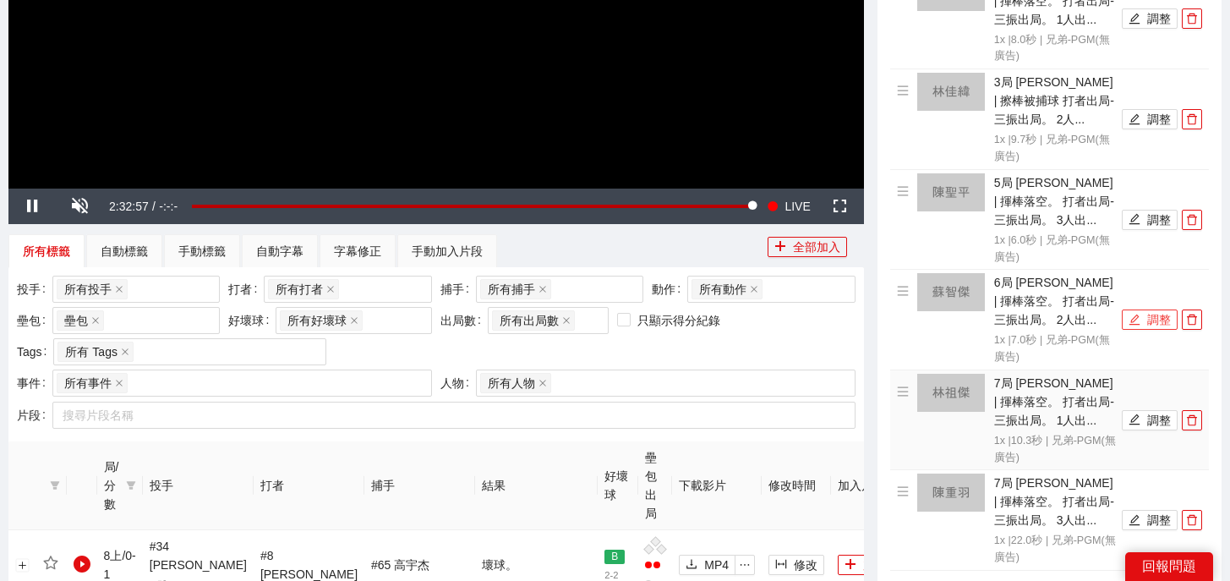
scroll to position [562, 0]
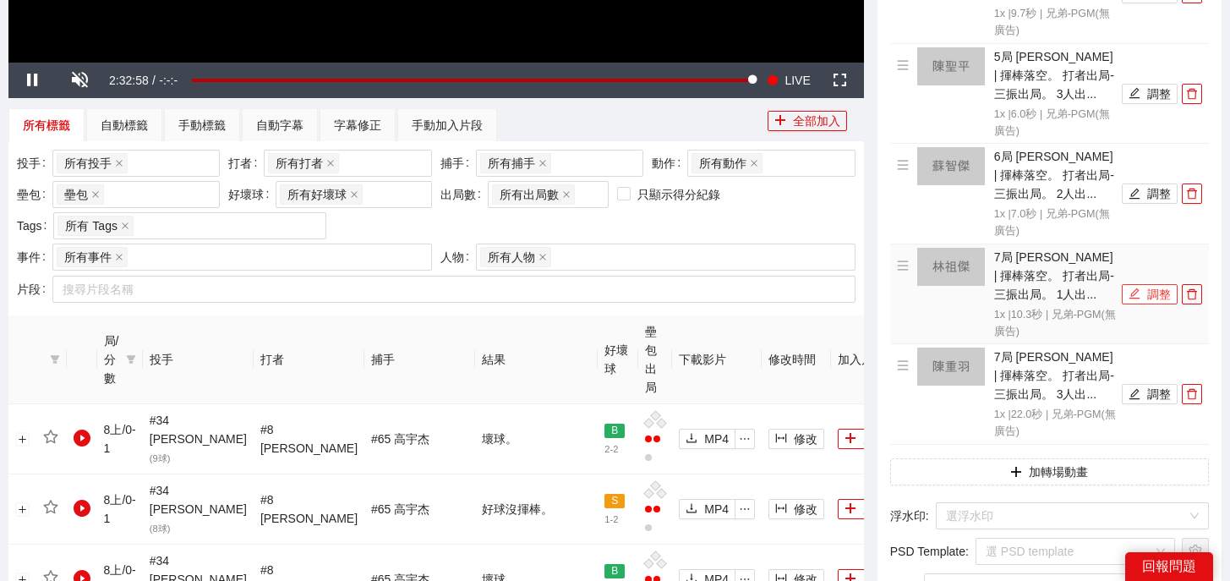
click at [1153, 290] on button "調整" at bounding box center [1150, 294] width 56 height 20
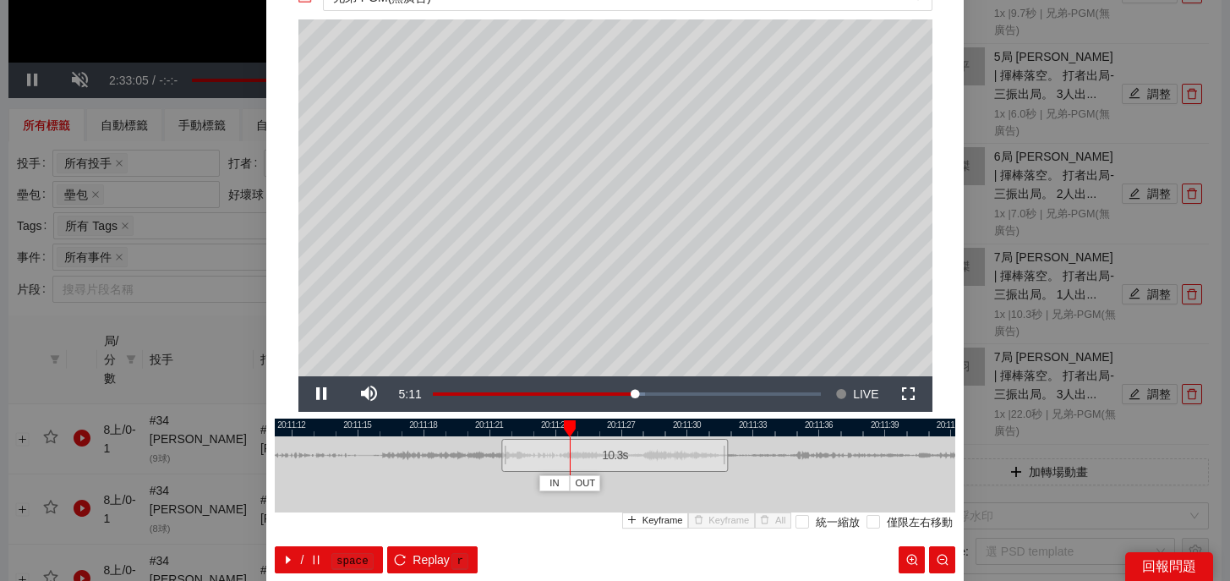
scroll to position [81, 0]
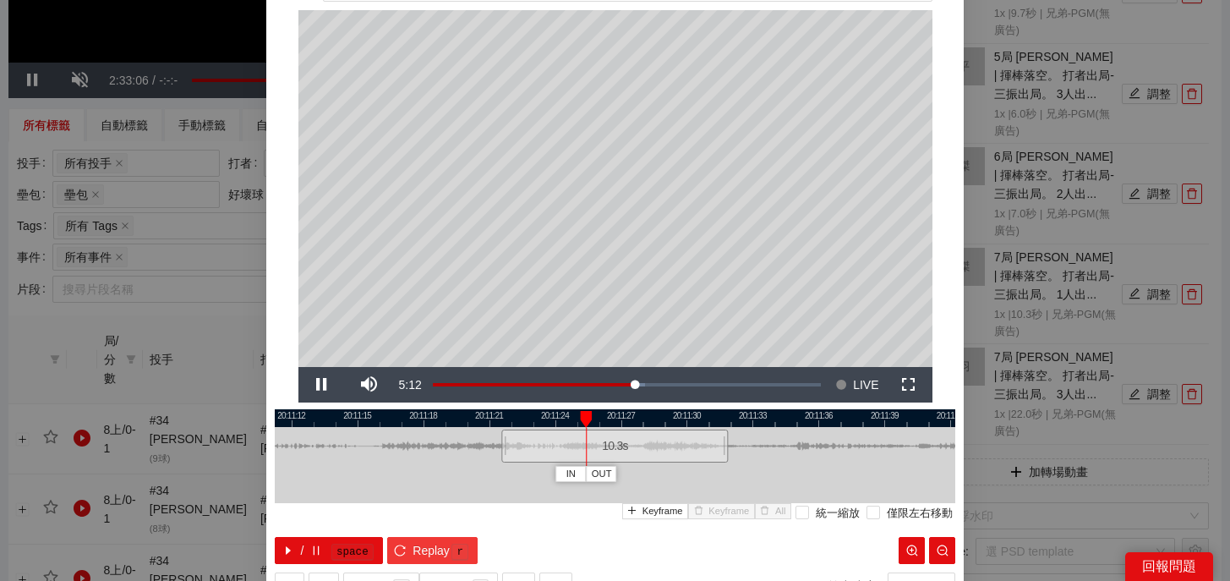
click at [412, 561] on button "Replay r" at bounding box center [432, 550] width 90 height 27
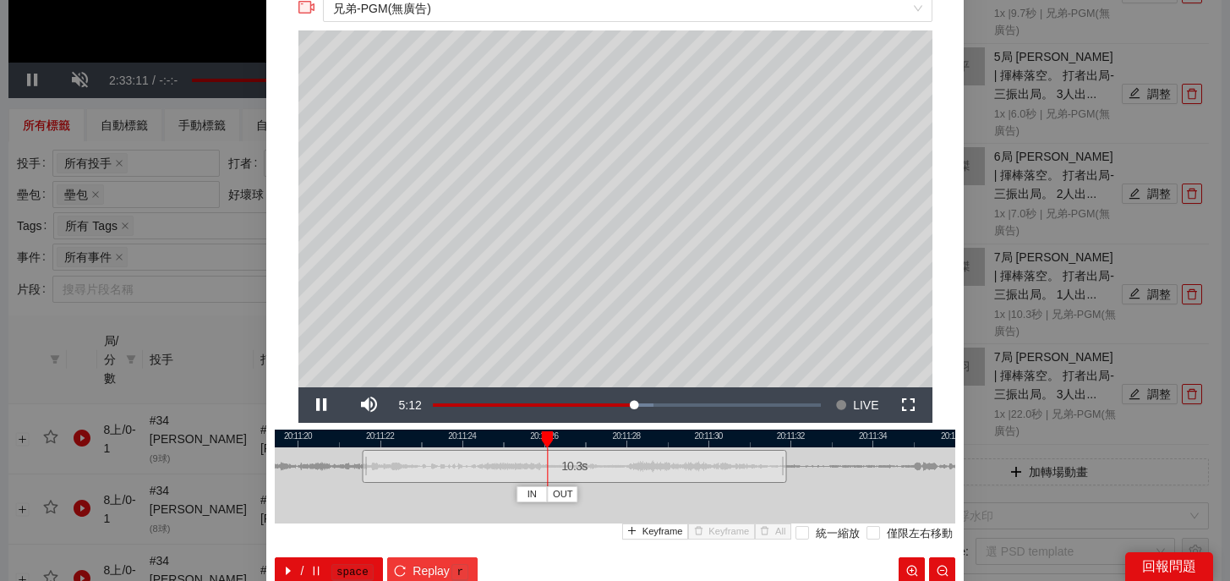
scroll to position [62, 0]
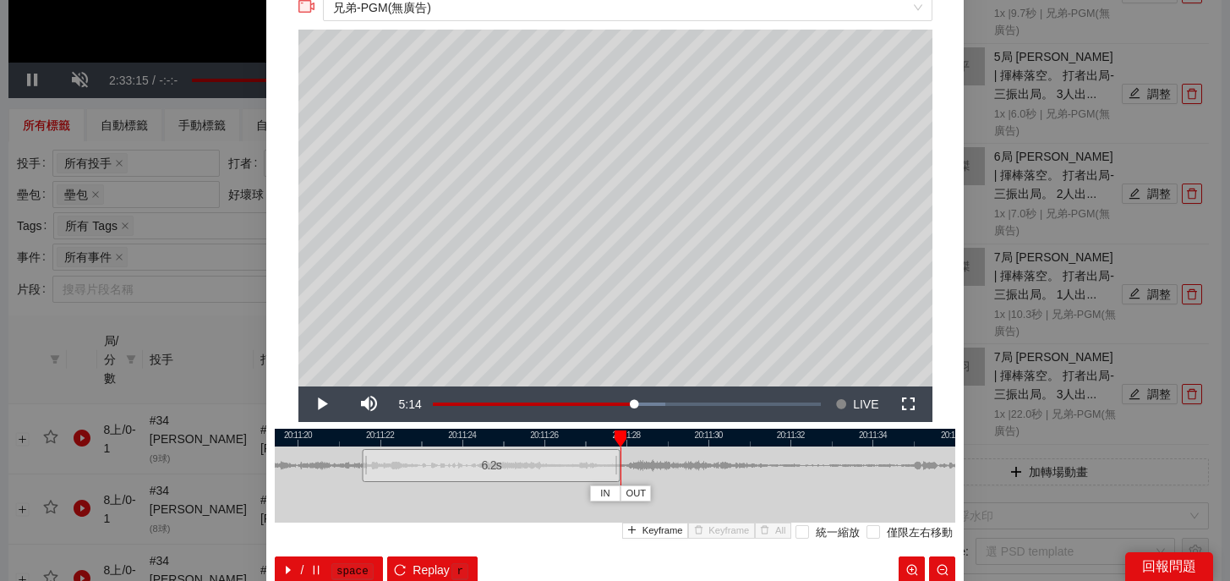
drag, startPoint x: 783, startPoint y: 473, endPoint x: 617, endPoint y: 473, distance: 165.7
click at [617, 473] on div at bounding box center [618, 465] width 10 height 38
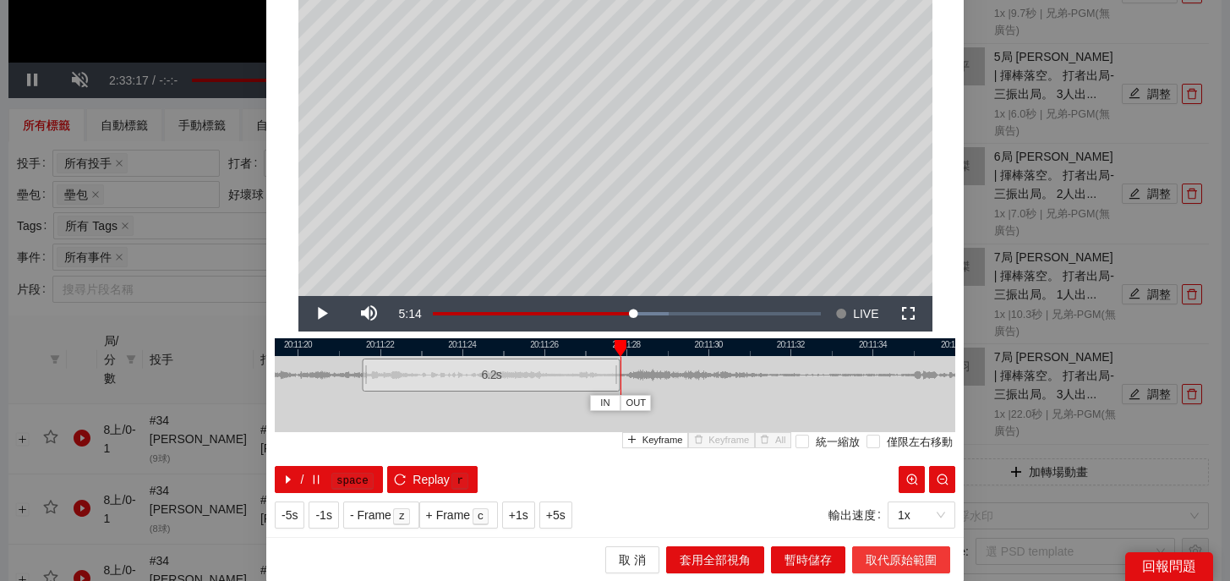
click at [892, 559] on span "取代原始範圍" at bounding box center [901, 559] width 71 height 19
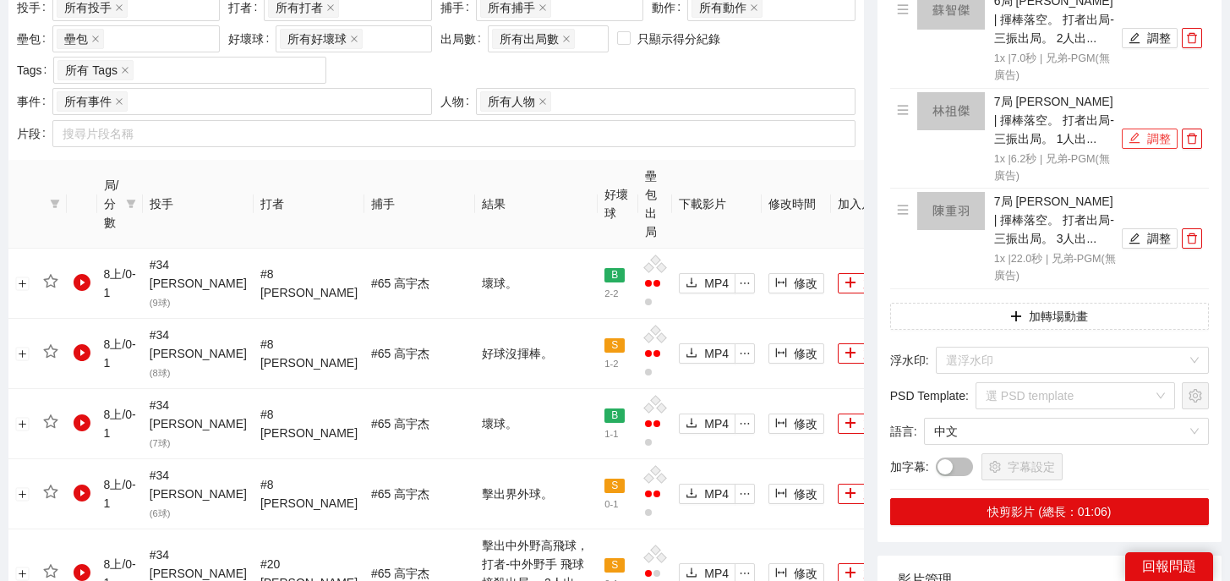
scroll to position [595, 0]
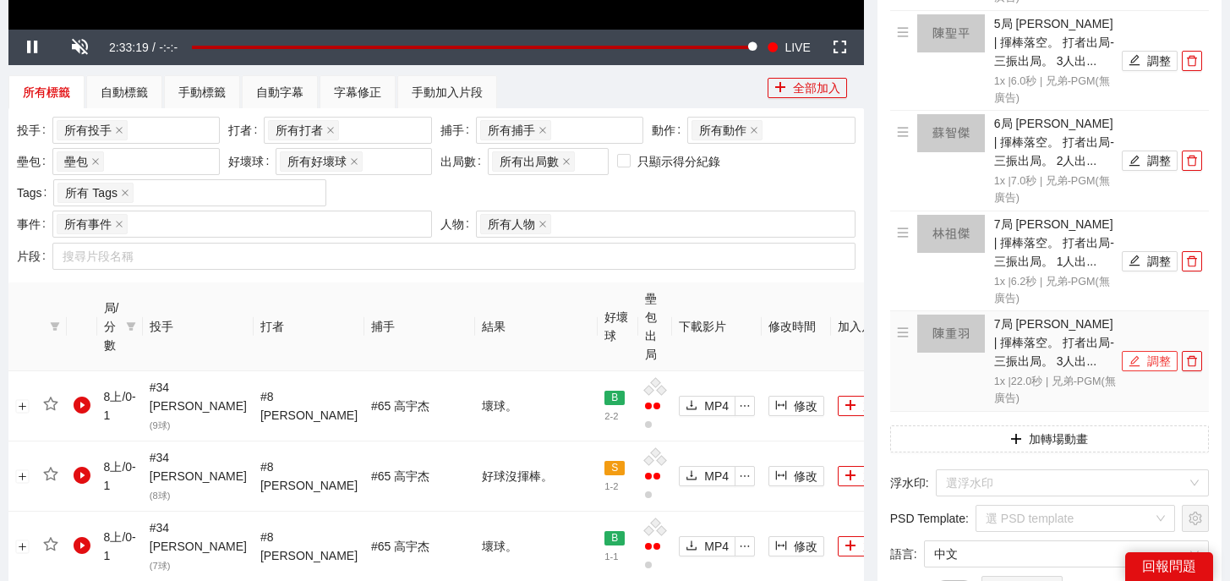
click at [1139, 366] on icon "edit" at bounding box center [1135, 361] width 11 height 11
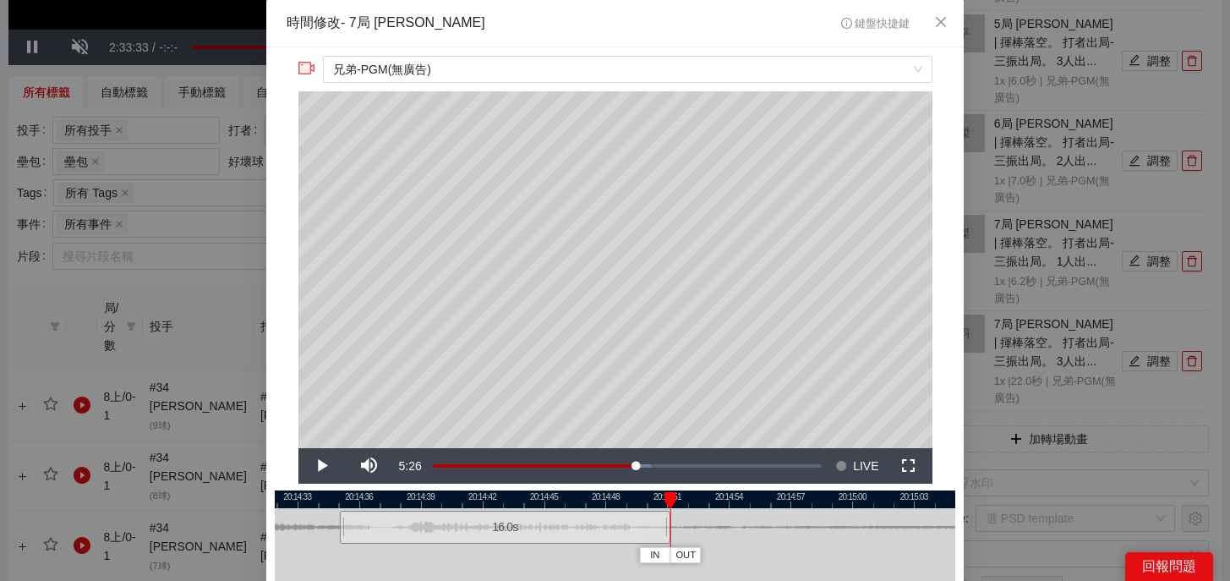
drag, startPoint x: 791, startPoint y: 538, endPoint x: 670, endPoint y: 542, distance: 121.8
click at [670, 542] on div "20:14:30 20:14:33 20:14:36 20:14:39 20:14:42 20:14:45 20:14:48 20:14:51 20:14:5…" at bounding box center [615, 567] width 681 height 155
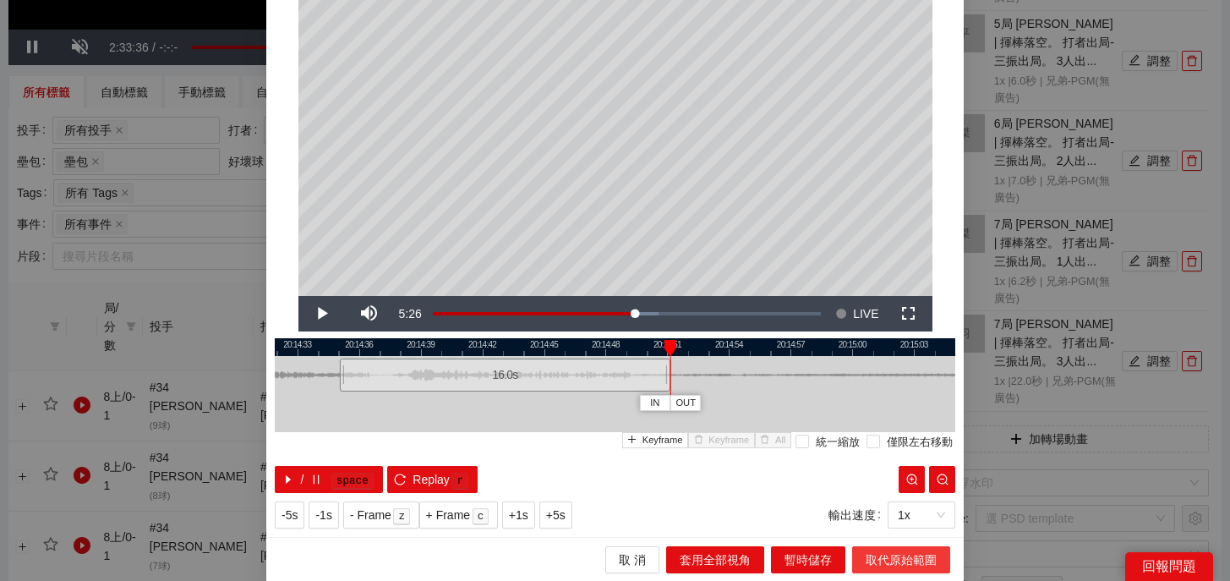
click at [867, 556] on span "取代原始範圍" at bounding box center [901, 559] width 71 height 19
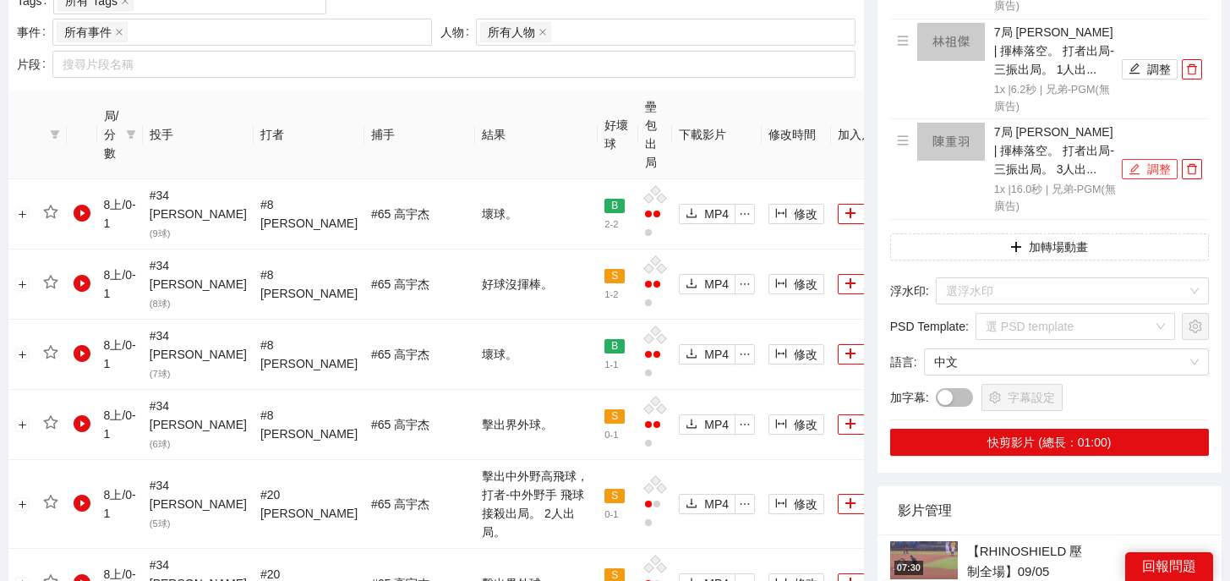
scroll to position [786, 0]
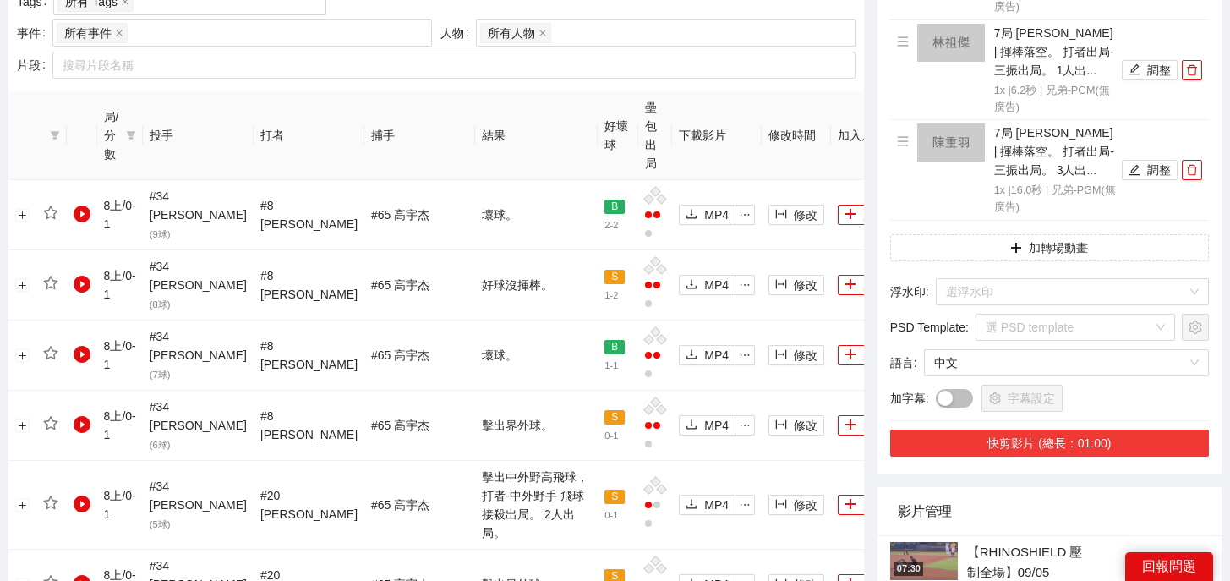
click at [1015, 439] on button "快剪影片 (總長：01:00)" at bounding box center [1049, 443] width 319 height 27
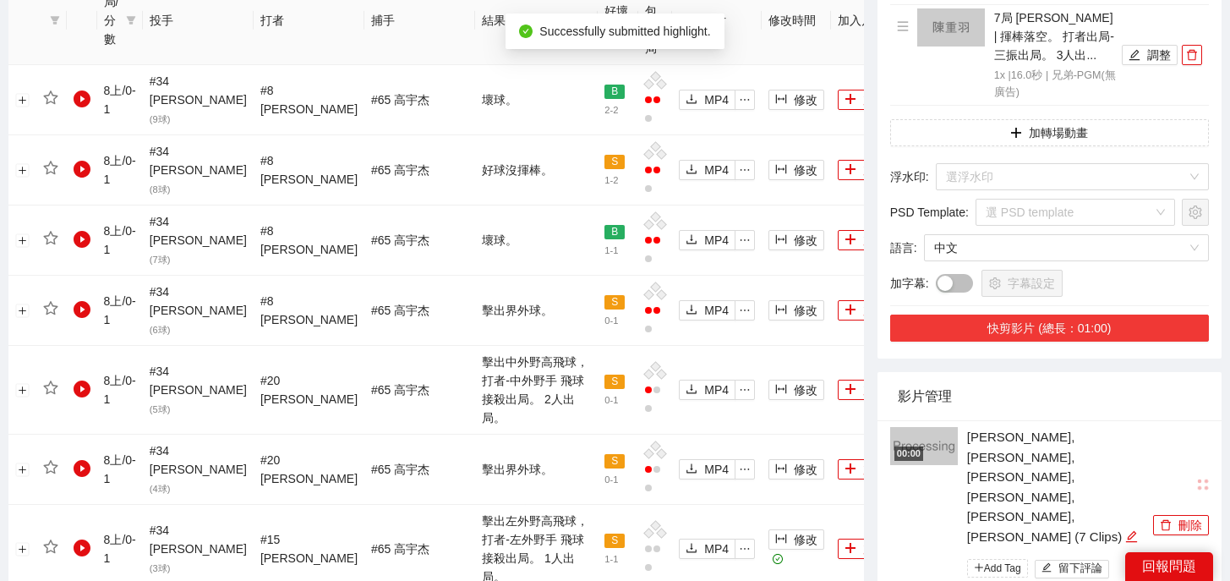
scroll to position [940, 0]
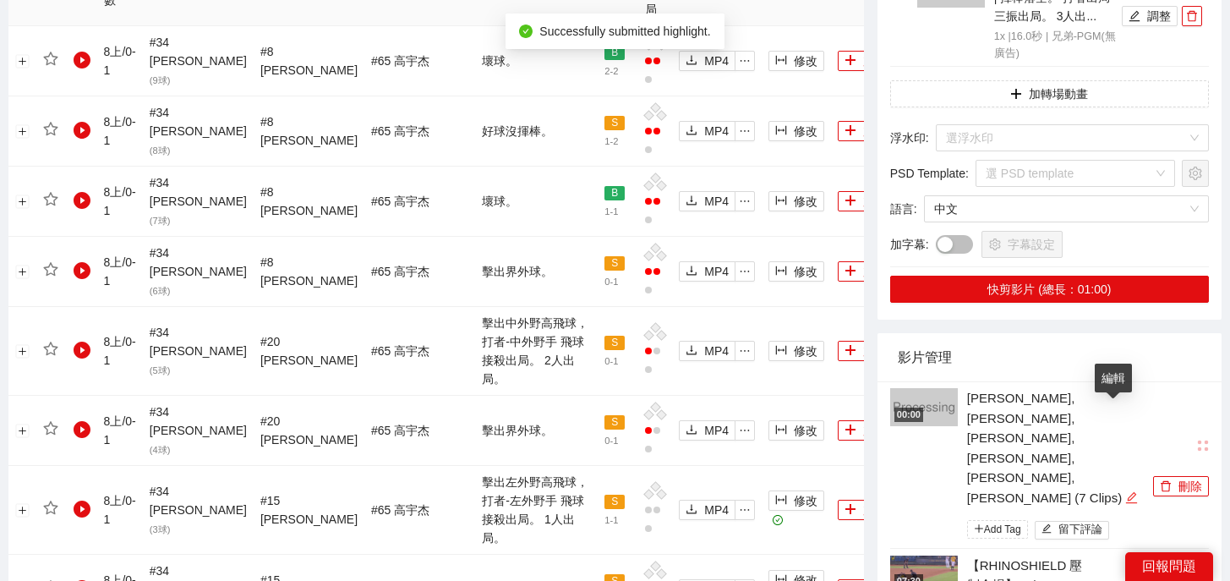
click at [1125, 491] on icon "edit" at bounding box center [1131, 497] width 13 height 13
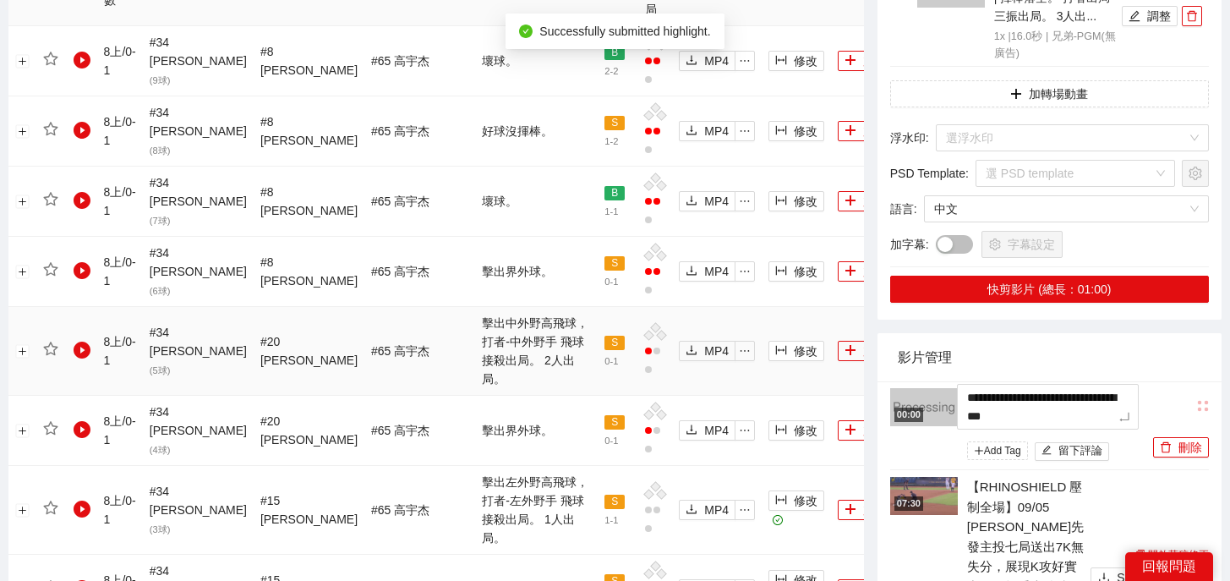
drag, startPoint x: 1126, startPoint y: 420, endPoint x: 838, endPoint y: 353, distance: 296.1
click at [837, 353] on div "**********" at bounding box center [615, 583] width 1227 height 2854
type textarea "*"
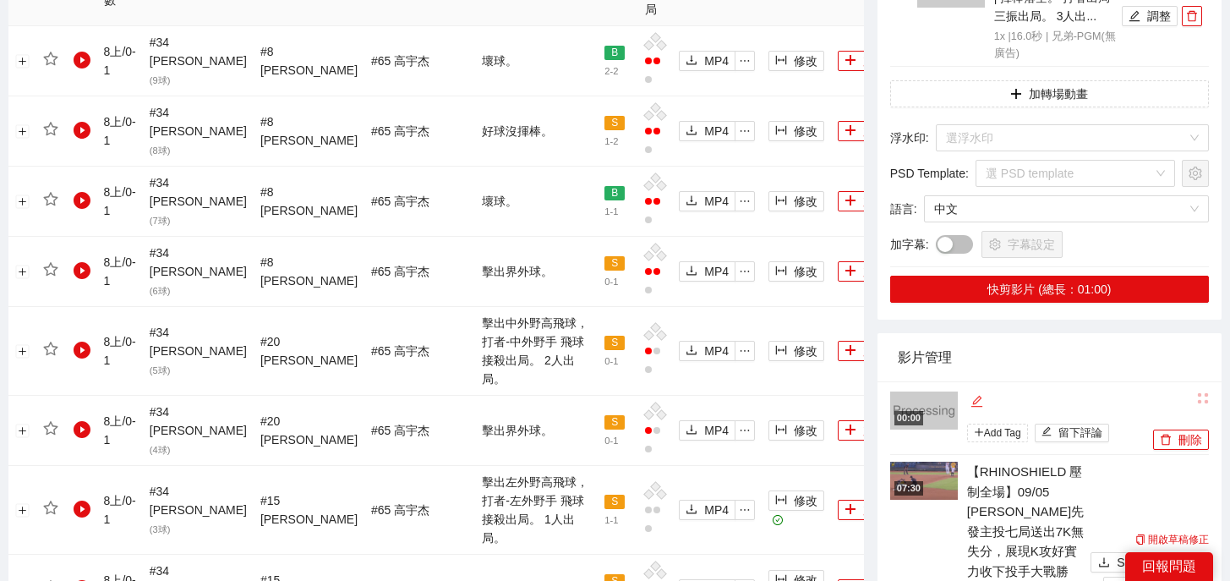
click at [972, 399] on icon "edit" at bounding box center [977, 401] width 13 height 13
type textarea "*"
click at [1006, 401] on textarea "*" at bounding box center [1048, 399] width 182 height 27
type textarea "*"
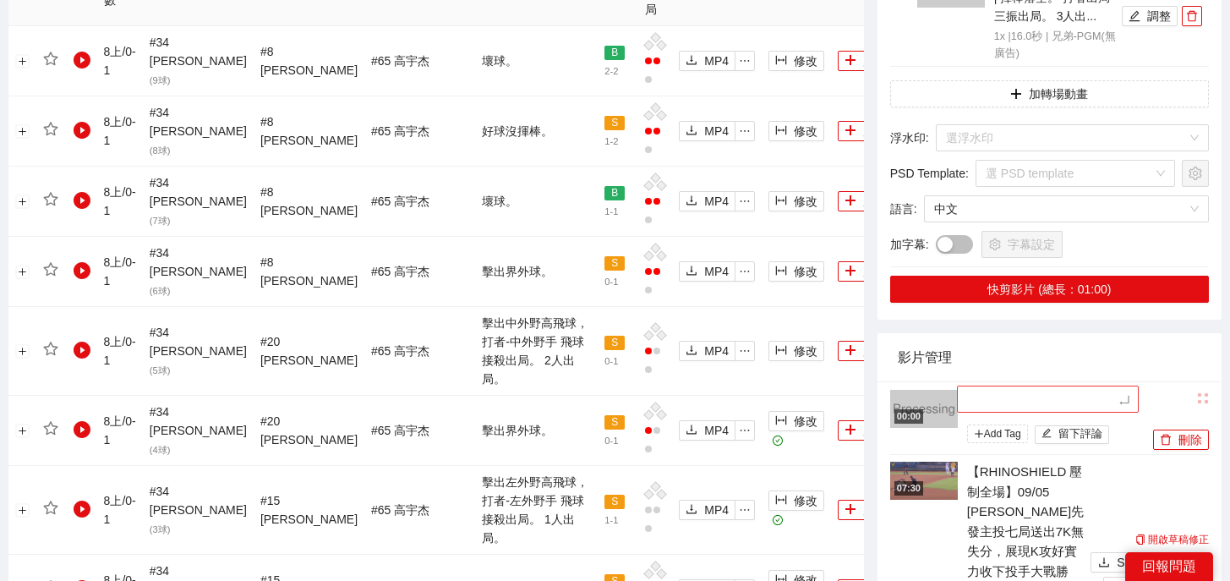
type textarea "*"
type textarea "**"
type textarea "***"
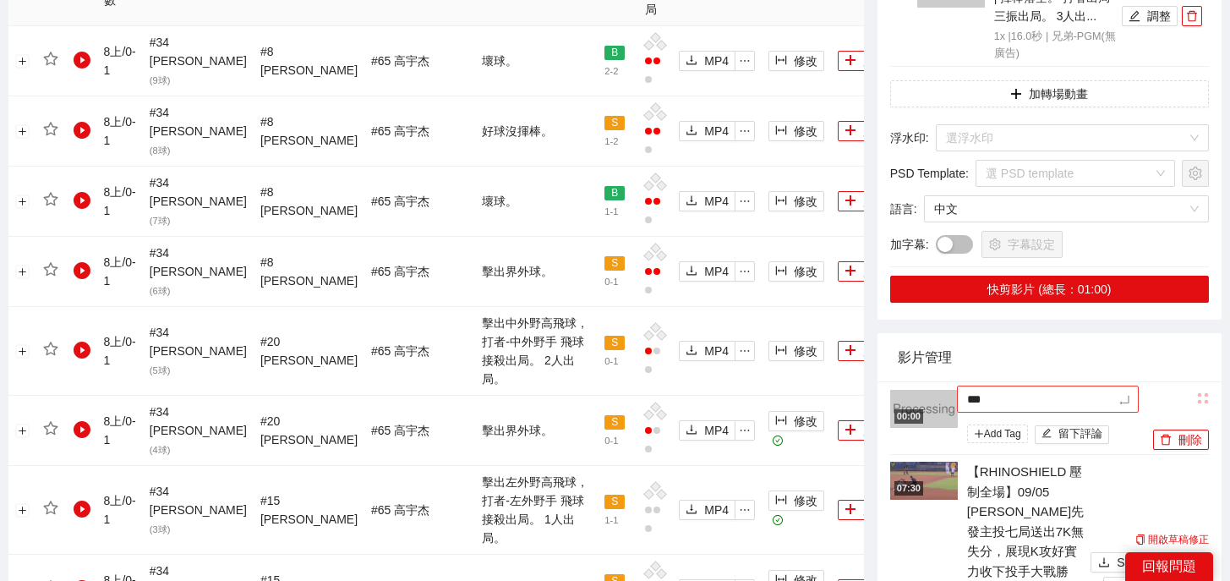
type textarea "*"
type textarea "**"
type textarea "***"
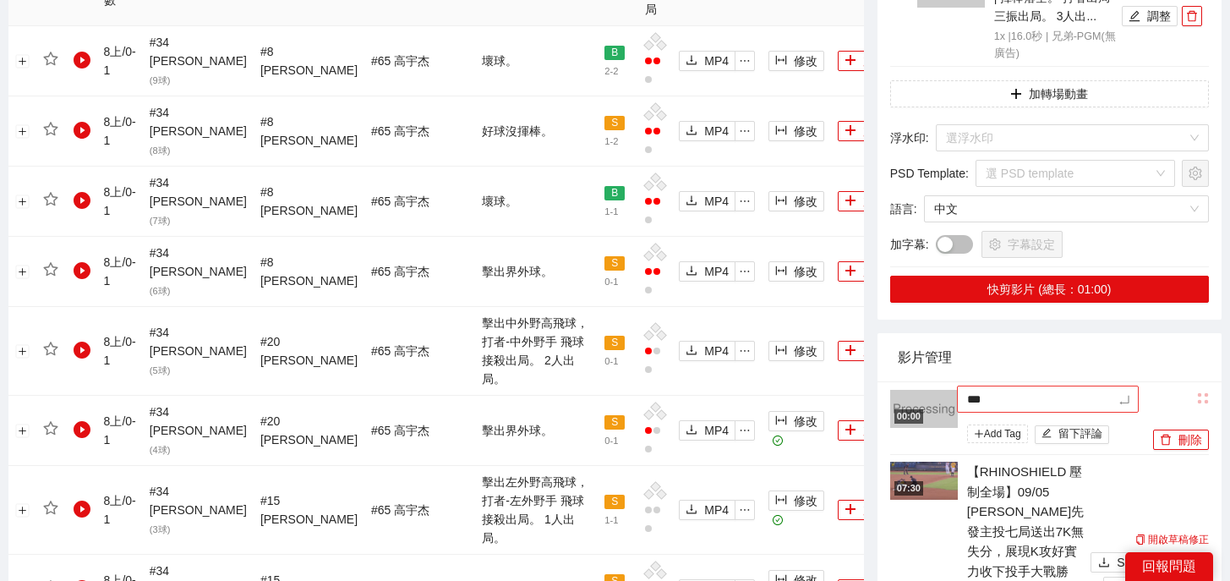
type textarea "**"
type textarea "*"
type textarea "**"
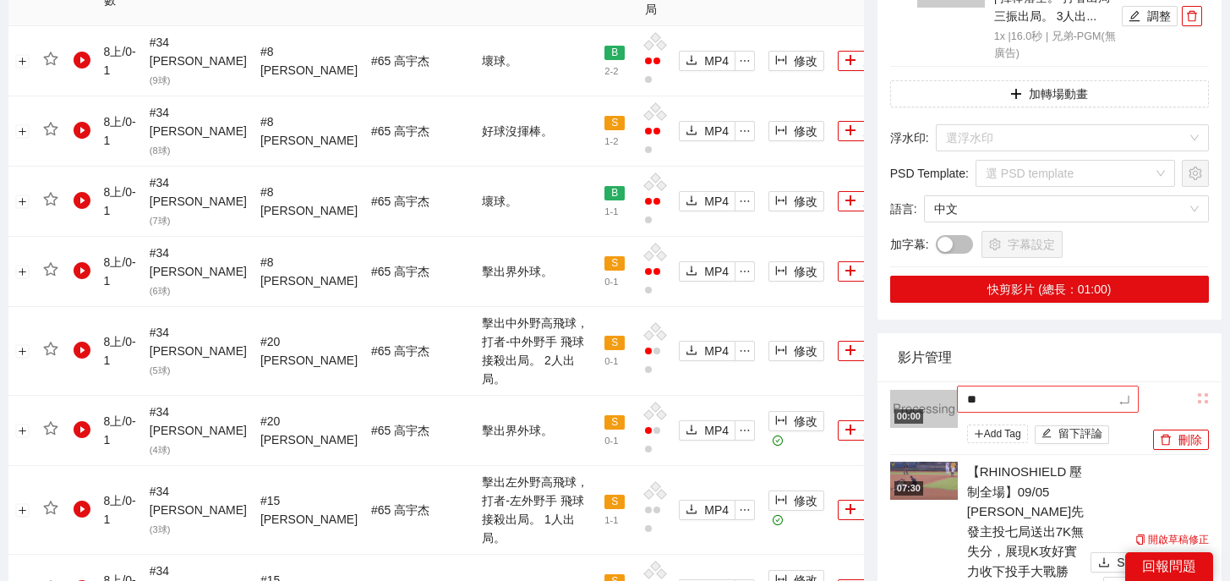
type textarea "***"
type textarea "**"
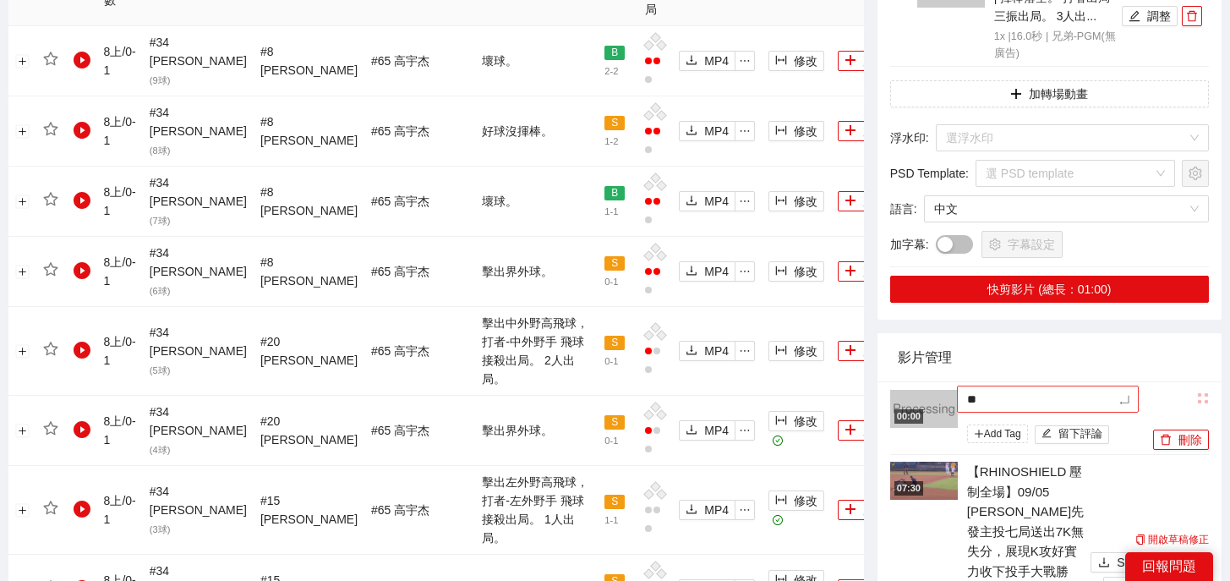
type textarea "**"
type textarea "****"
type textarea "*****"
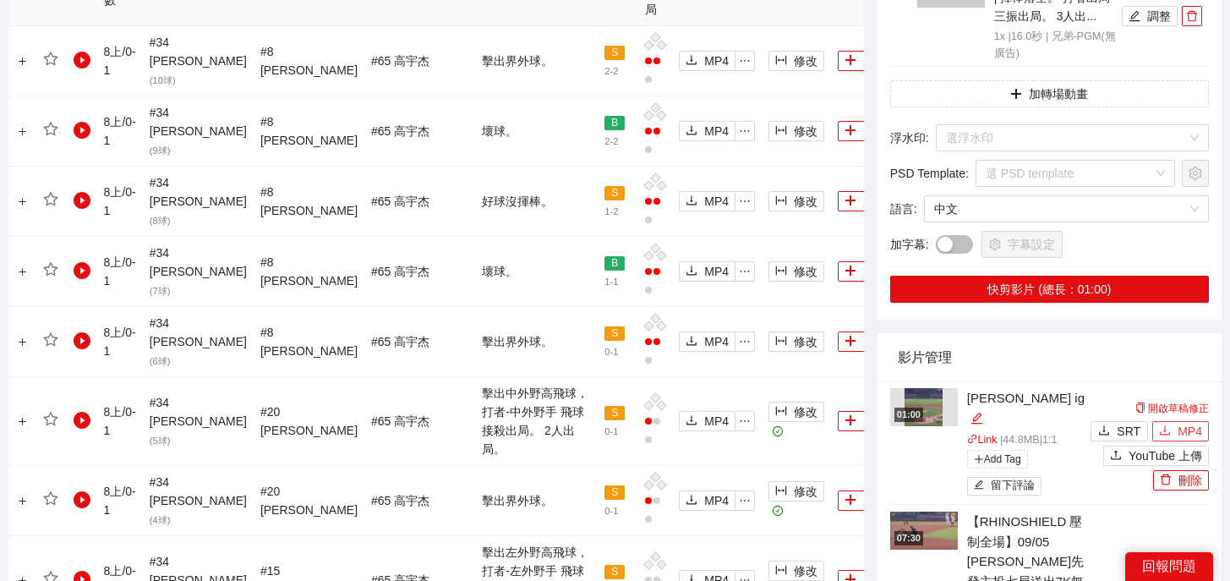
click at [1170, 424] on icon "download" at bounding box center [1165, 430] width 12 height 12
